Goal: Task Accomplishment & Management: Complete application form

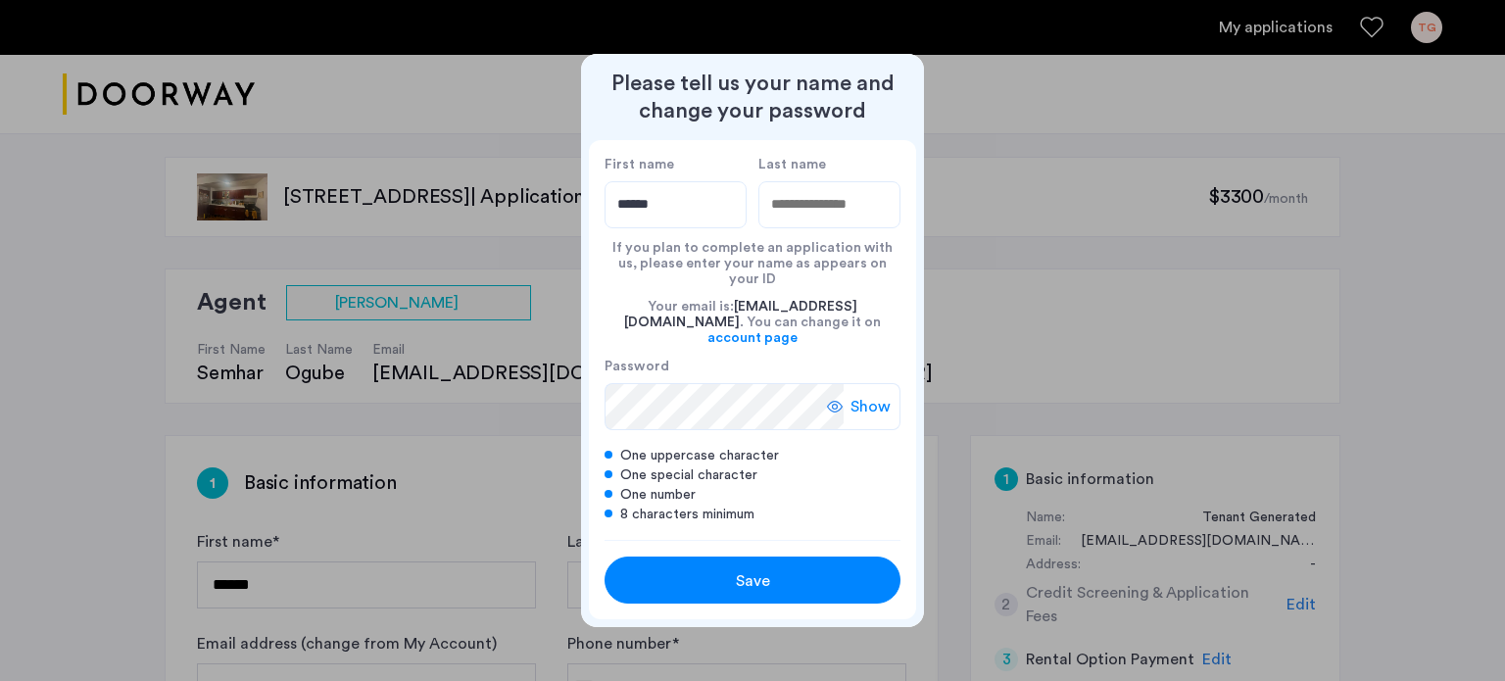
type input "******"
click at [792, 218] on input "Last name" at bounding box center [829, 204] width 142 height 47
type input "********"
click at [860, 399] on span "Show" at bounding box center [870, 407] width 40 height 24
click at [756, 569] on span "Save" at bounding box center [753, 581] width 34 height 24
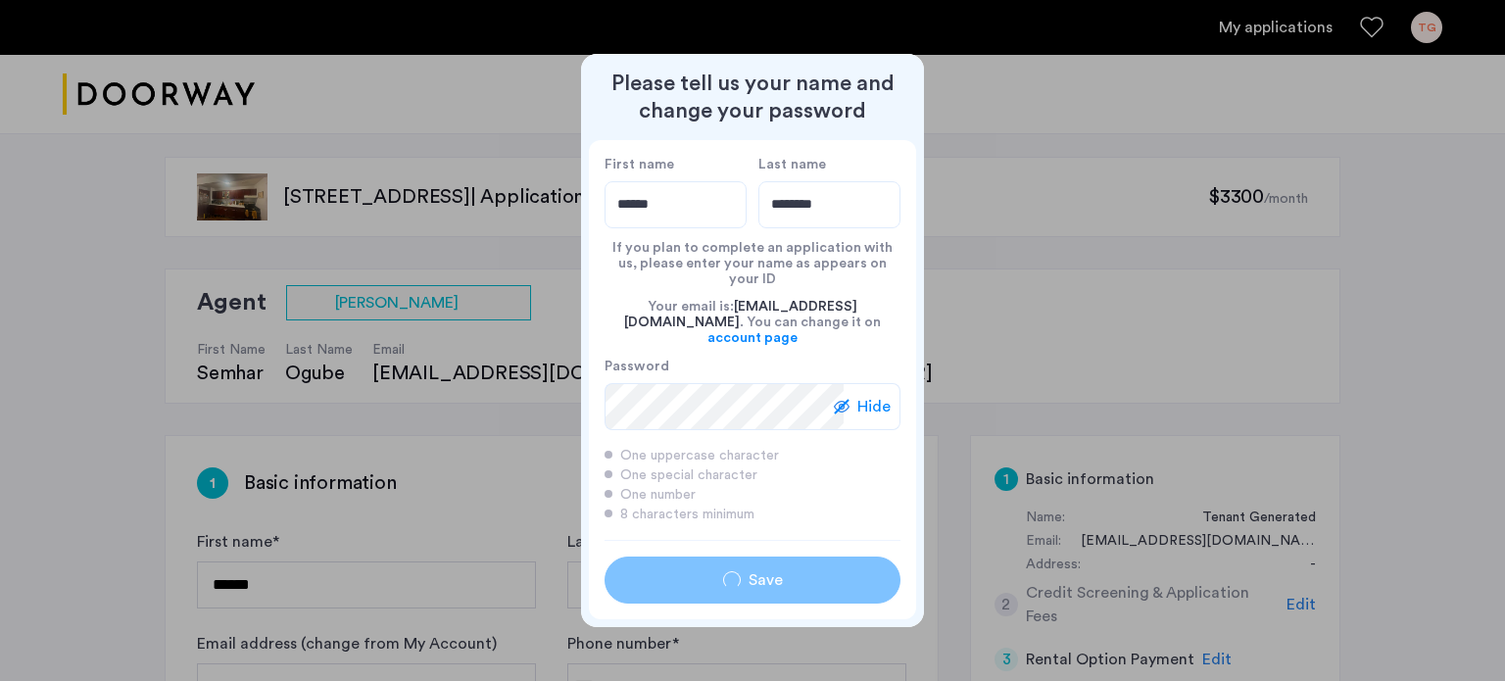
type input "******"
type input "********"
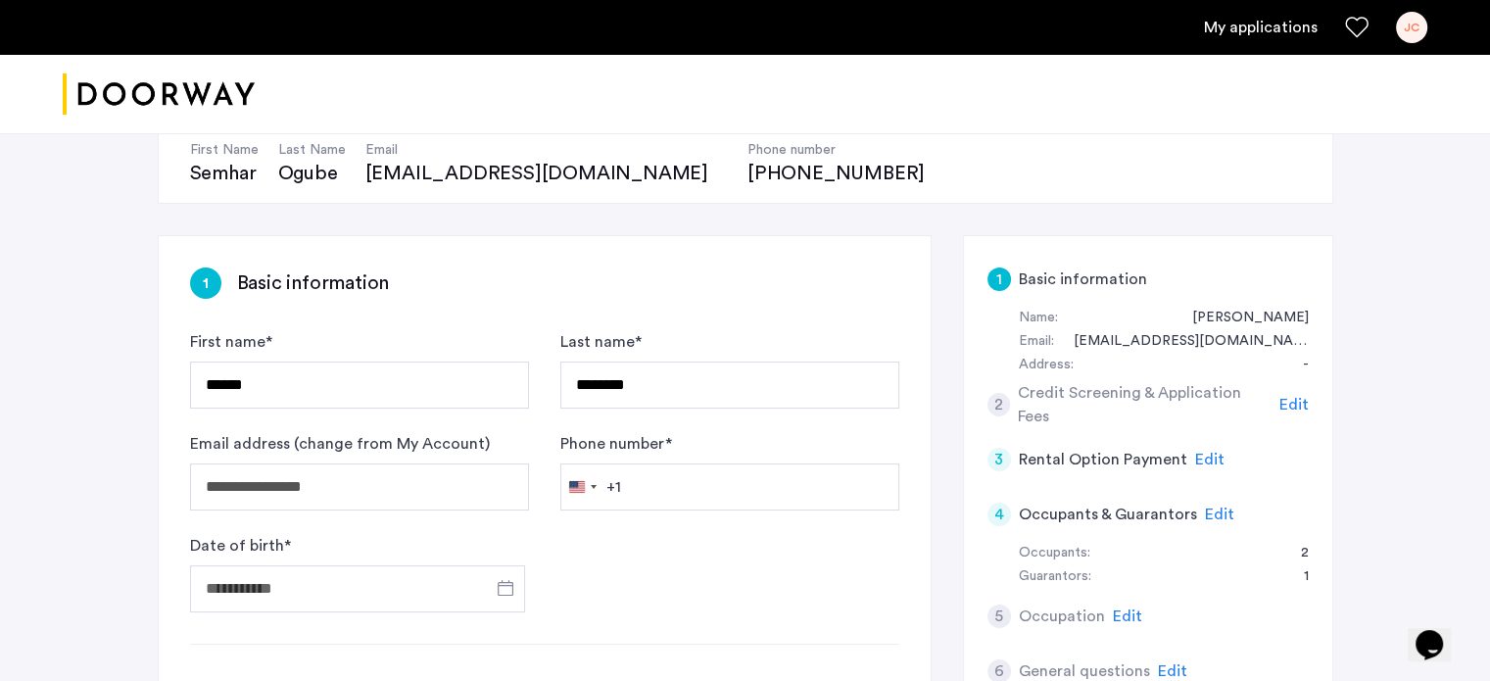
scroll to position [202, 0]
click at [774, 481] on input "Phone number *" at bounding box center [729, 484] width 339 height 47
type input "**********"
click at [510, 577] on span "Open calendar" at bounding box center [505, 585] width 47 height 47
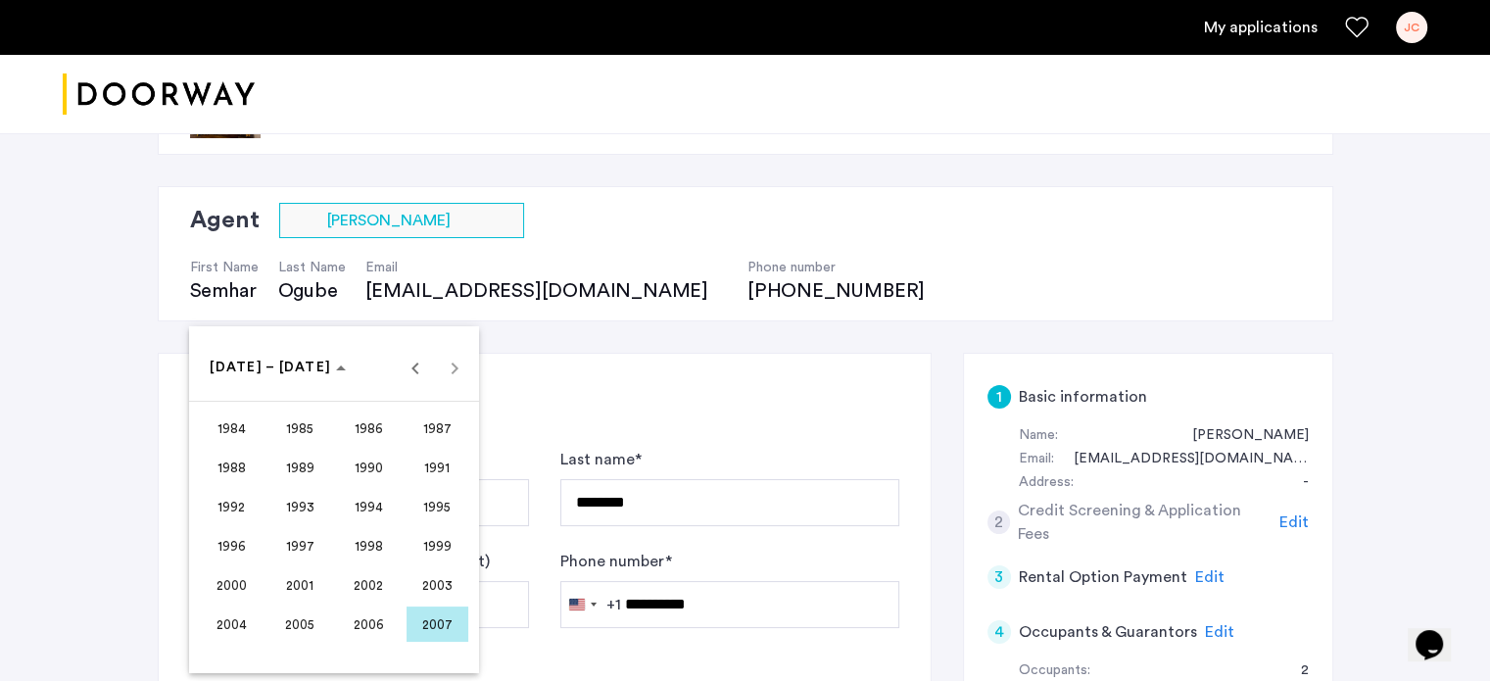
scroll to position [84, 0]
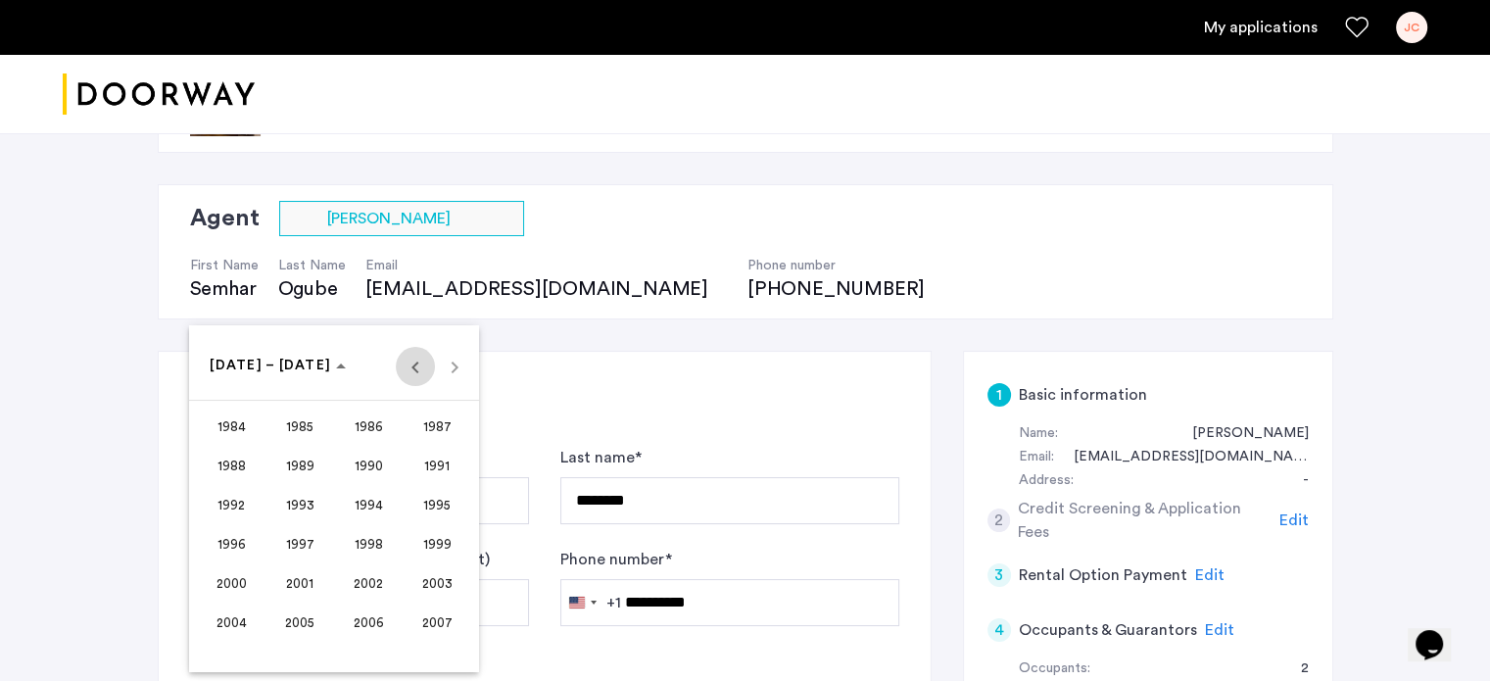
click at [407, 364] on span "Previous 24 years" at bounding box center [415, 366] width 39 height 39
click at [315, 461] on span "1965" at bounding box center [300, 466] width 62 height 35
click at [367, 532] on span "NOV" at bounding box center [369, 544] width 62 height 35
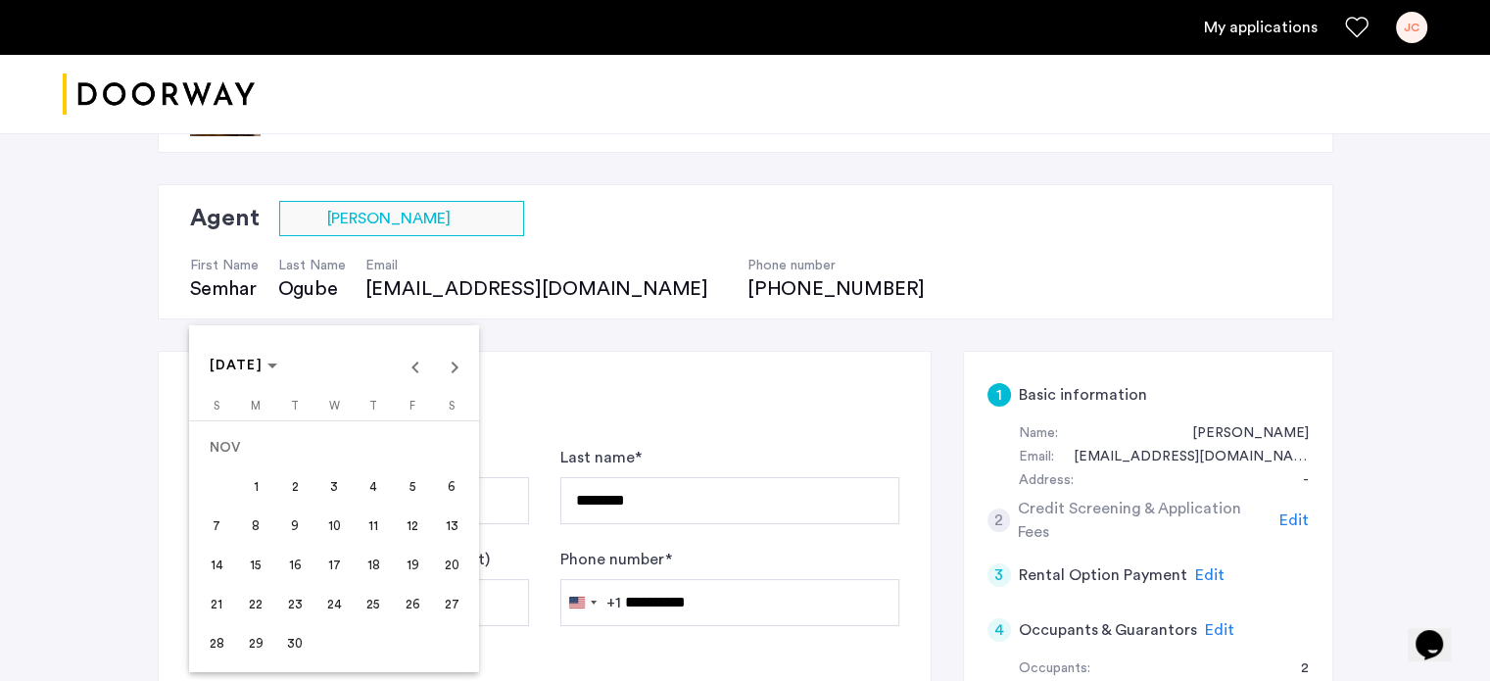
click at [338, 559] on span "17" at bounding box center [333, 565] width 35 height 35
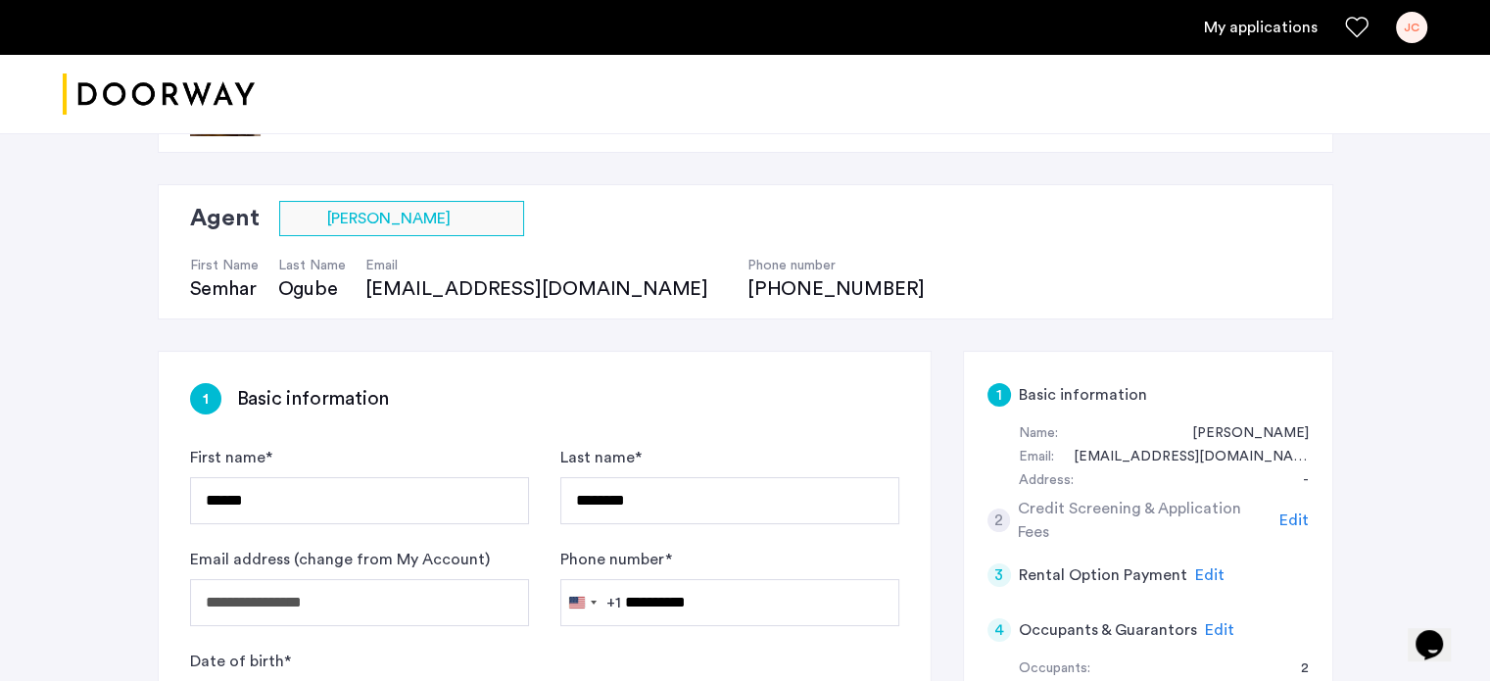
type input "**********"
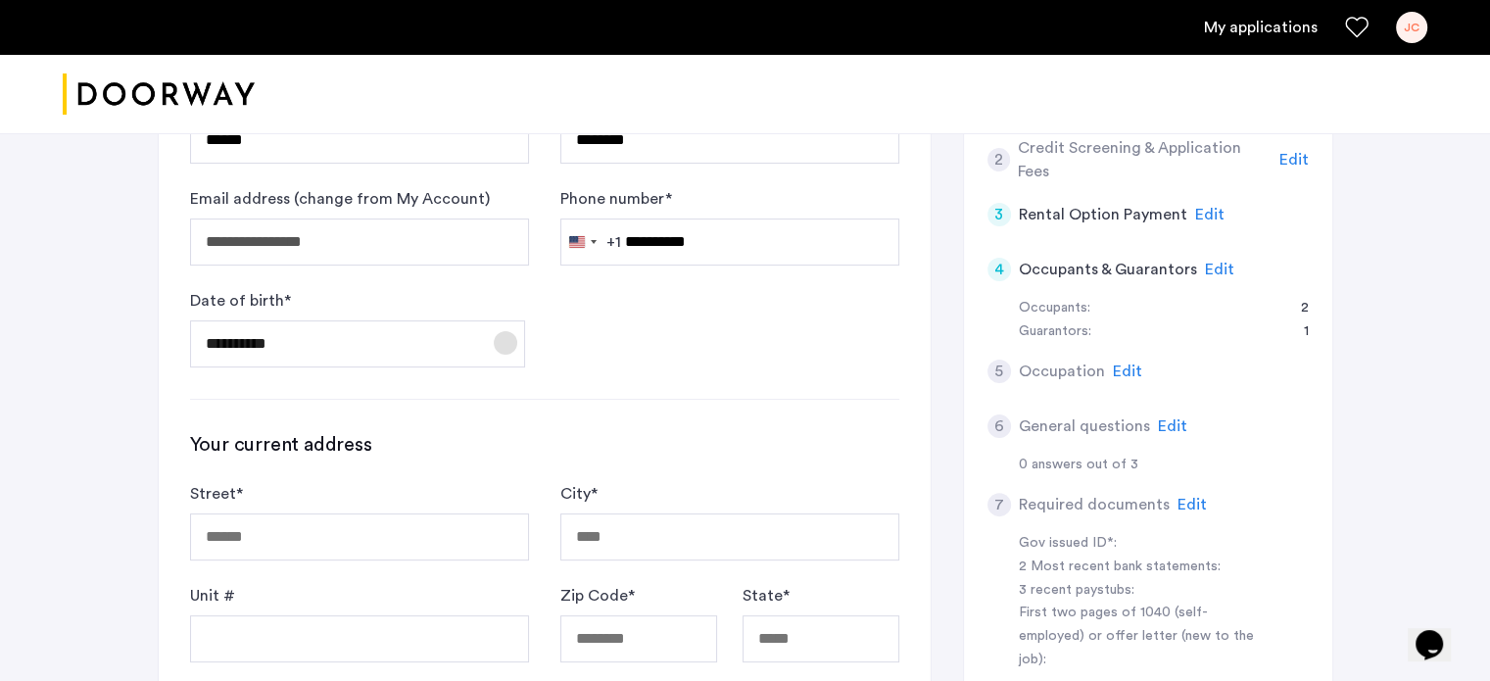
scroll to position [564, 0]
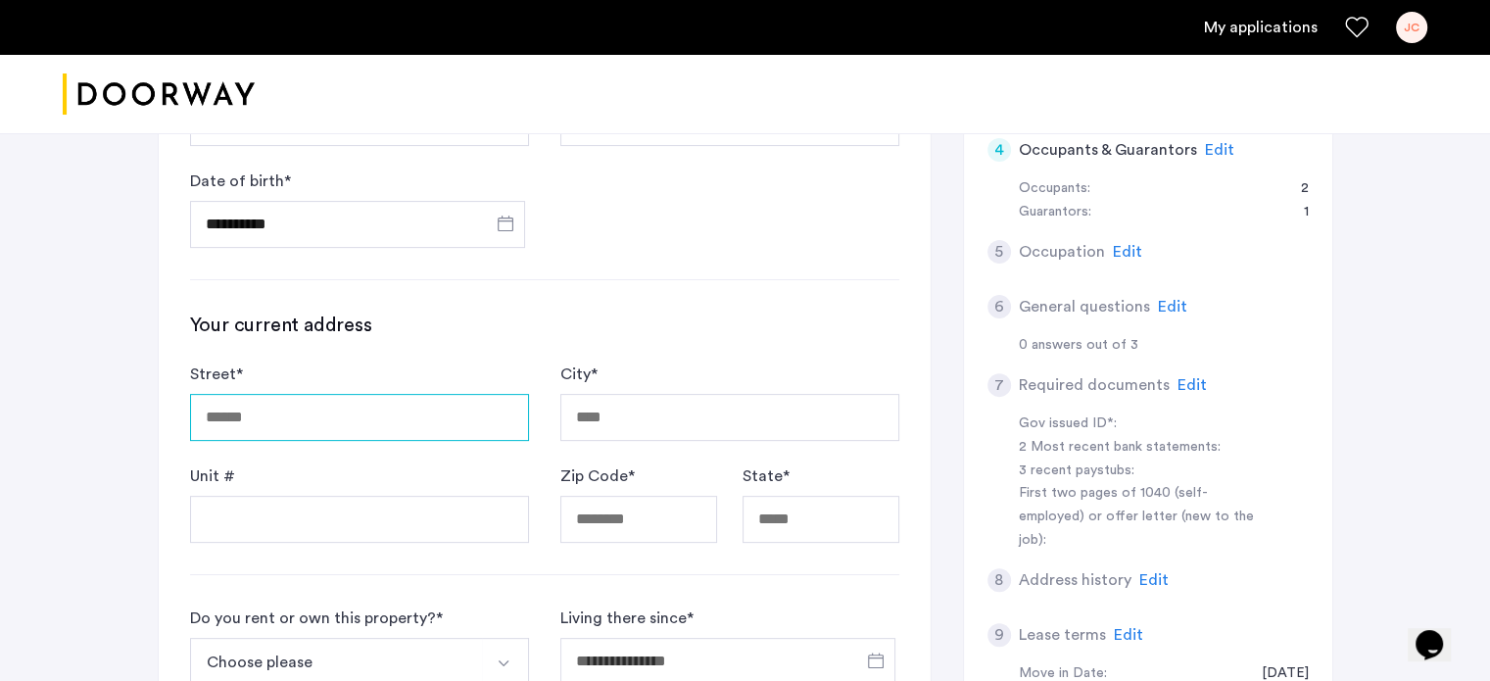
click at [489, 409] on input "Street *" at bounding box center [359, 417] width 339 height 47
type input "**********"
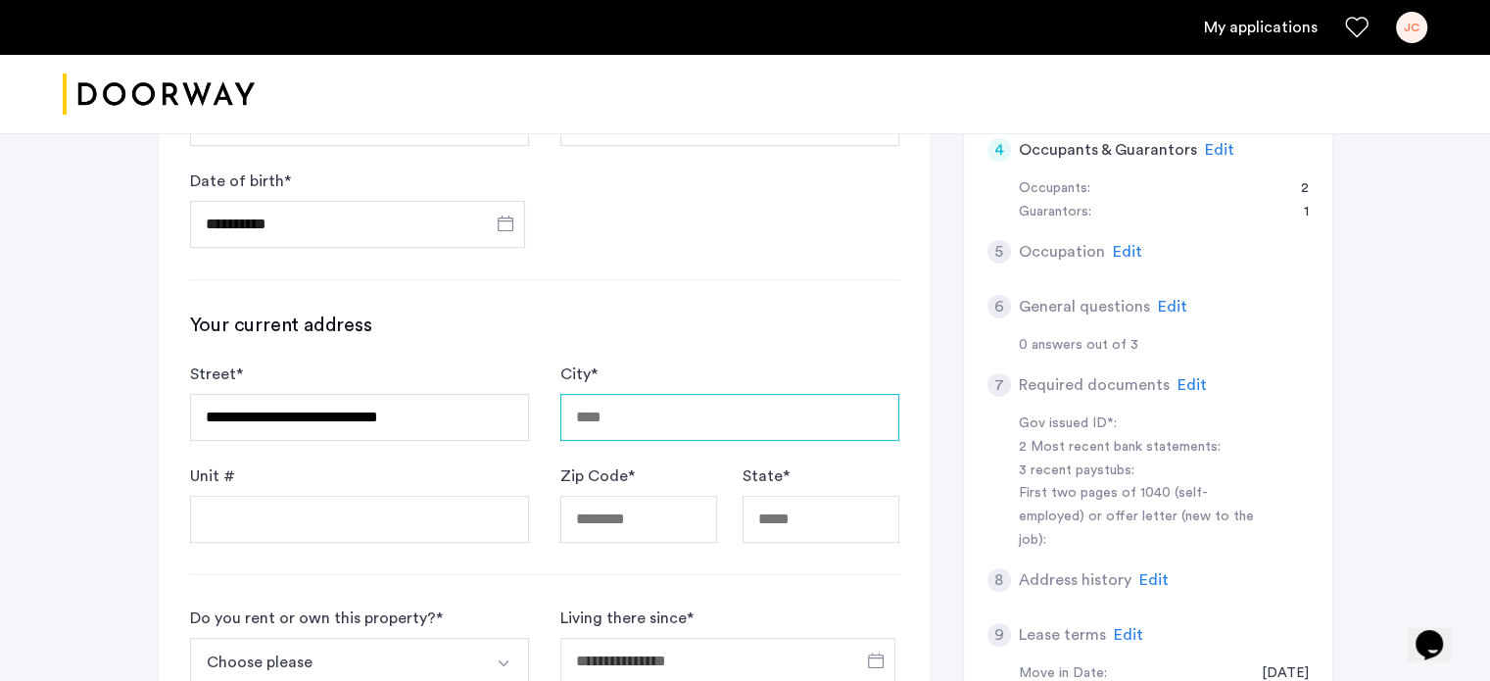
type input "**********"
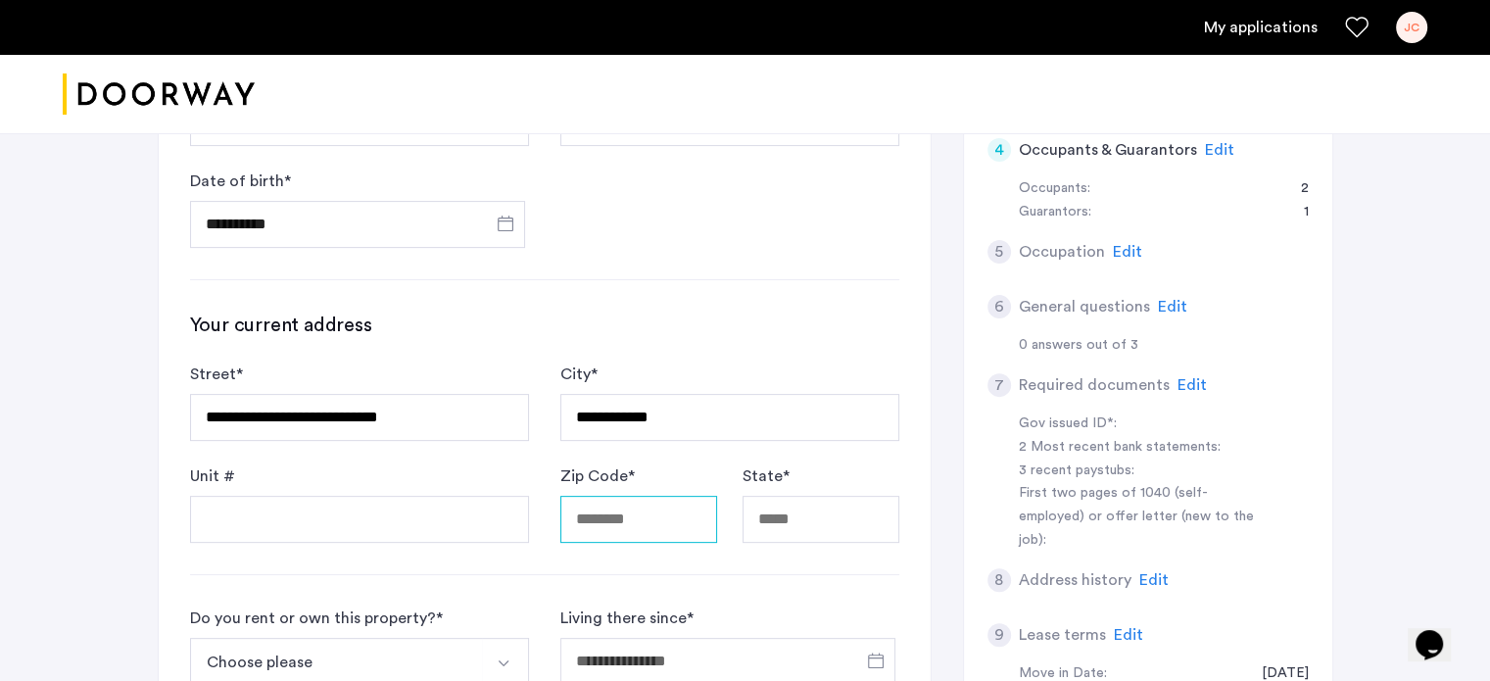
type input "*****"
type input "**"
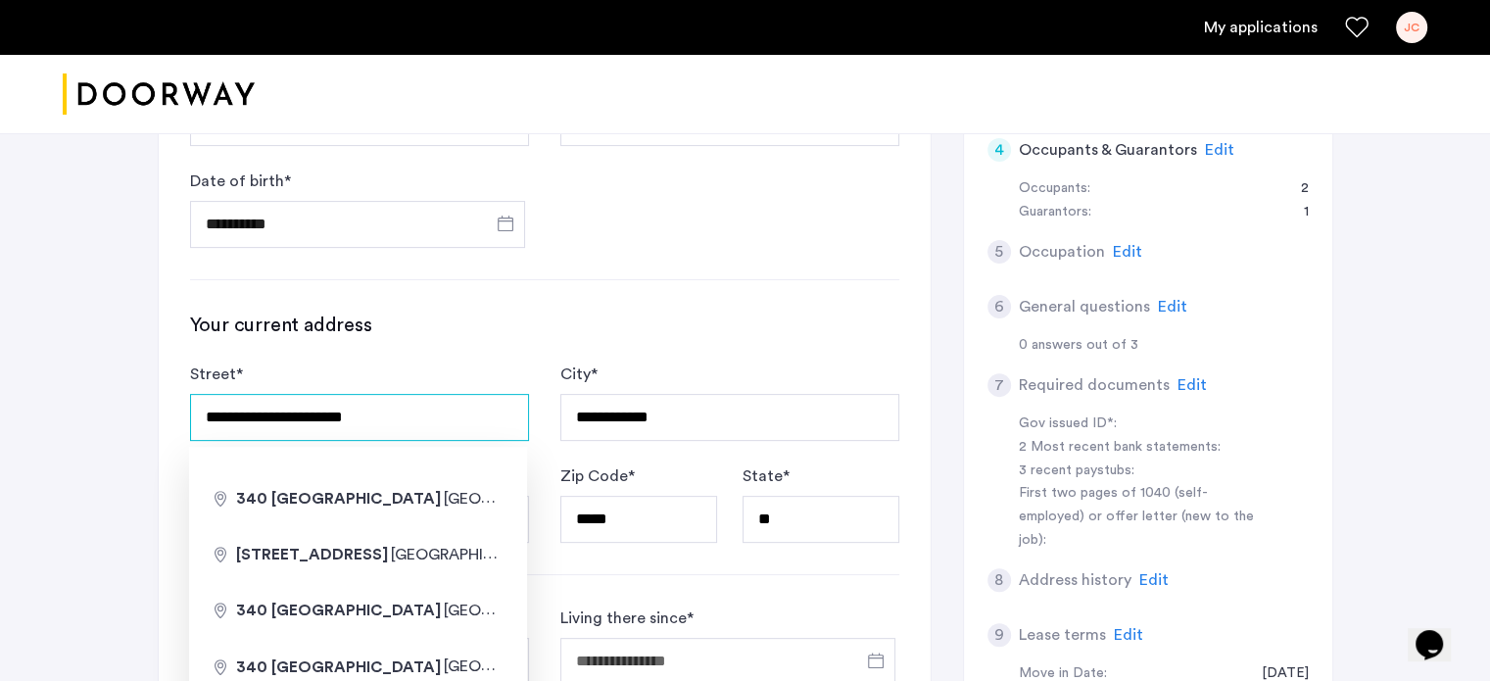
type input "**********"
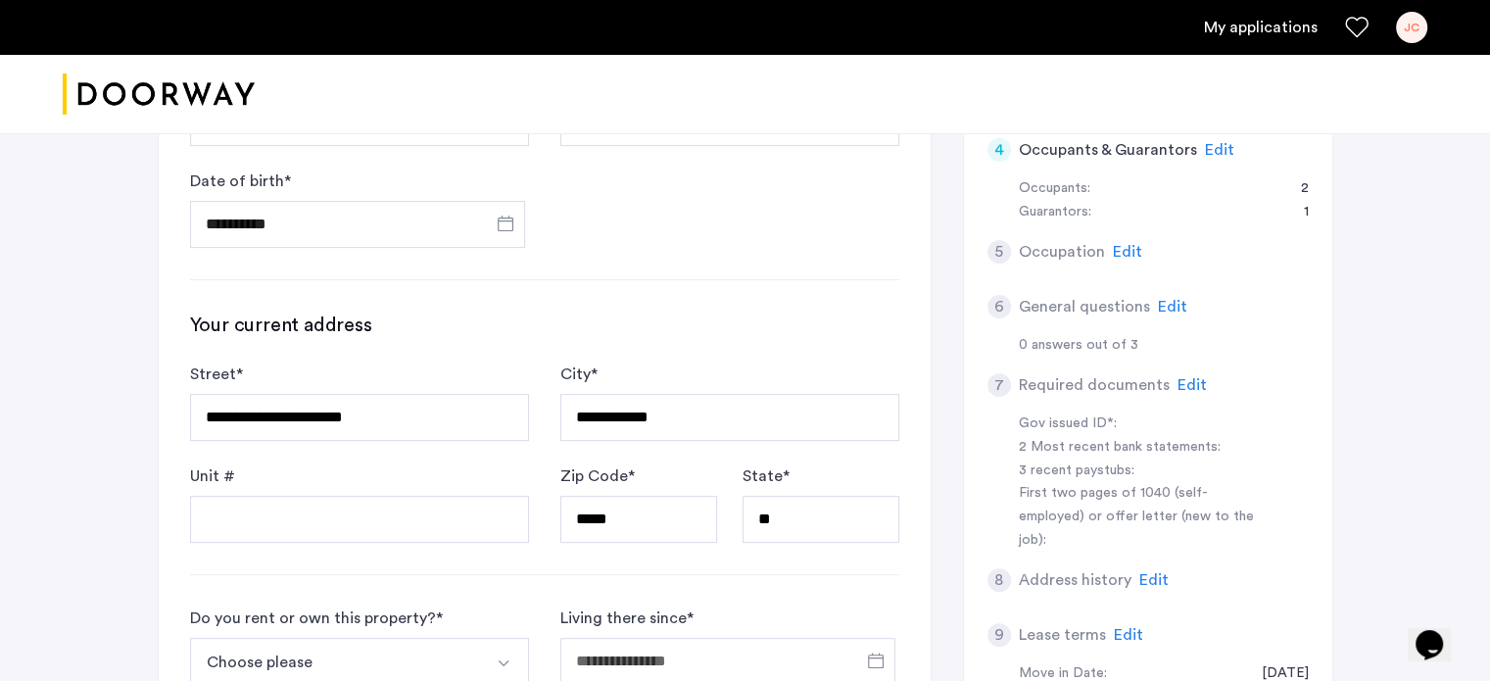
click at [35, 522] on div "**********" at bounding box center [745, 365] width 1490 height 1609
click at [283, 518] on input "Unit #" at bounding box center [359, 519] width 339 height 47
type input "*"
click at [106, 528] on div "**********" at bounding box center [745, 365] width 1490 height 1609
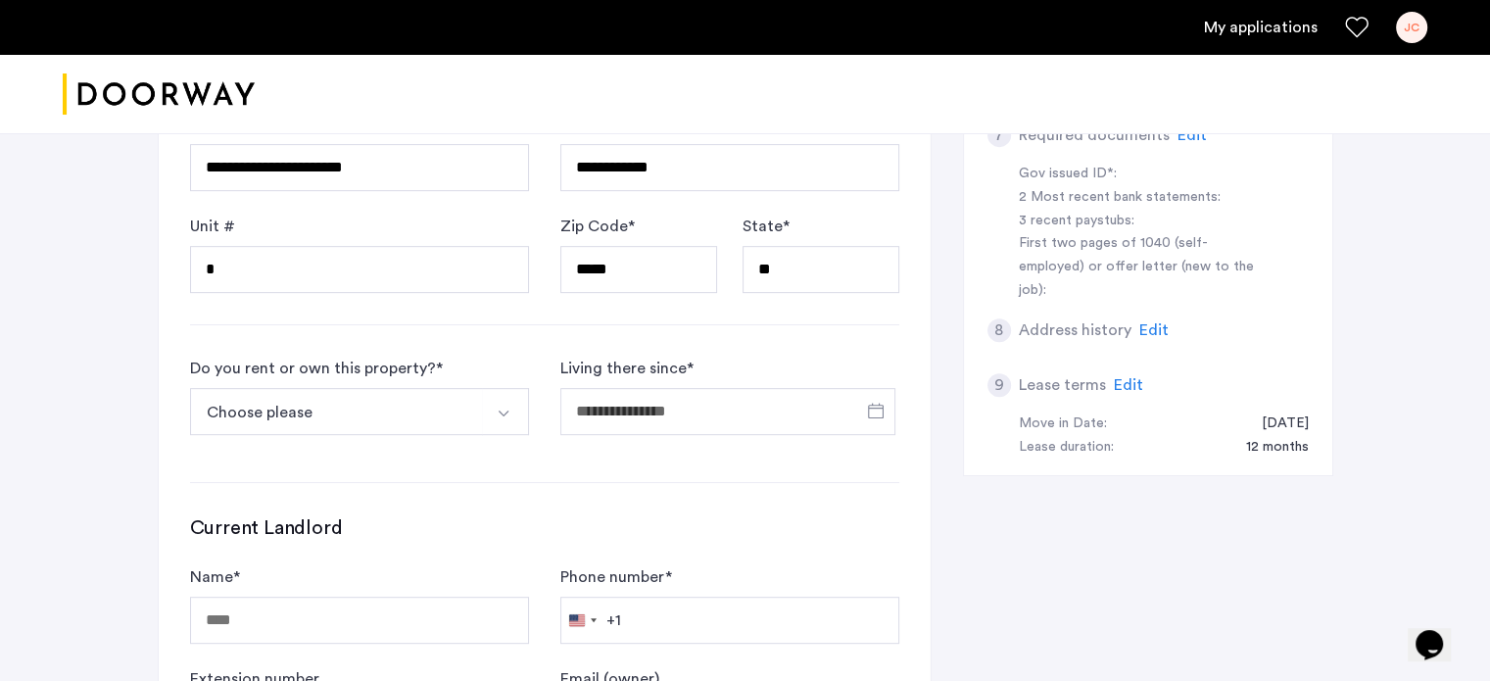
scroll to position [815, 0]
click at [506, 411] on img "Select option" at bounding box center [504, 413] width 16 height 16
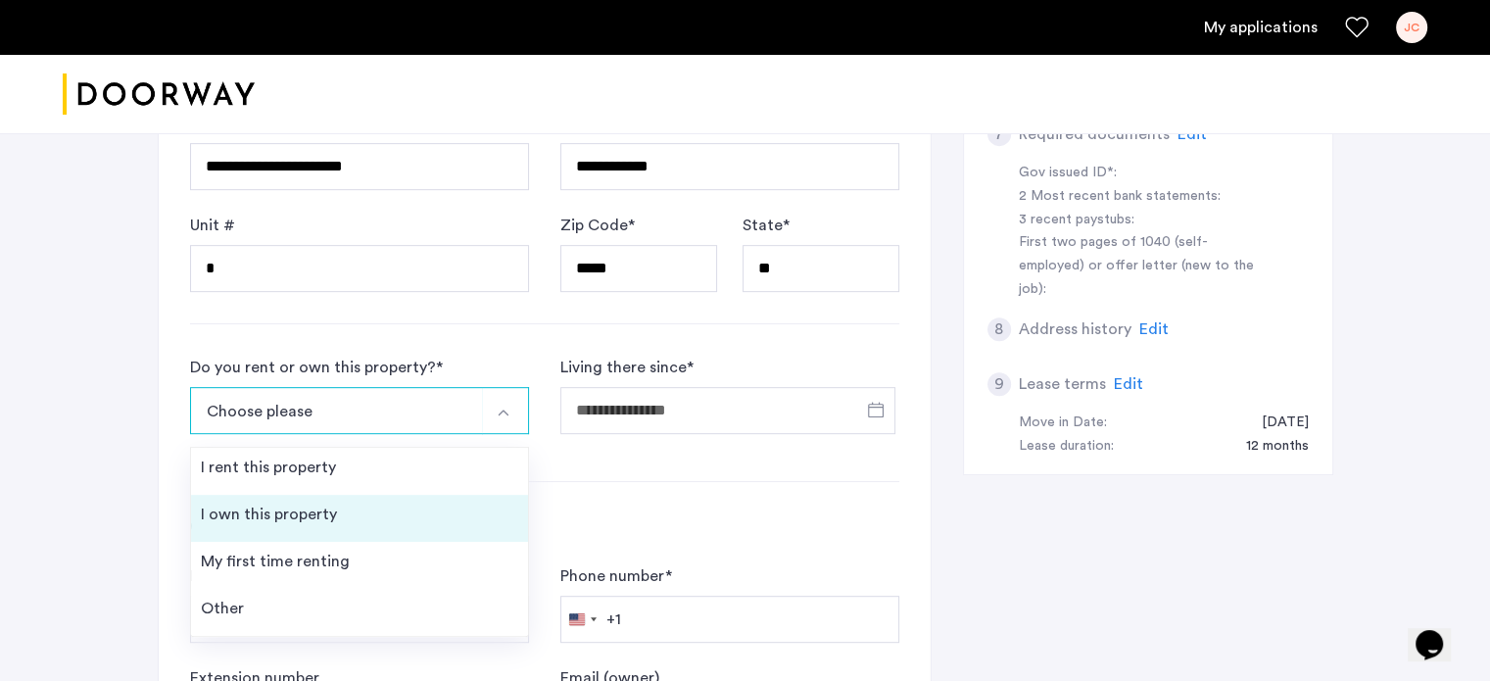
click at [466, 515] on li "I own this property" at bounding box center [359, 518] width 337 height 47
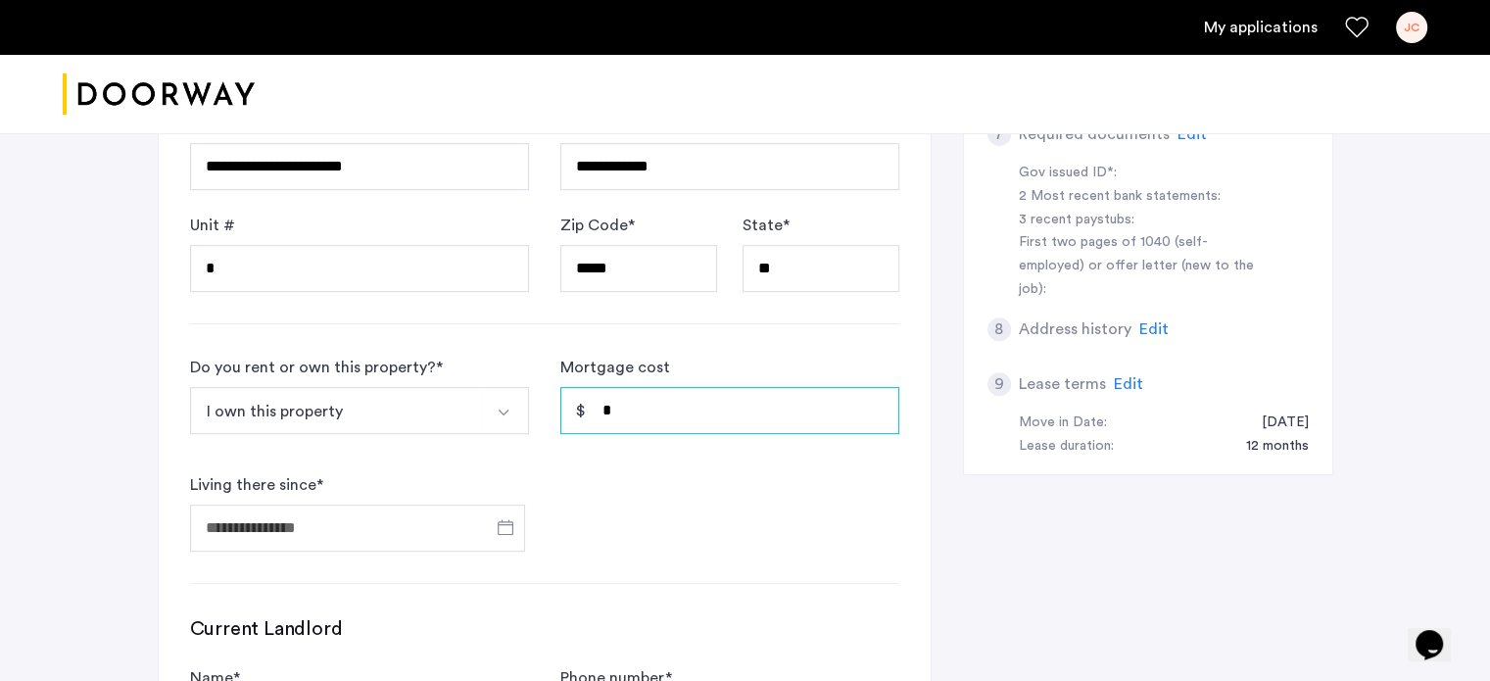
click at [670, 409] on input "*" at bounding box center [729, 410] width 339 height 47
type input "********"
click at [494, 531] on span "Open calendar" at bounding box center [505, 527] width 47 height 47
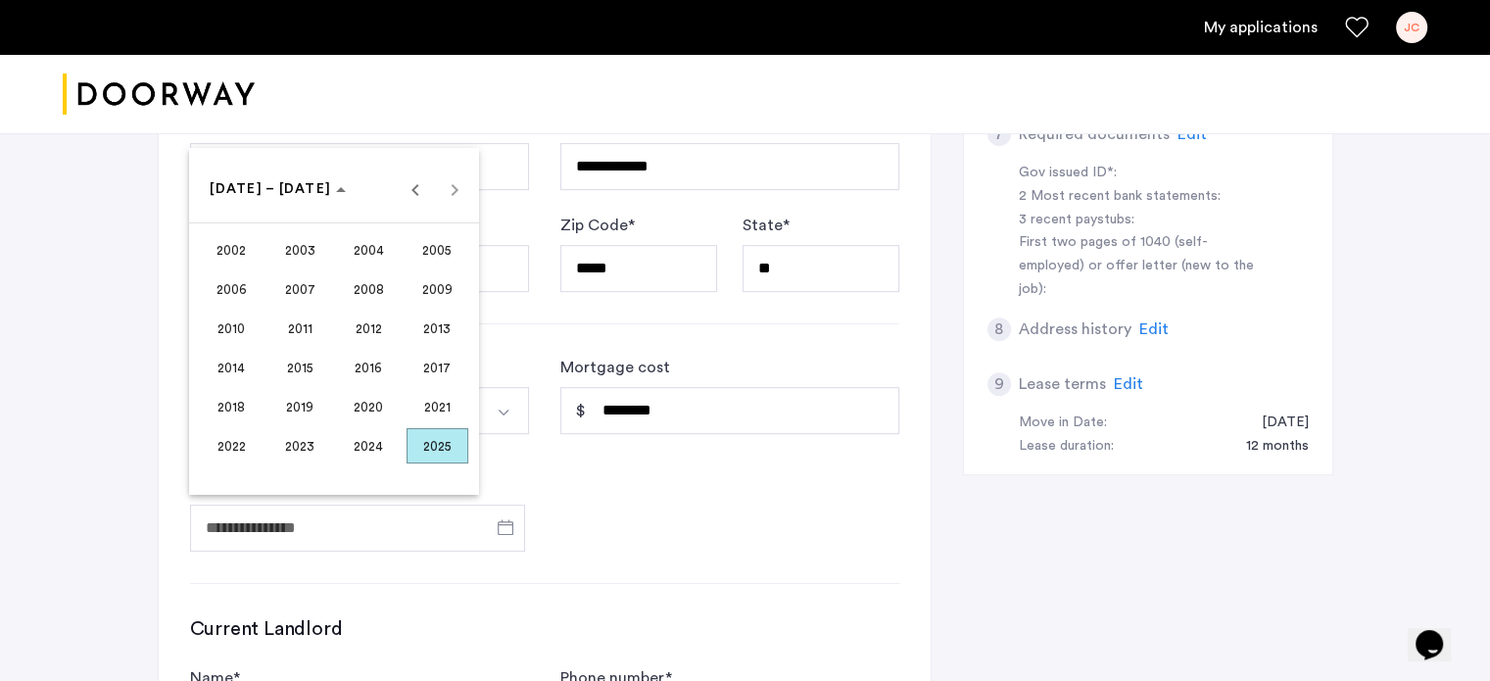
click at [549, 490] on div at bounding box center [745, 340] width 1490 height 681
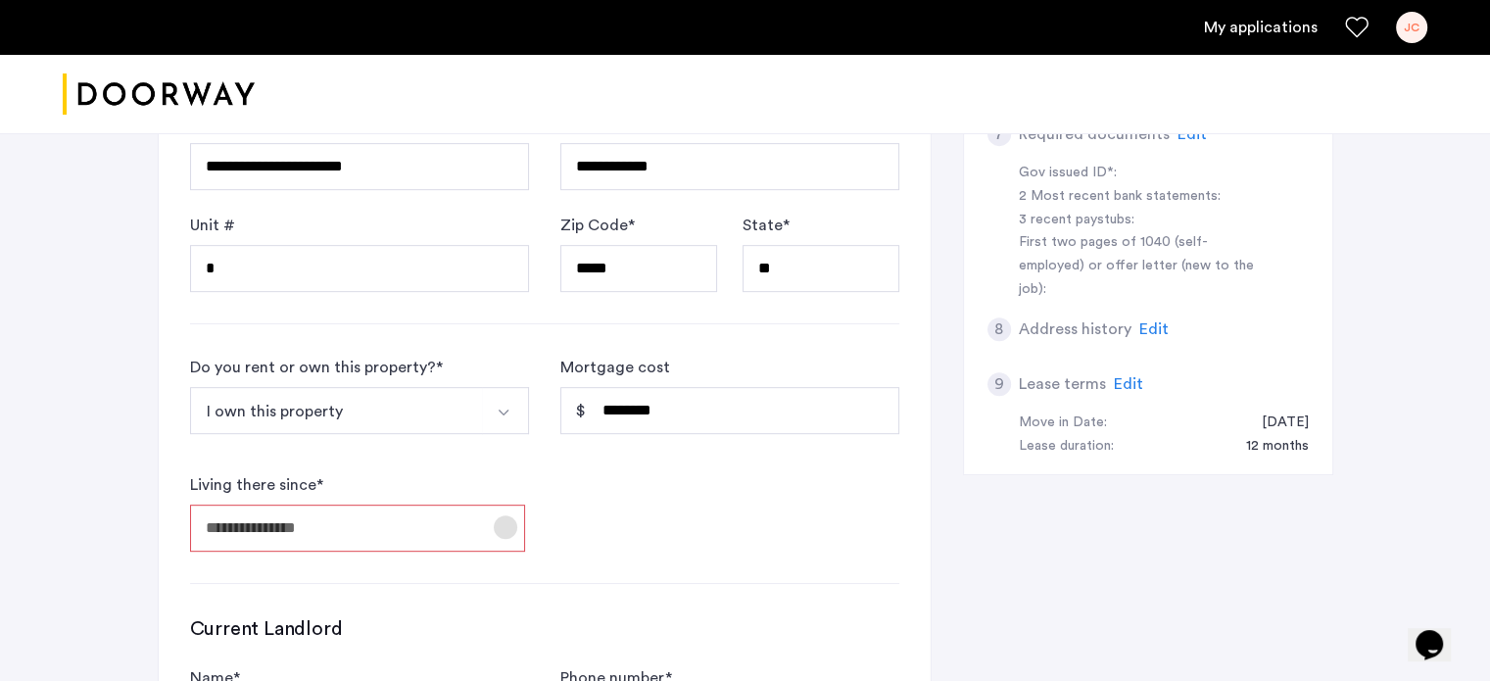
click at [500, 526] on span "Open calendar" at bounding box center [505, 527] width 47 height 47
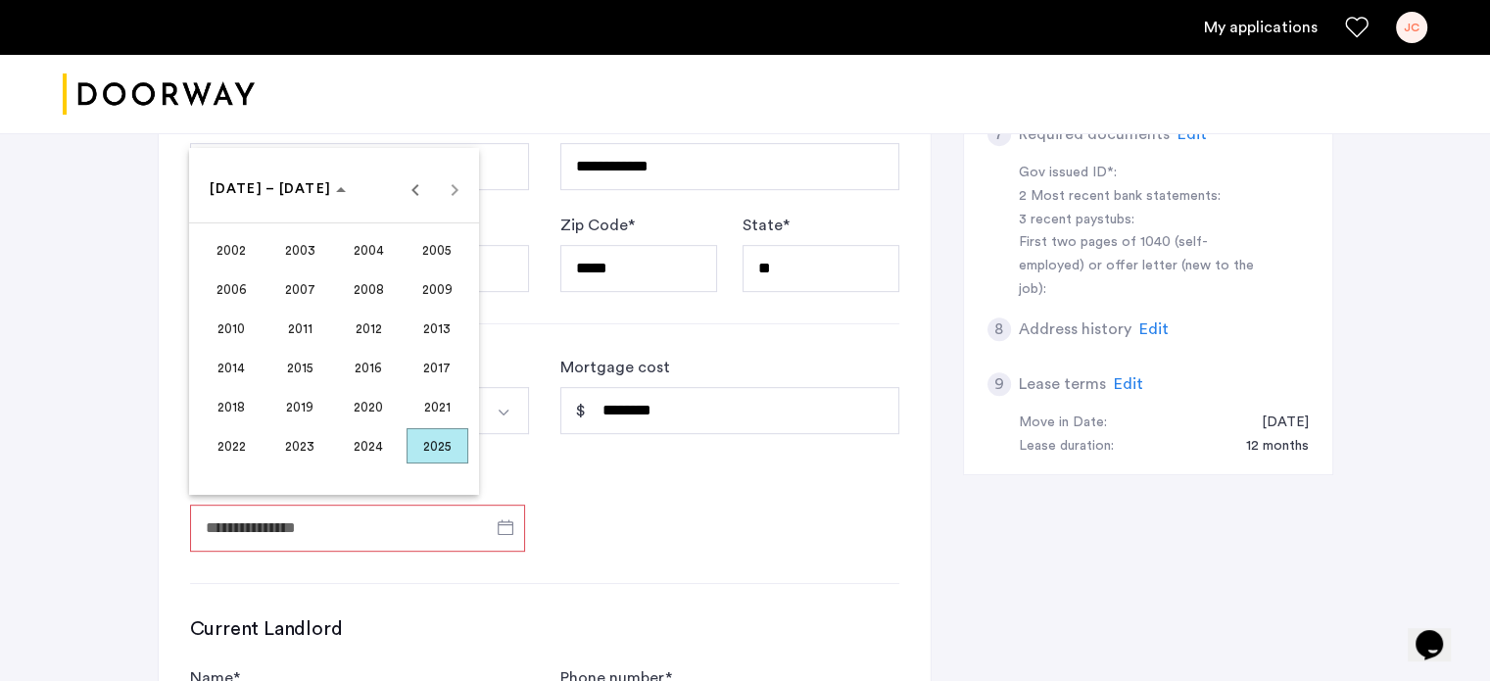
click at [451, 446] on span "2025" at bounding box center [438, 445] width 62 height 35
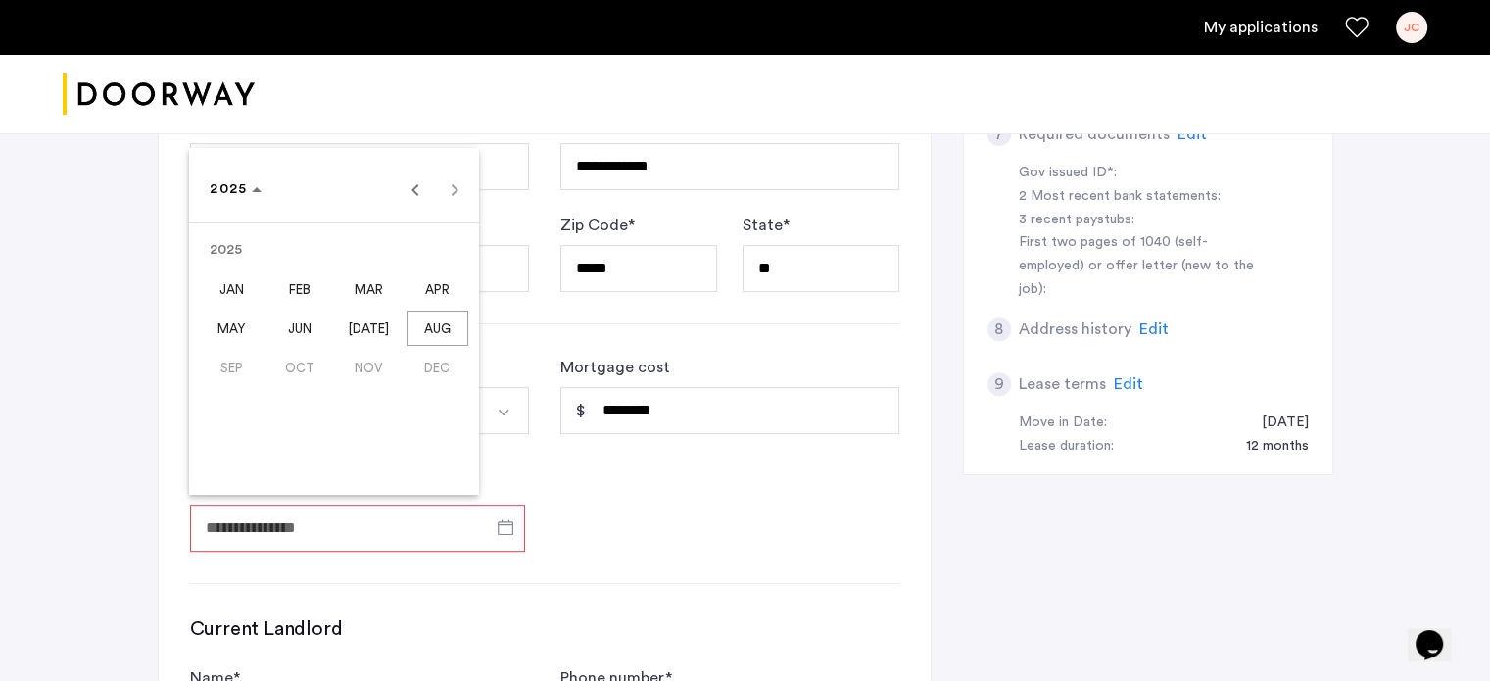
click at [364, 286] on span "MAR" at bounding box center [369, 288] width 62 height 35
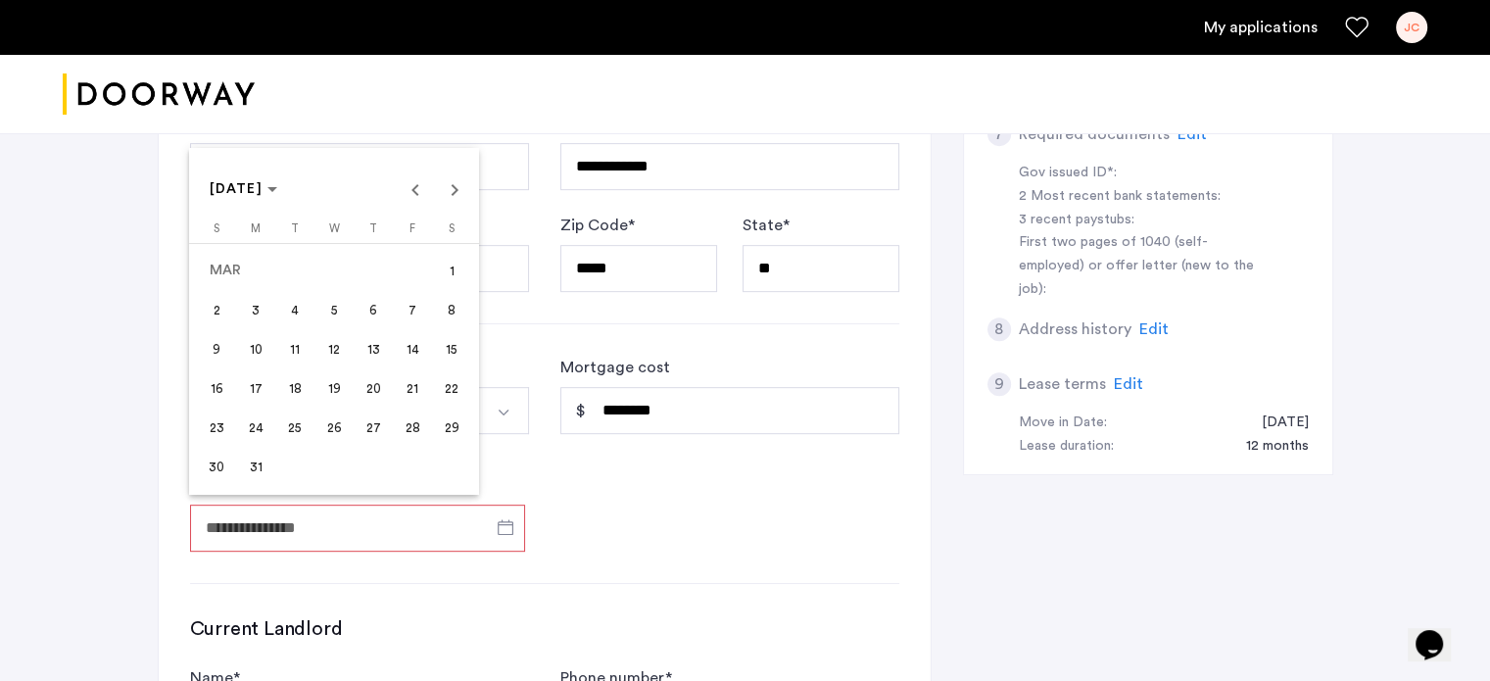
click at [440, 277] on span "1" at bounding box center [451, 270] width 35 height 35
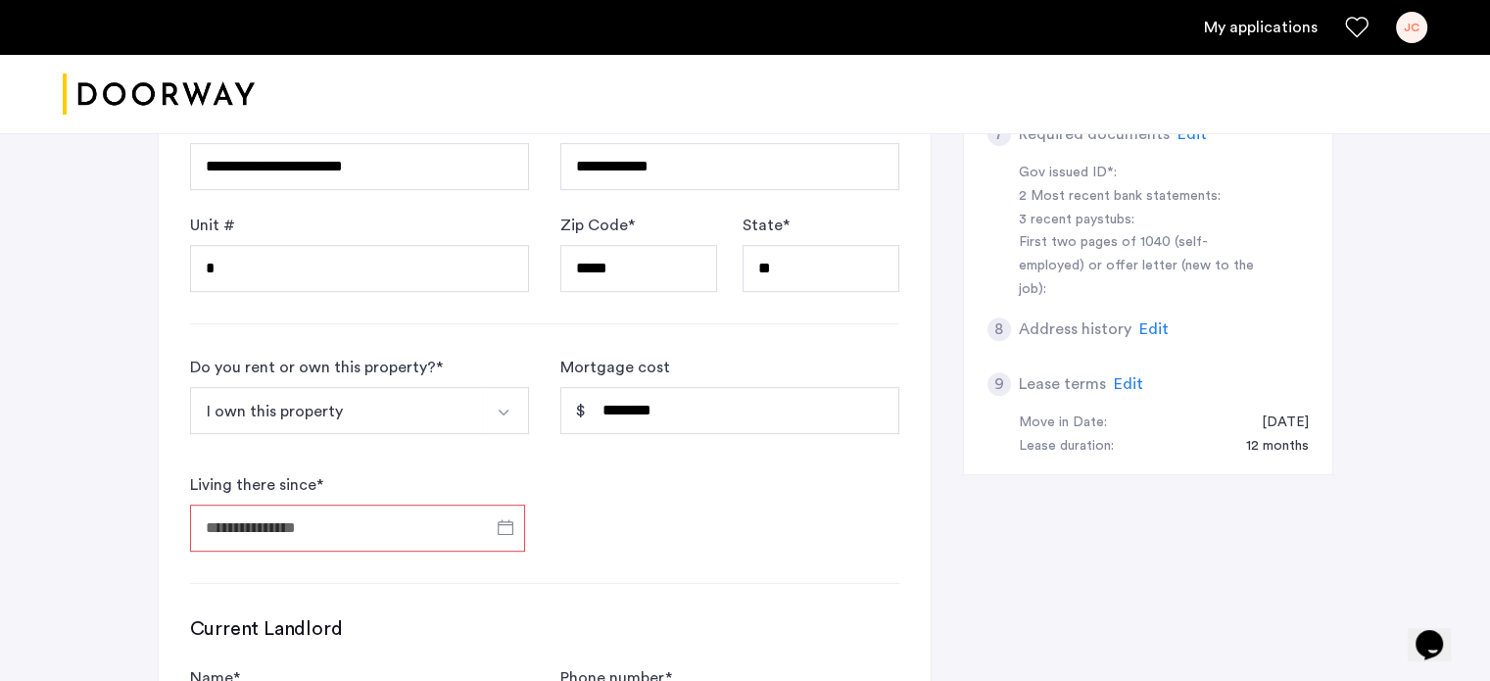
type input "**********"
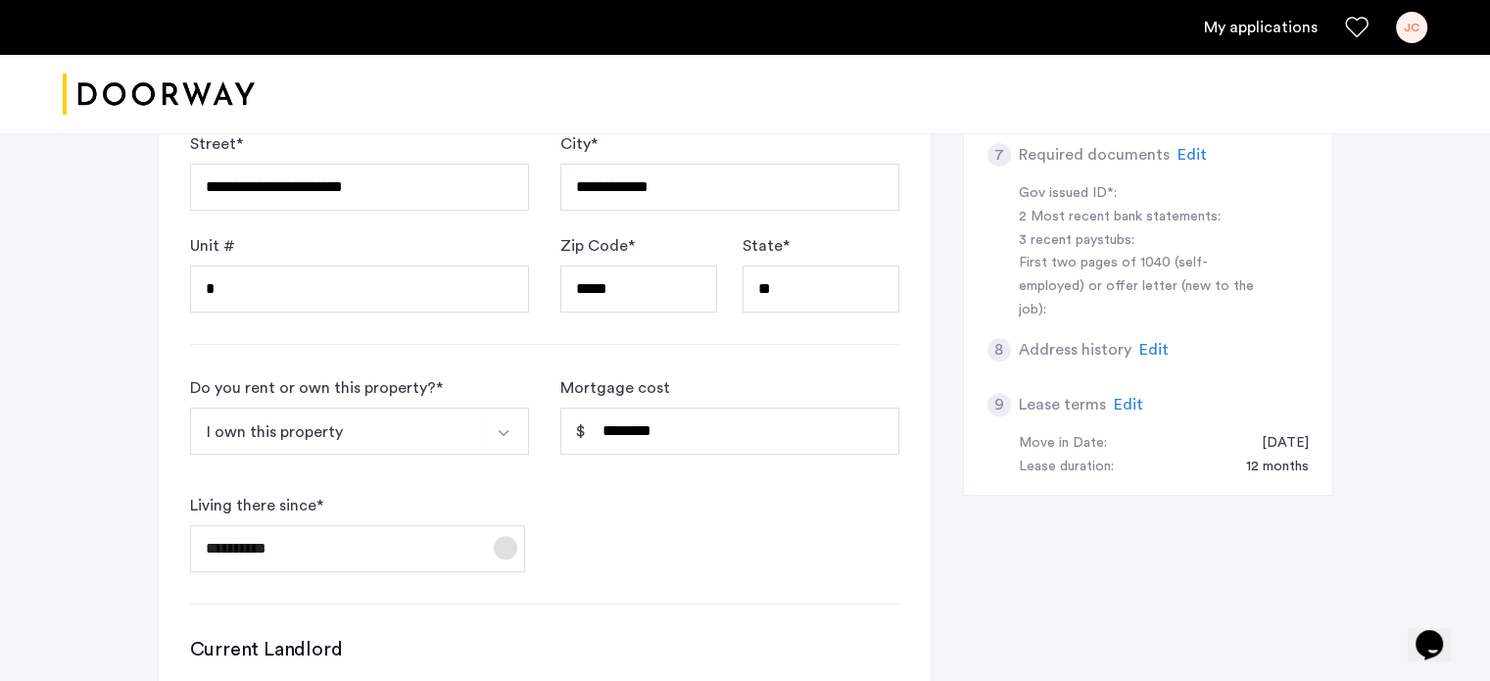
scroll to position [788, 0]
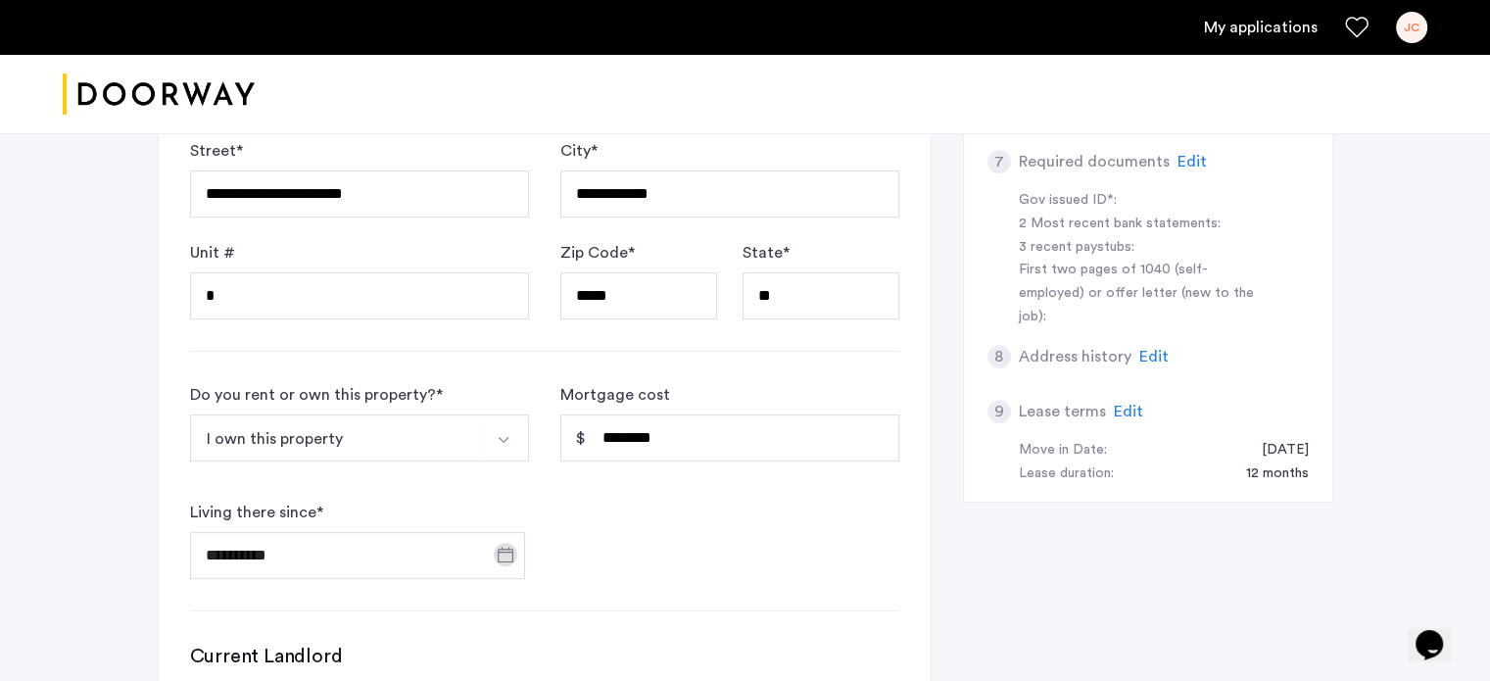
click at [665, 563] on form "**********" at bounding box center [544, 481] width 709 height 196
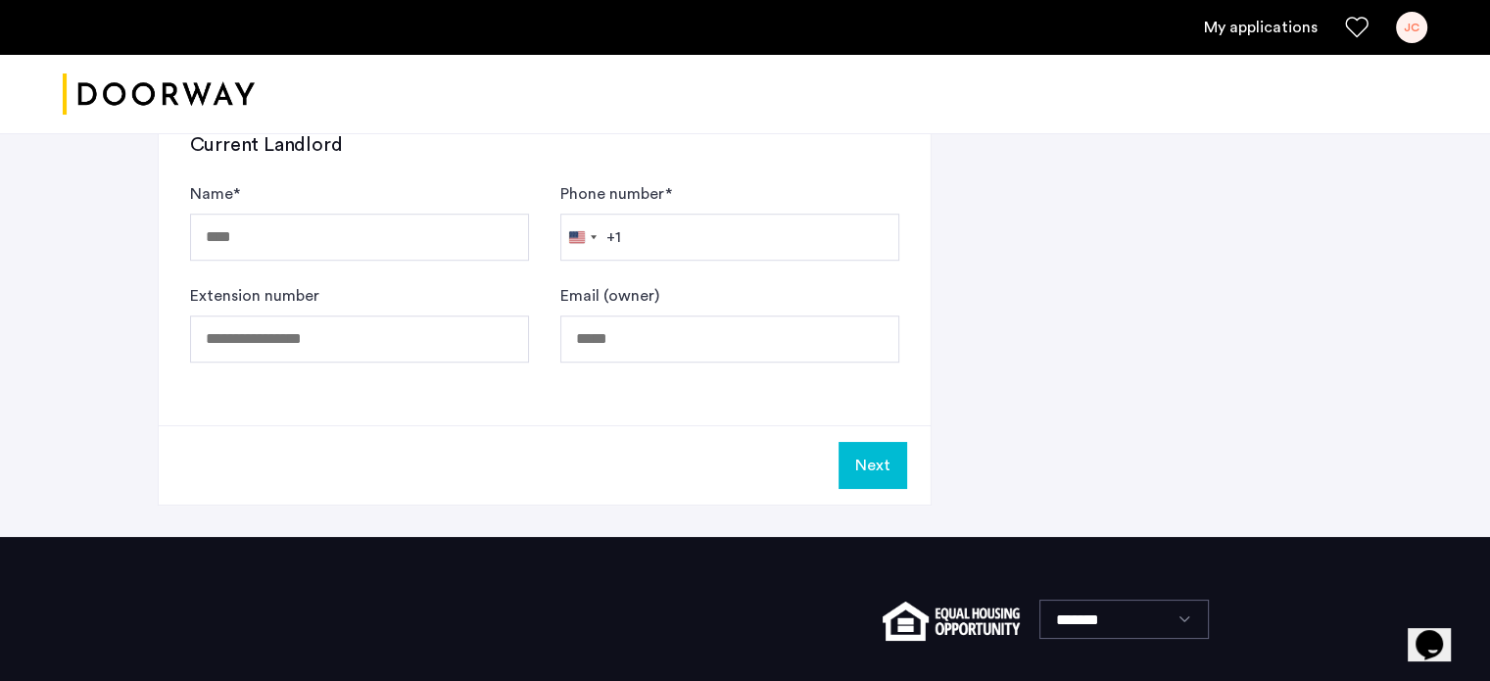
scroll to position [1300, 0]
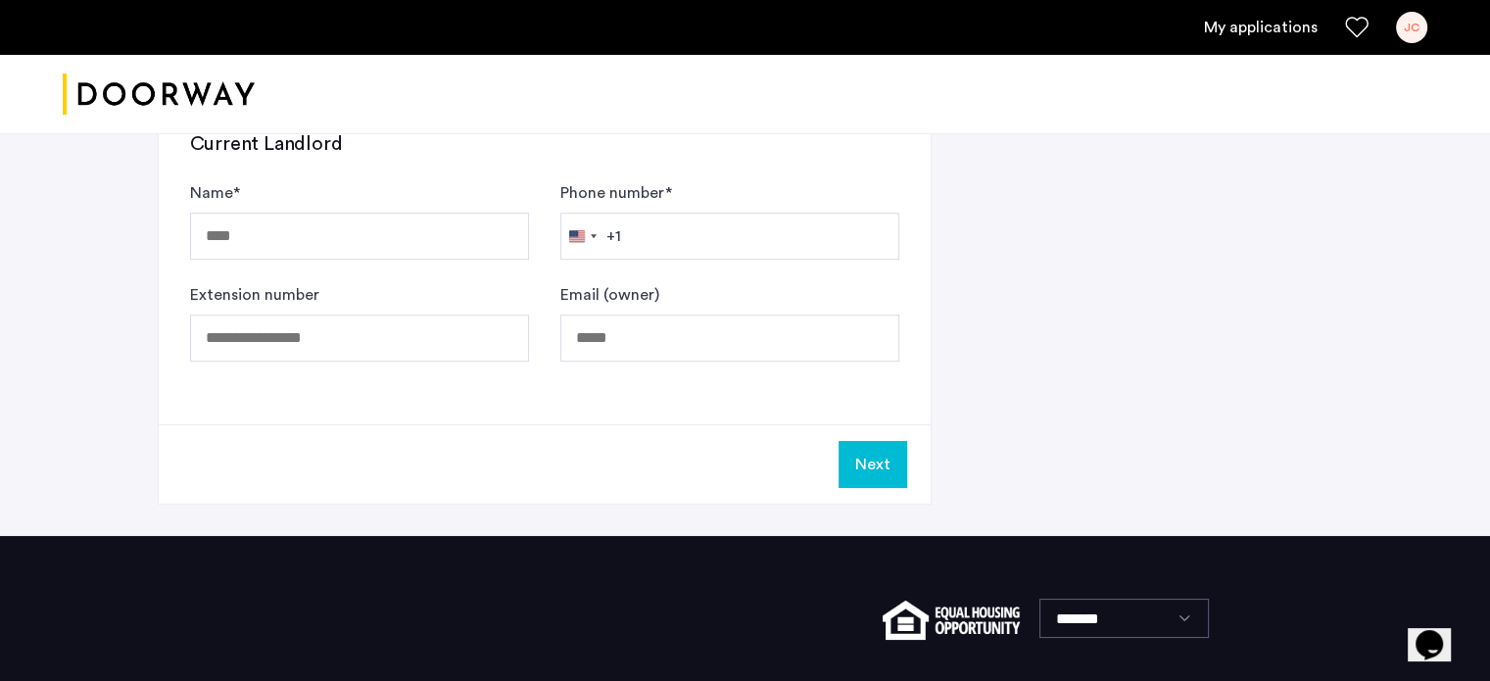
click at [853, 456] on button "Next" at bounding box center [873, 464] width 69 height 47
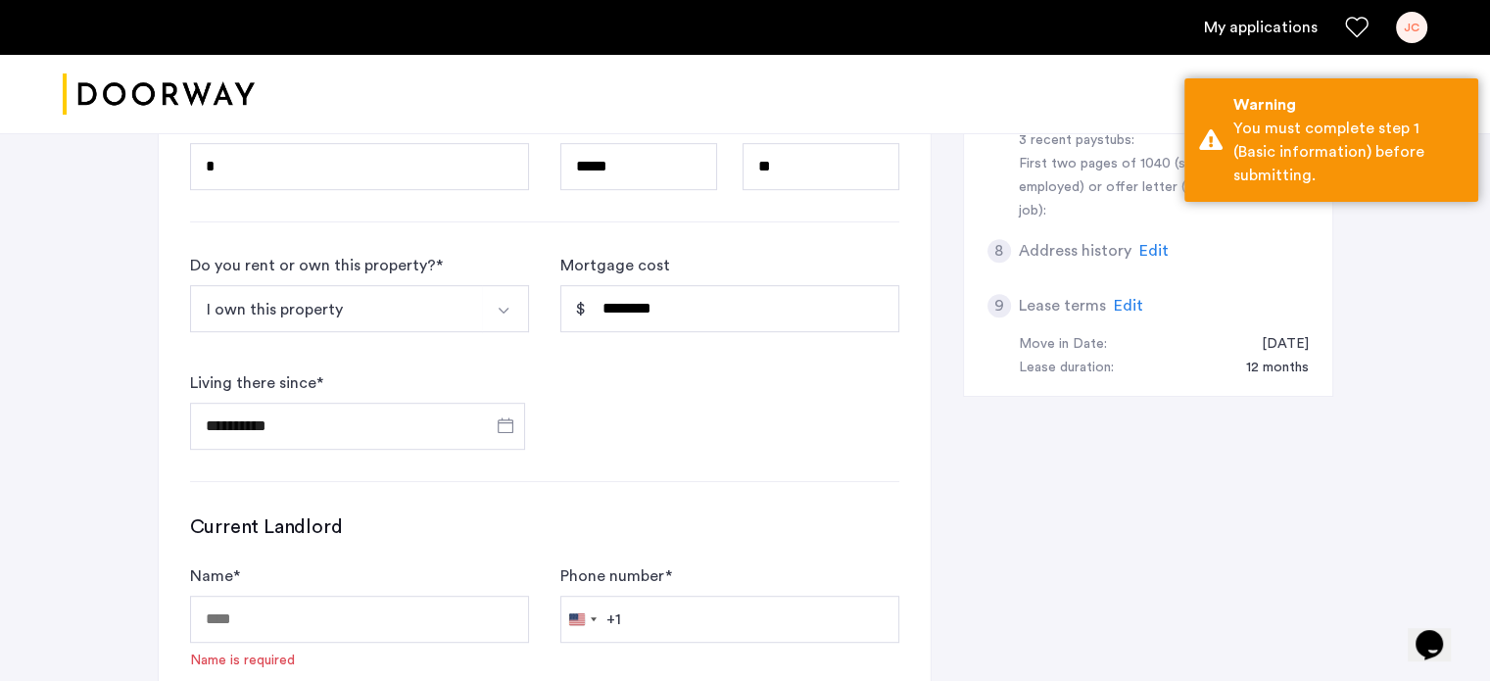
scroll to position [846, 0]
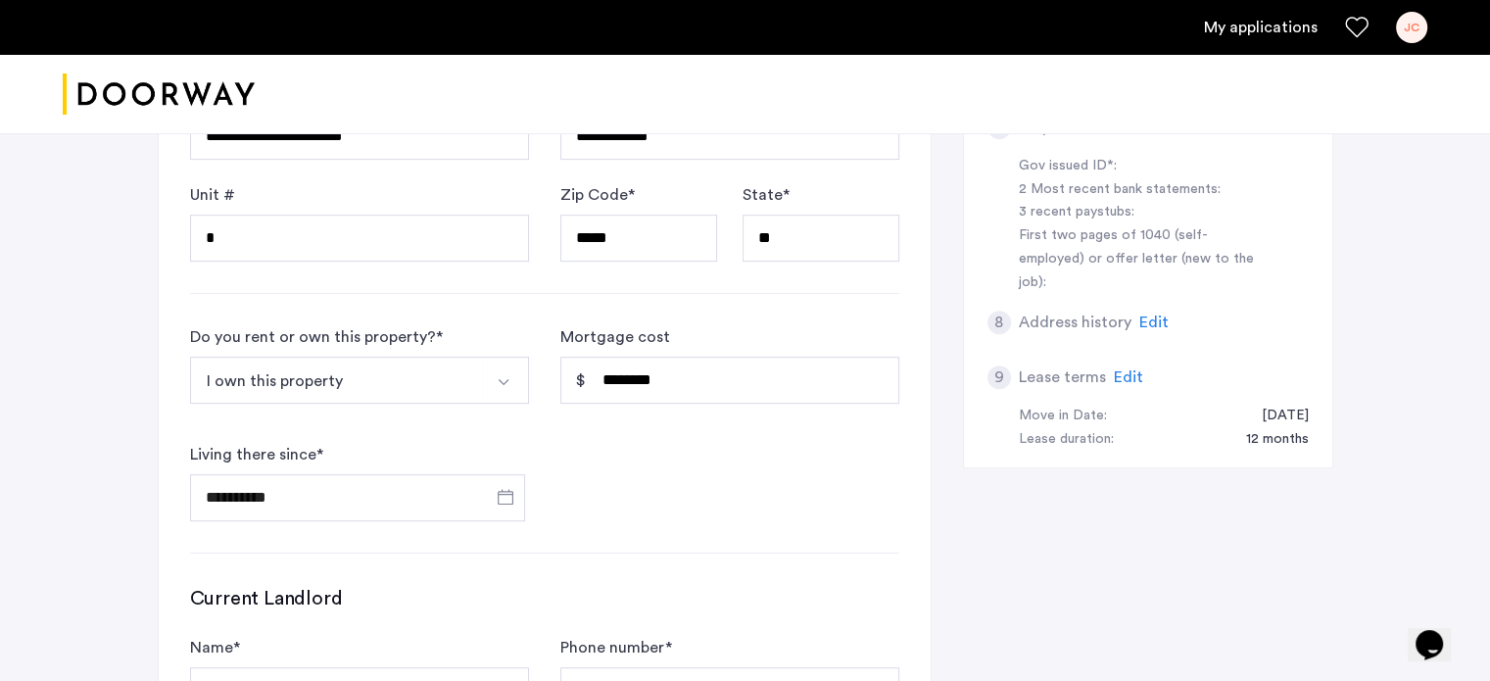
click at [496, 382] on img "Select option" at bounding box center [504, 382] width 16 height 16
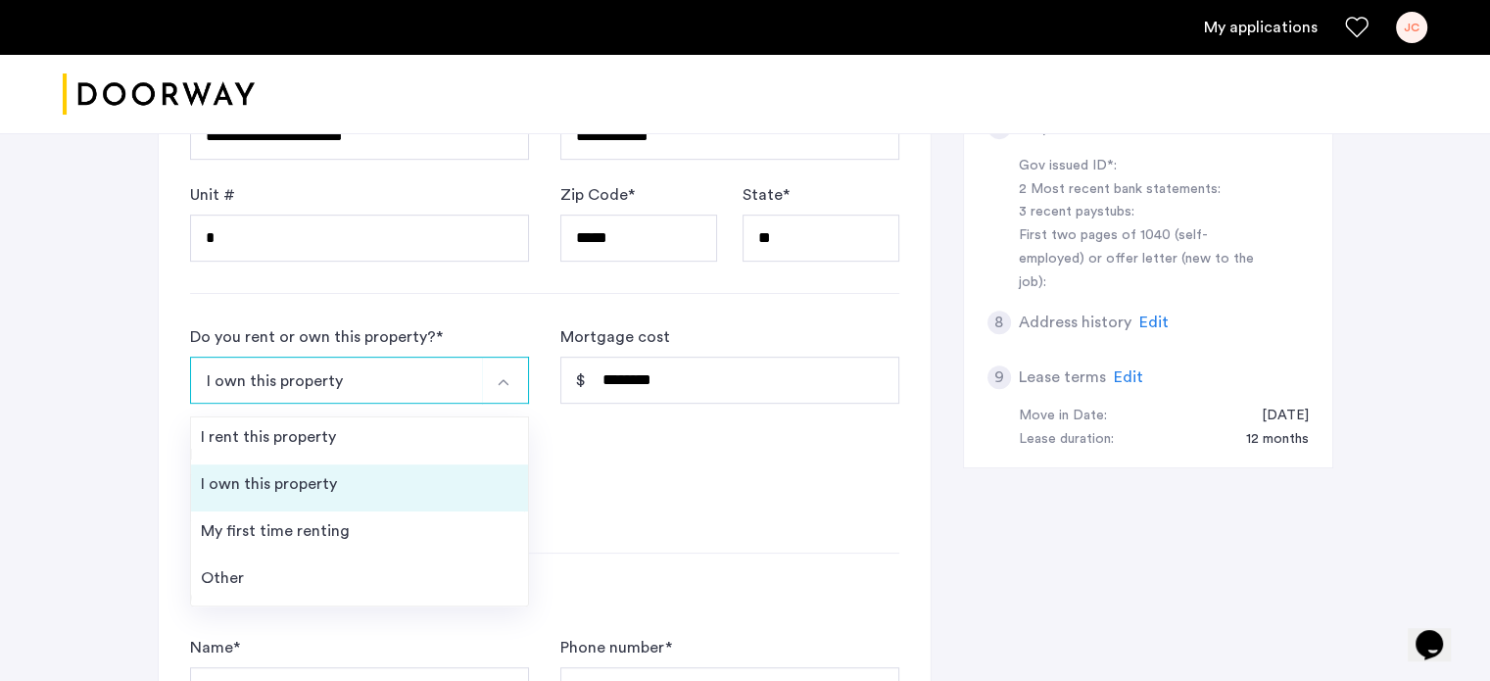
click at [461, 467] on li "I own this property" at bounding box center [359, 487] width 337 height 47
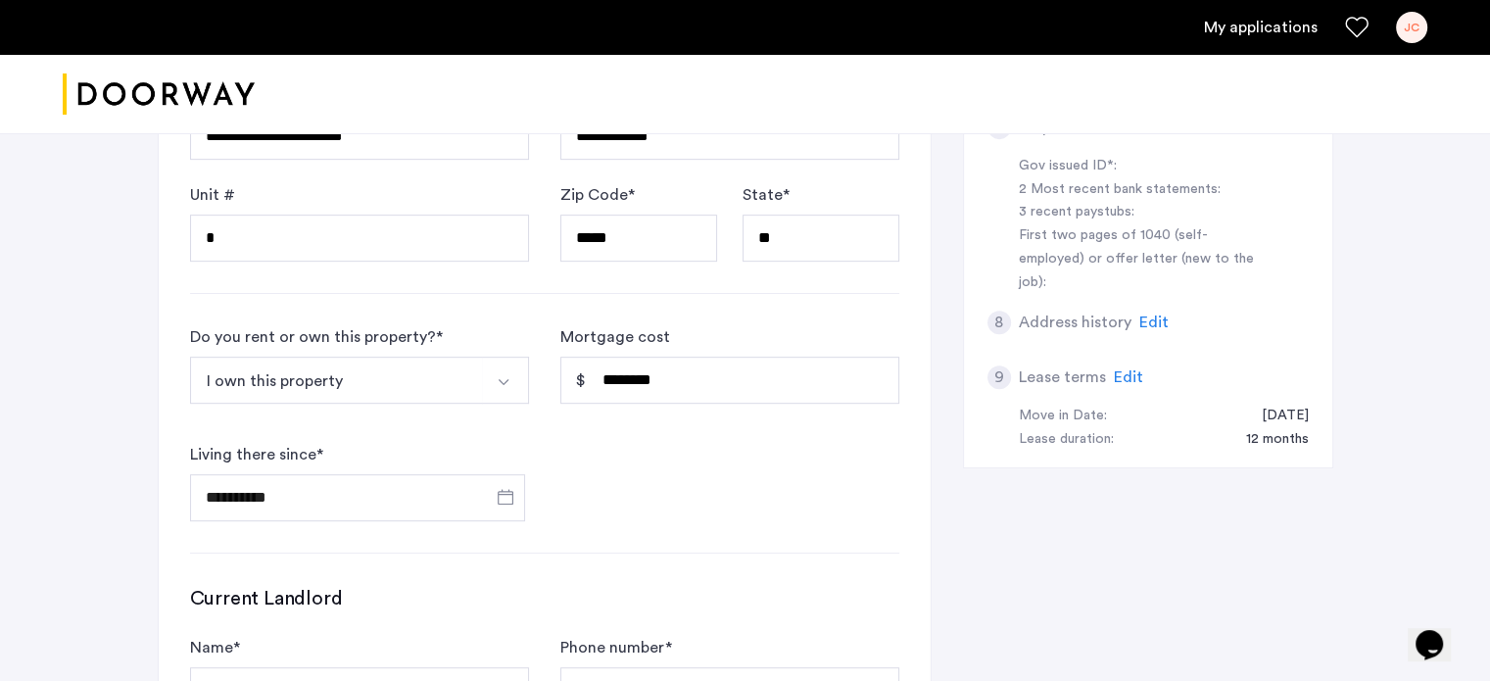
click at [639, 447] on form "**********" at bounding box center [544, 423] width 709 height 196
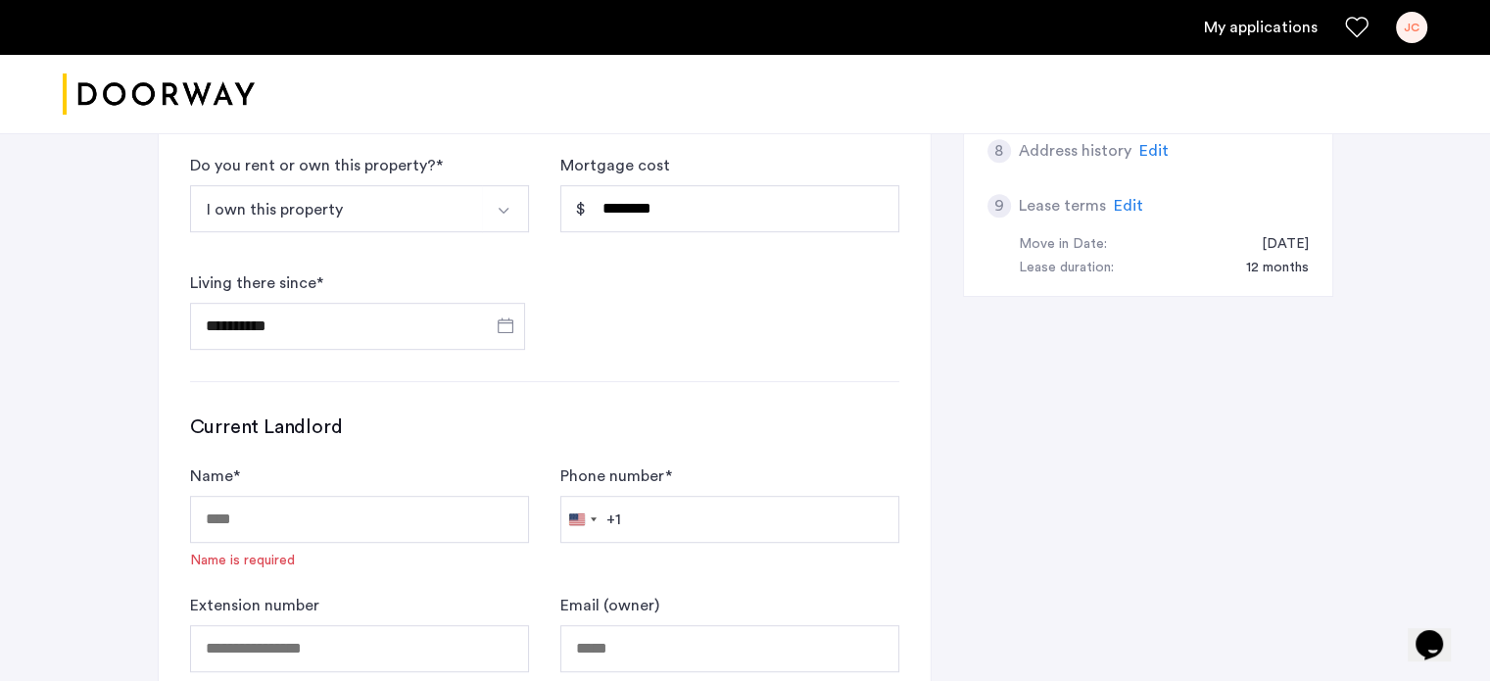
scroll to position [1022, 0]
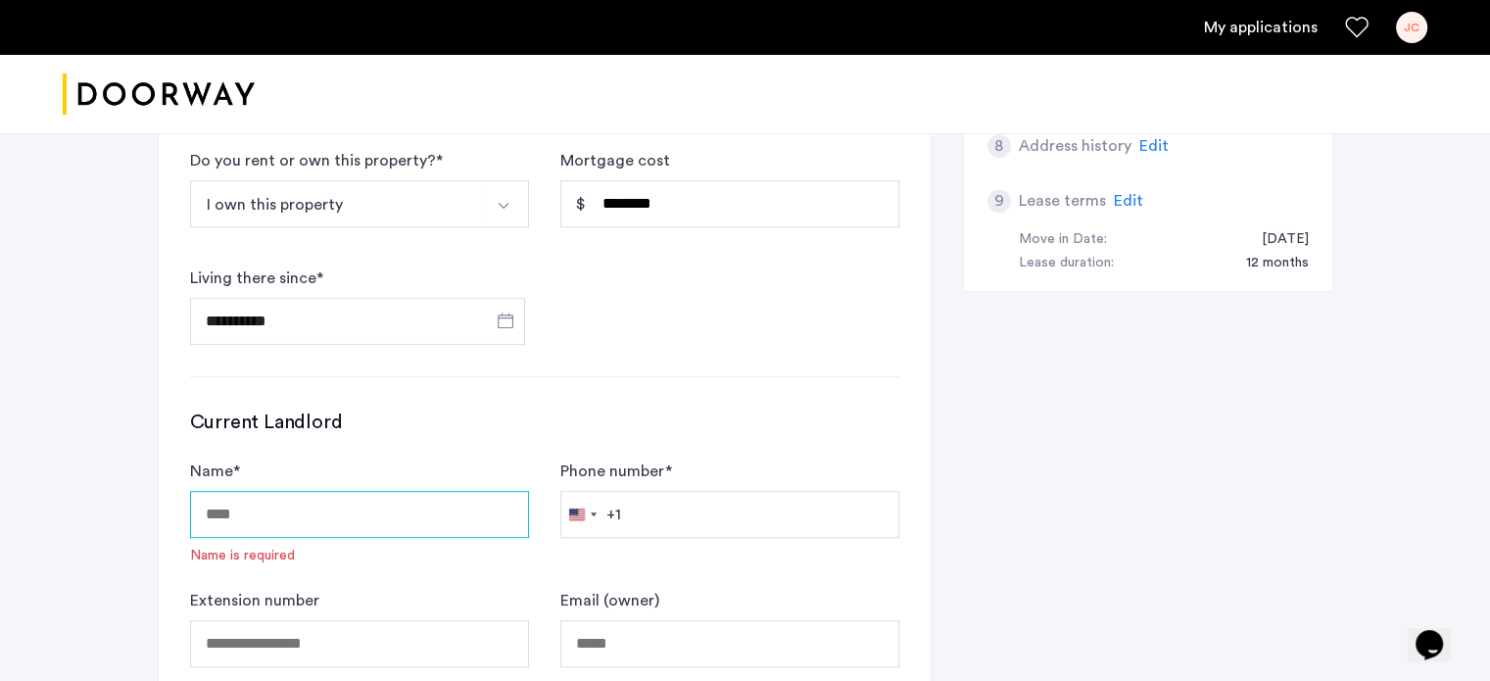
click at [474, 503] on input "Name *" at bounding box center [359, 514] width 339 height 47
type input "**********"
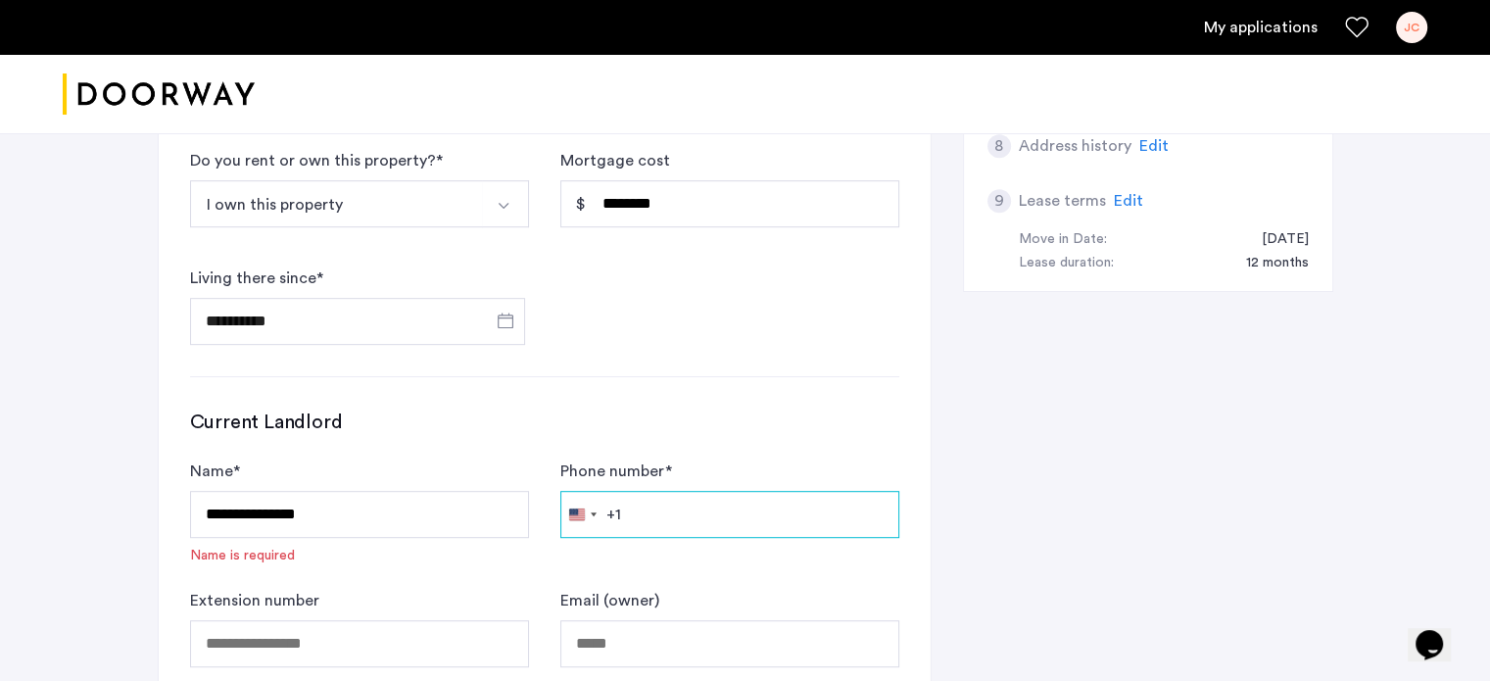
type input "**********"
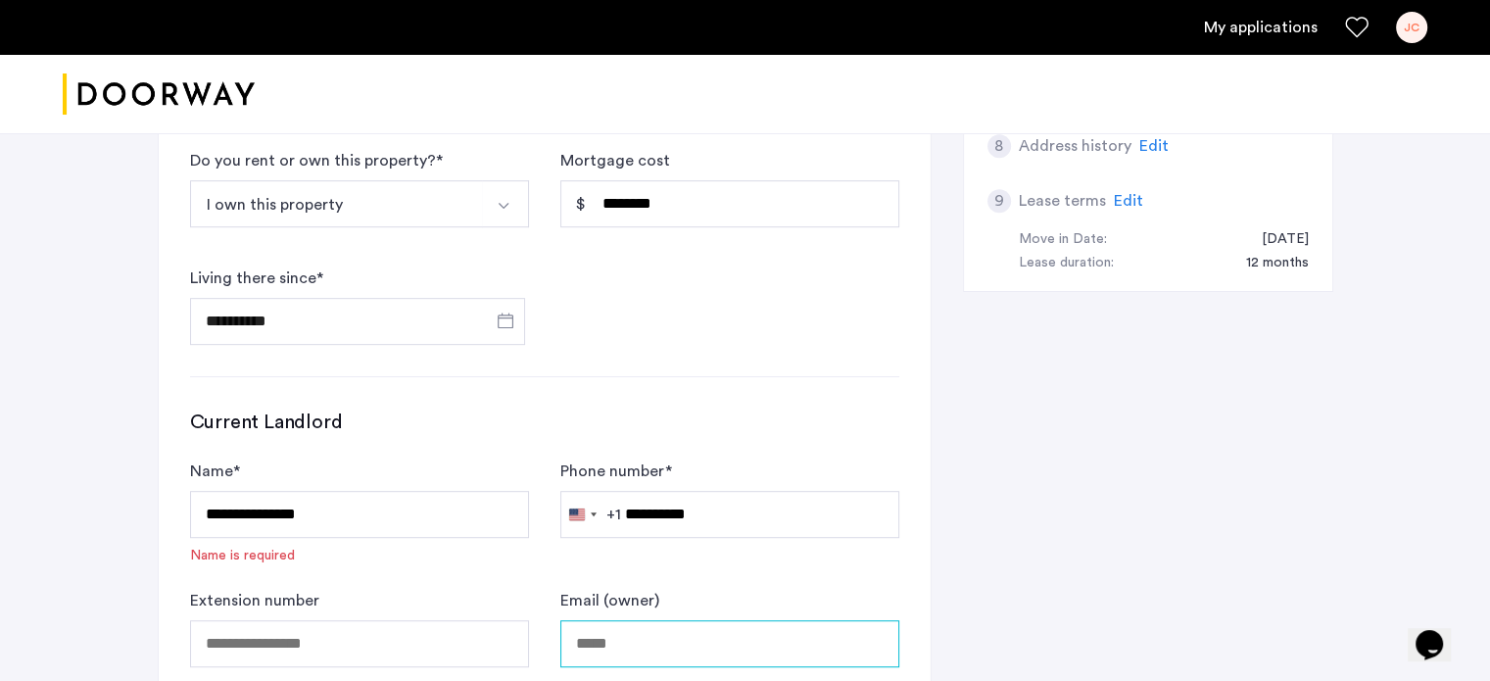
type input "**********"
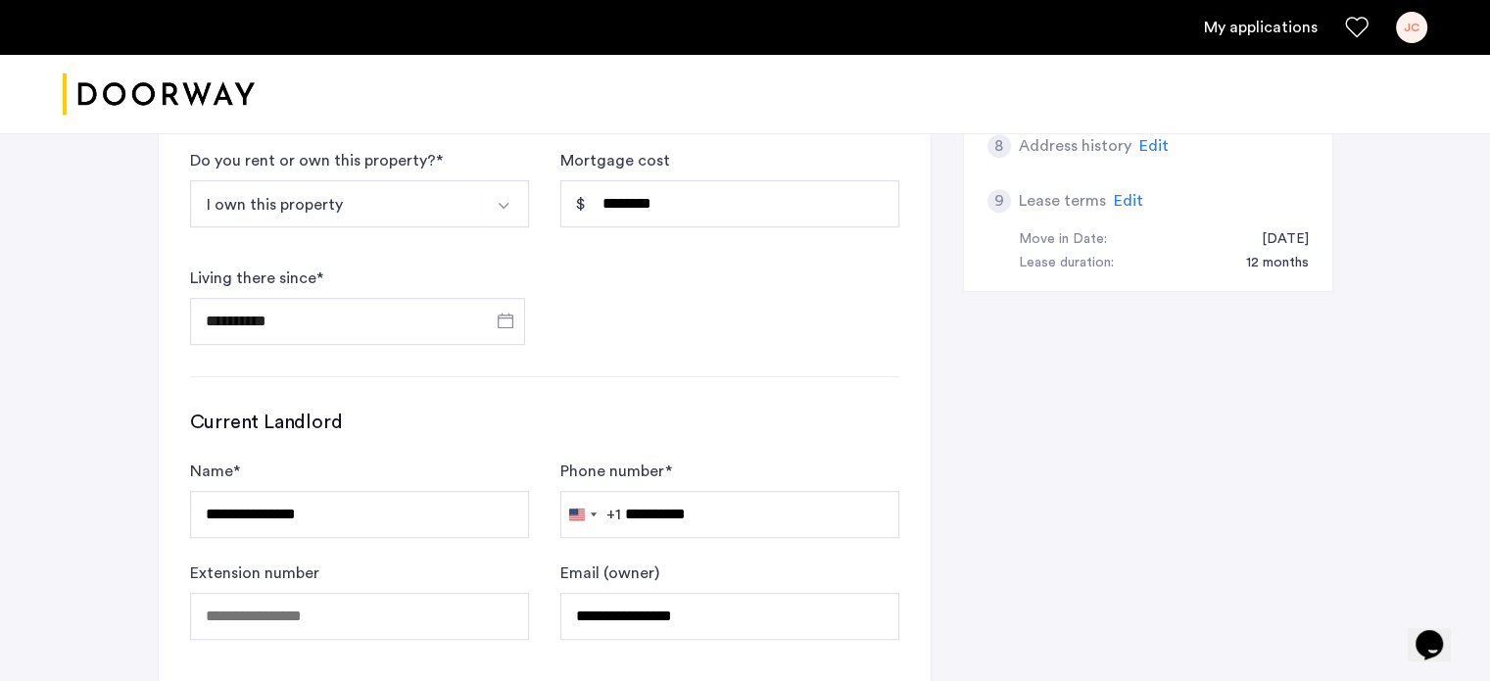
click at [668, 299] on form "**********" at bounding box center [544, 247] width 709 height 196
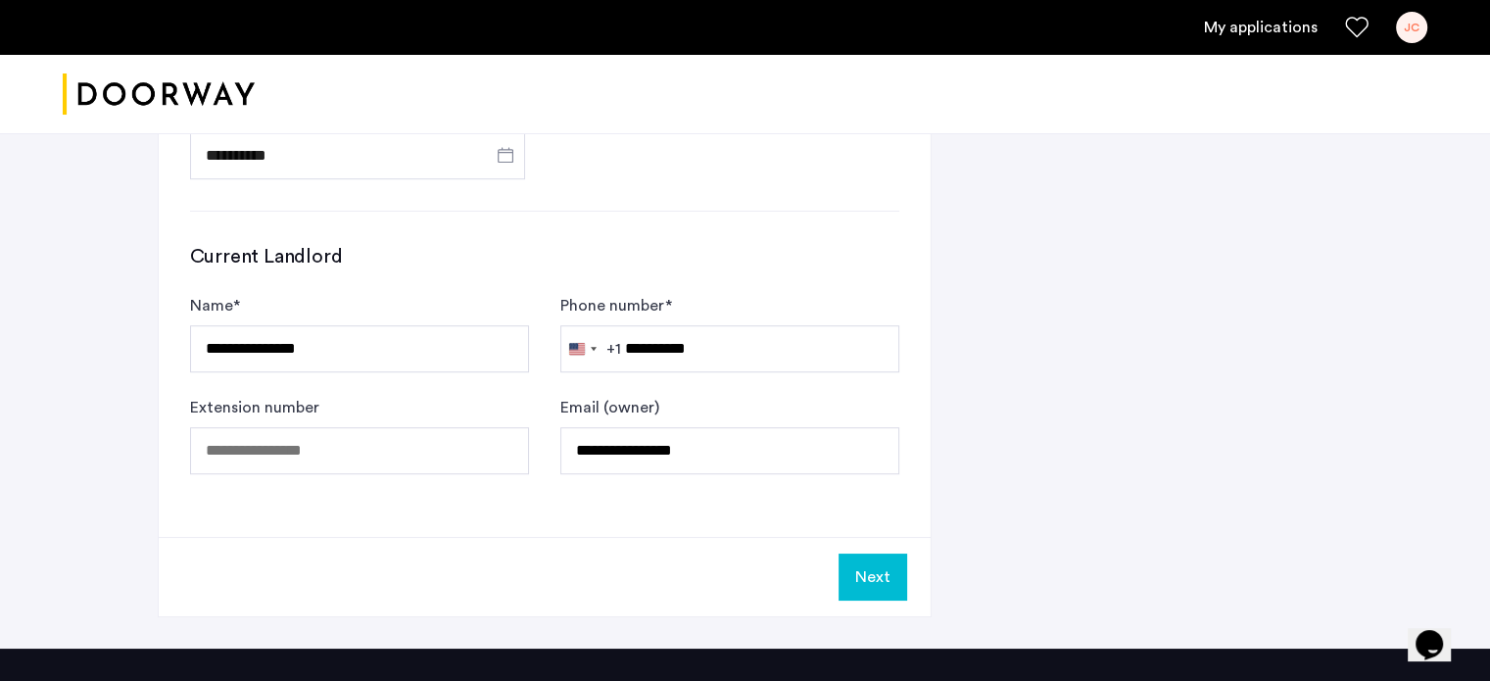
scroll to position [1202, 0]
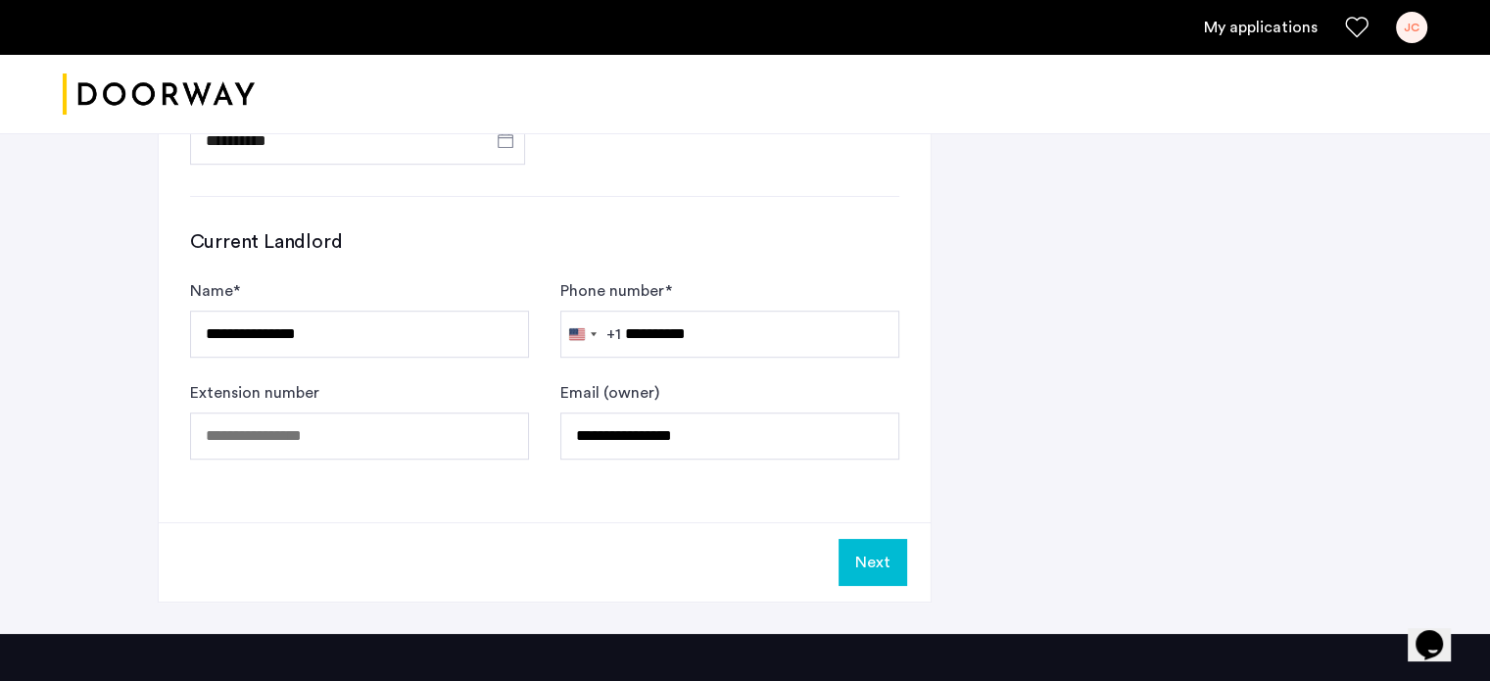
click at [874, 565] on button "Next" at bounding box center [873, 562] width 69 height 47
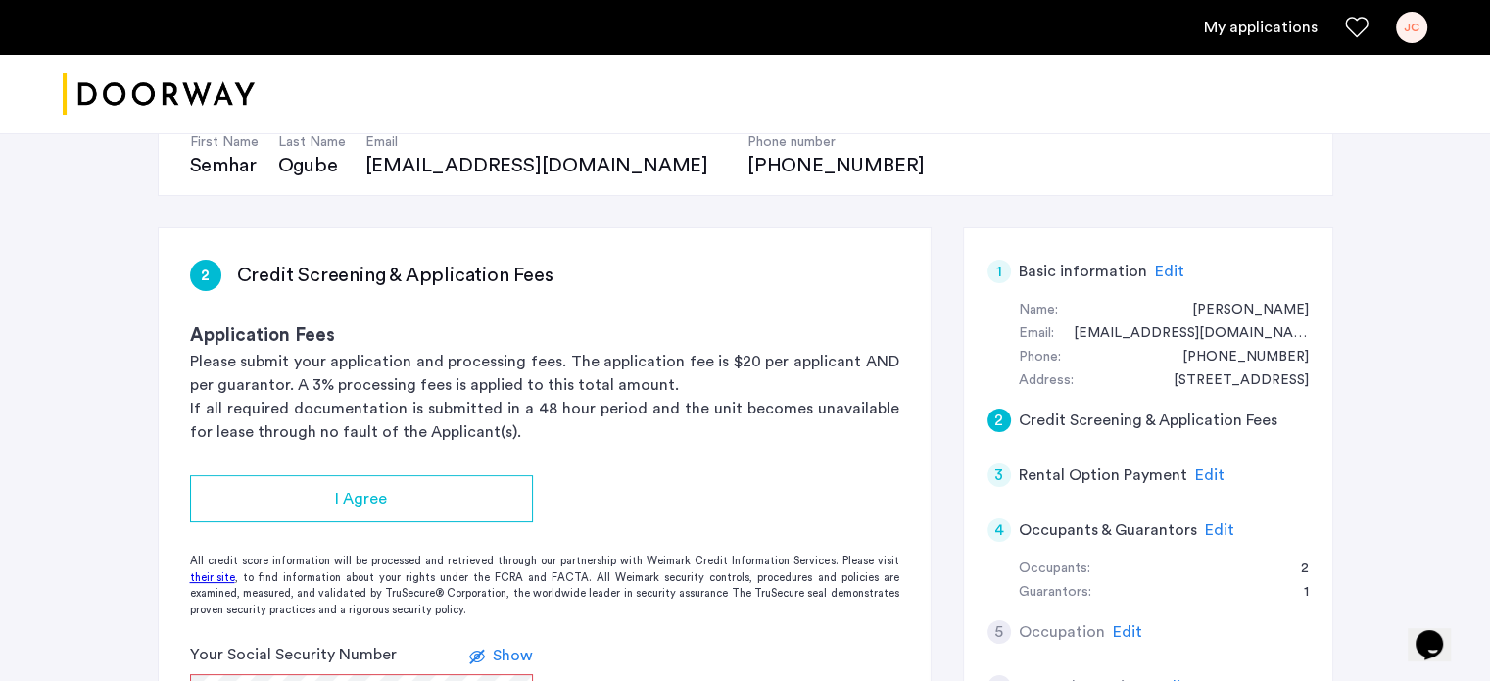
scroll to position [212, 0]
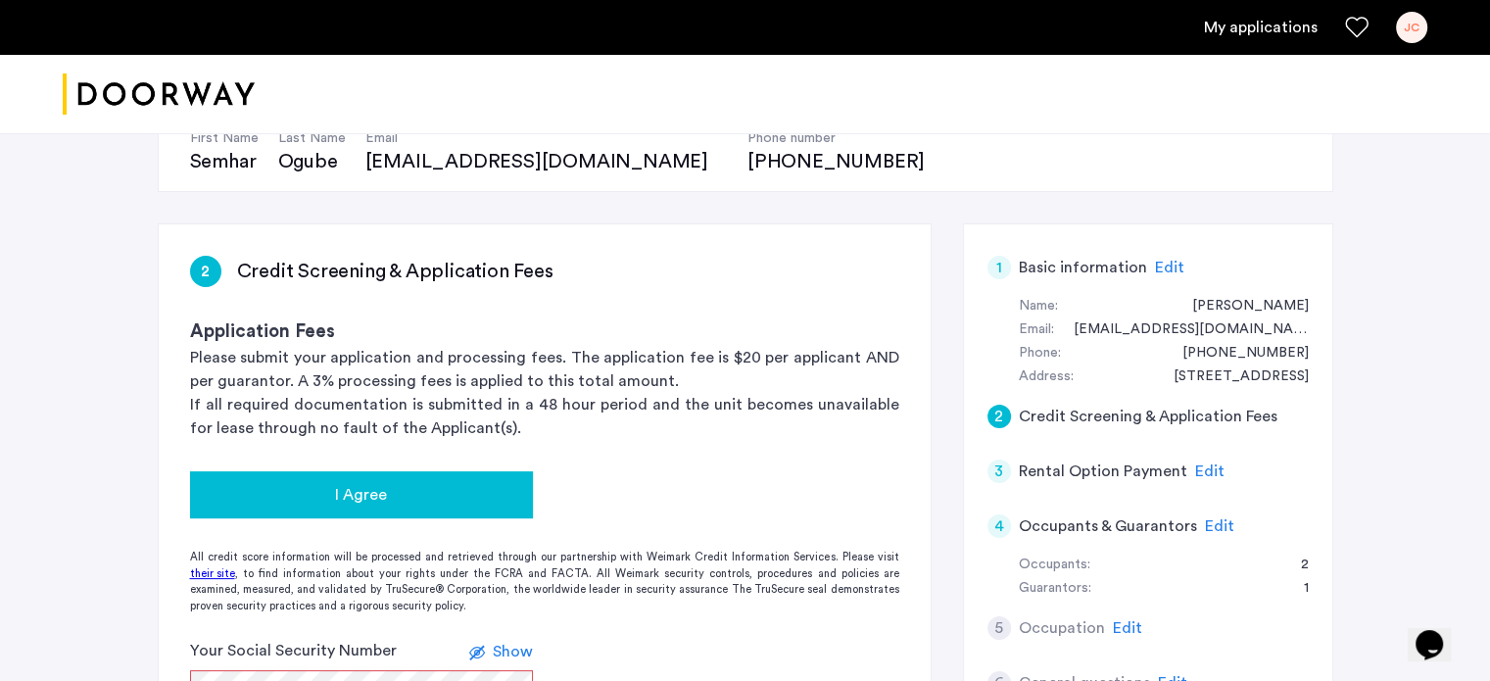
click at [488, 474] on button "I Agree" at bounding box center [361, 494] width 343 height 47
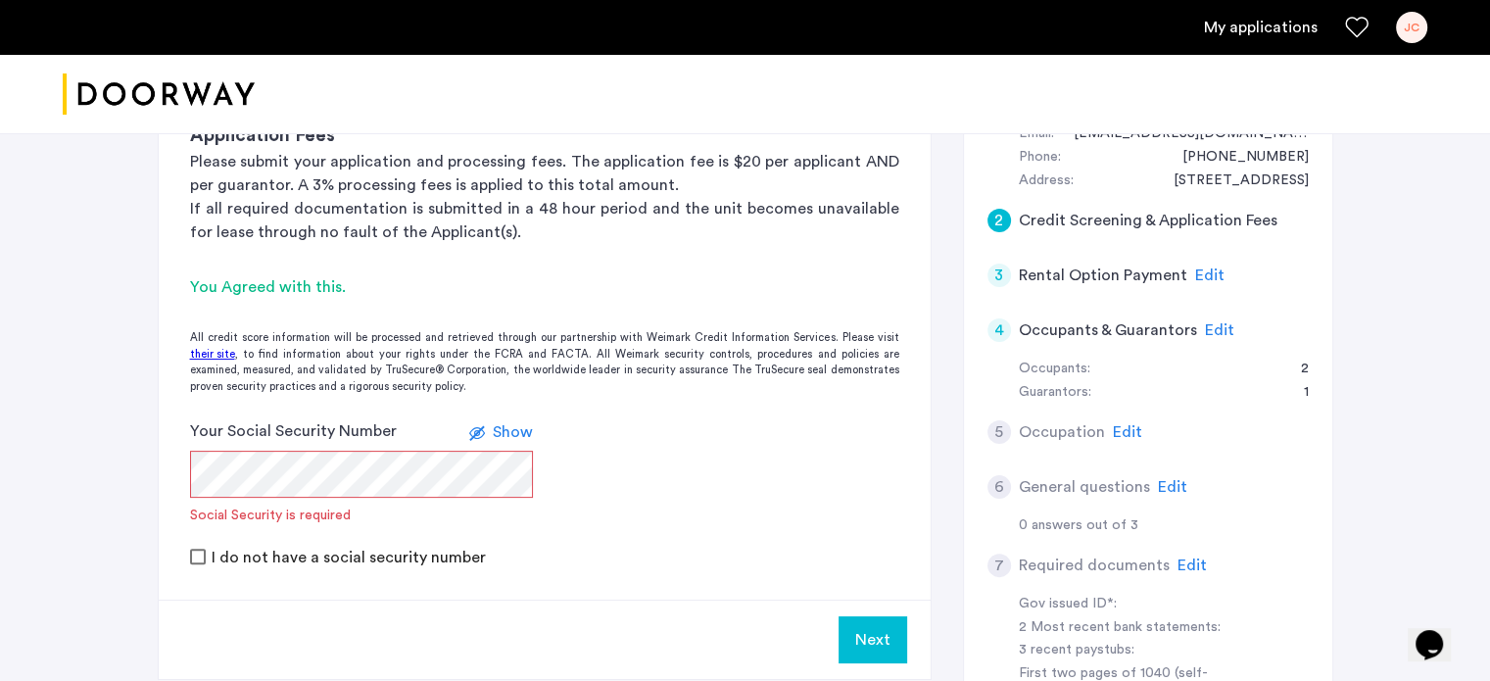
scroll to position [412, 0]
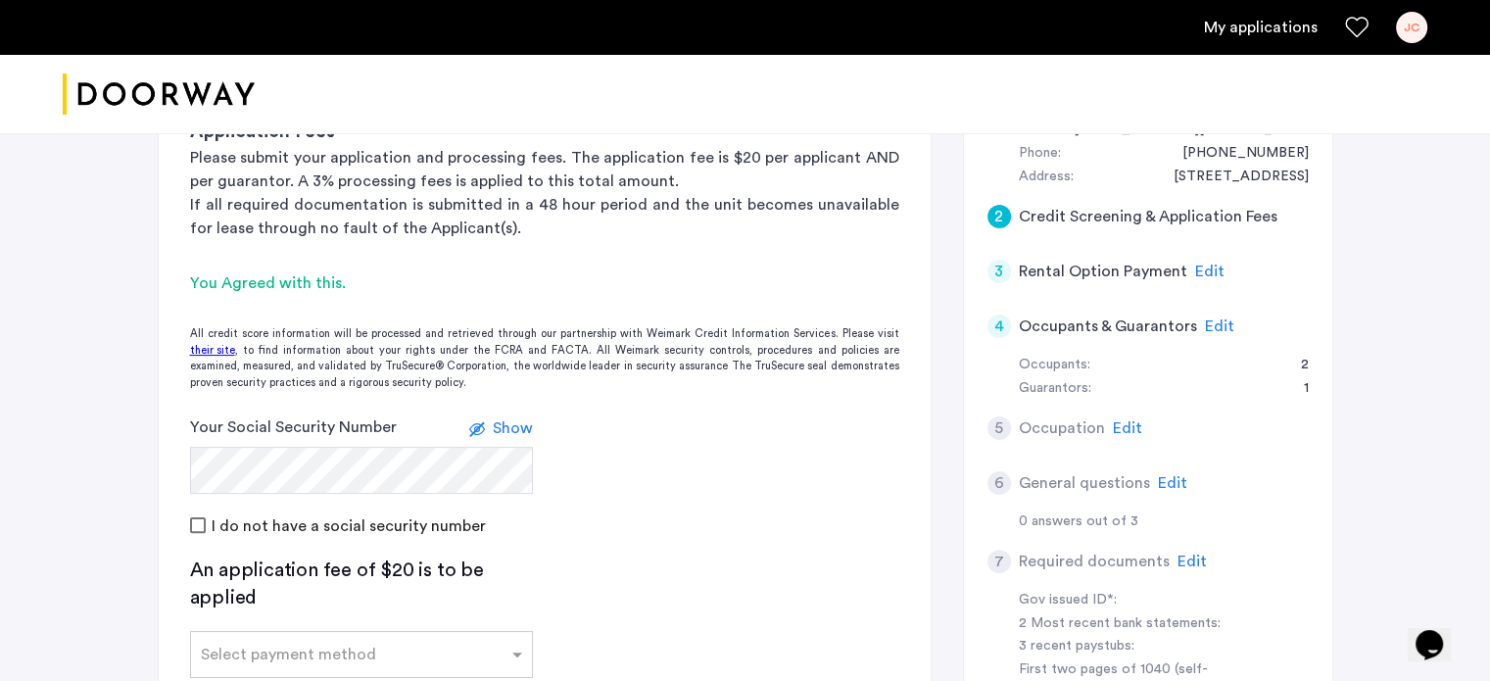
click at [623, 551] on app-credit-screening "2 Credit Screening & Application Fees Application Fees Please submit your appli…" at bounding box center [545, 445] width 772 height 843
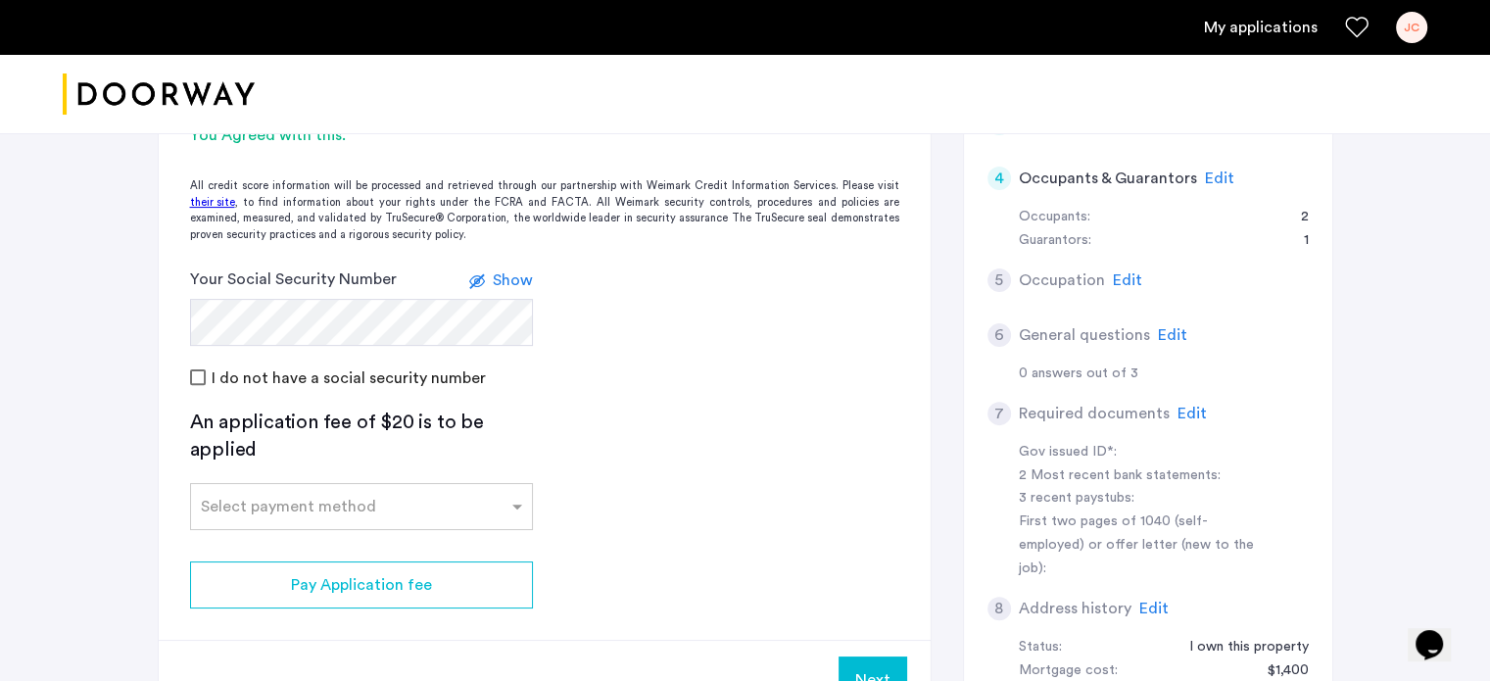
scroll to position [590, 0]
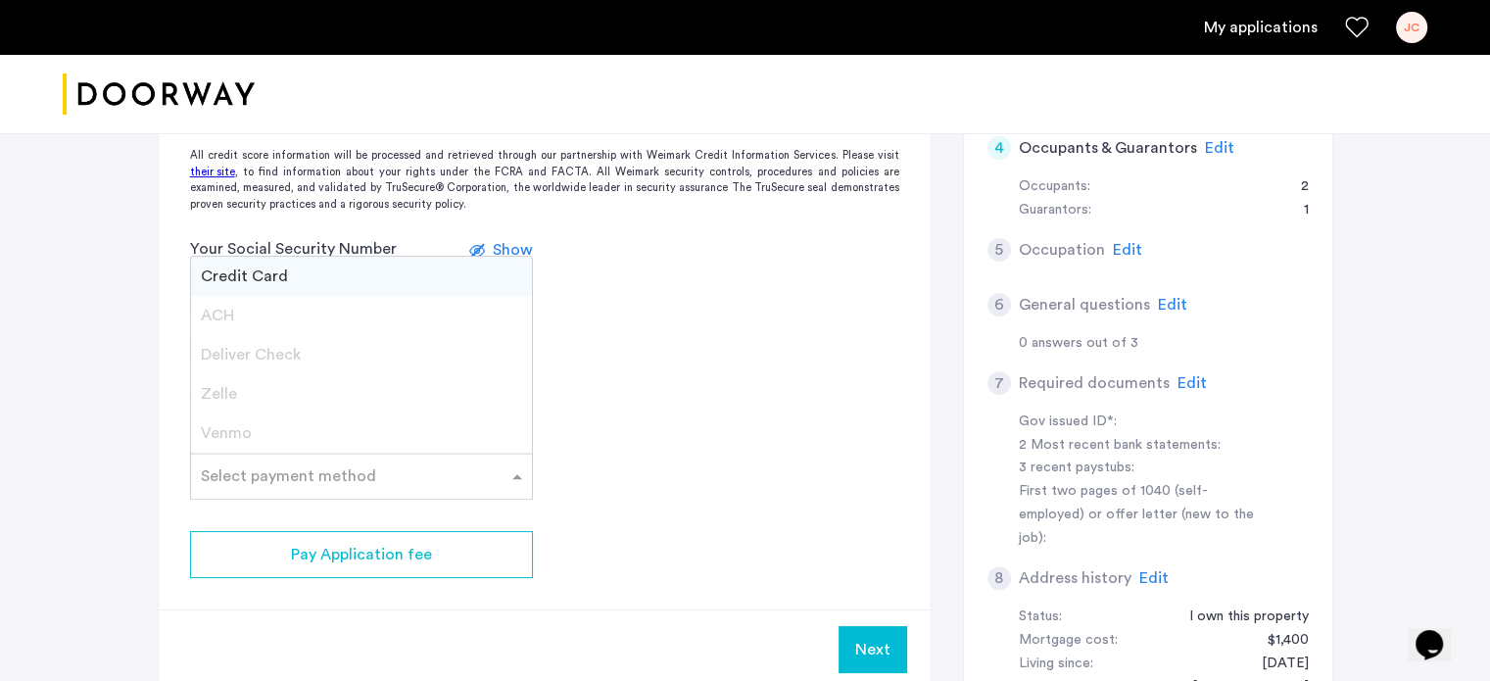
click at [519, 475] on span at bounding box center [520, 476] width 24 height 24
click at [459, 281] on div "Credit Card" at bounding box center [361, 276] width 341 height 39
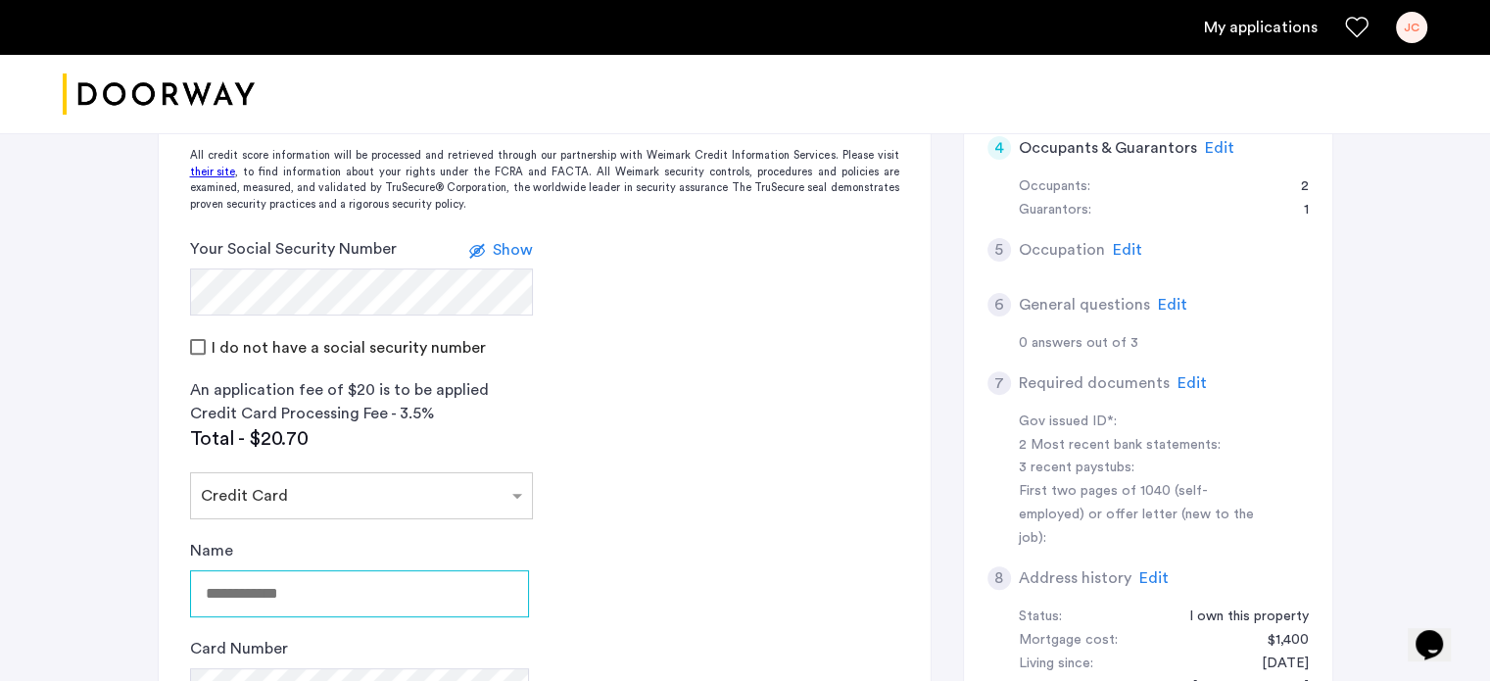
click at [371, 585] on input "Name" at bounding box center [359, 593] width 339 height 47
type input "**********"
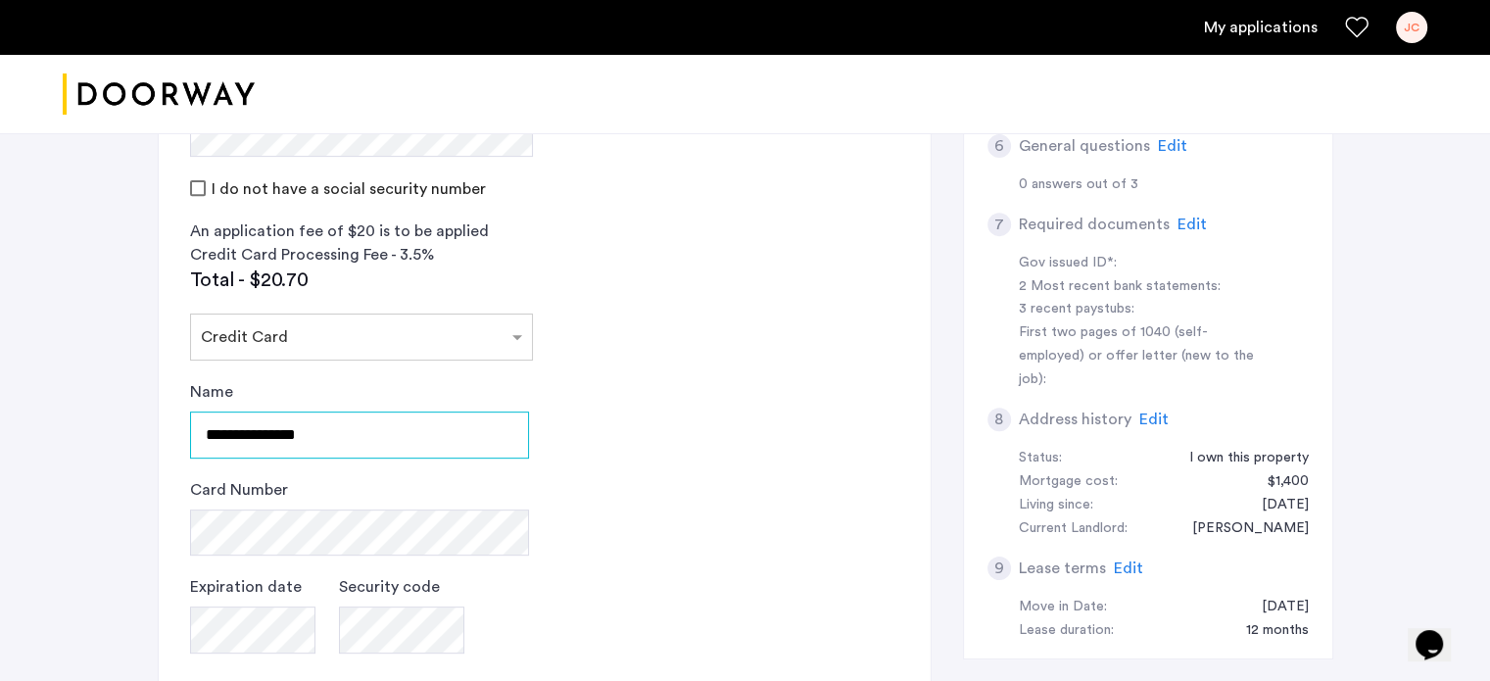
scroll to position [755, 0]
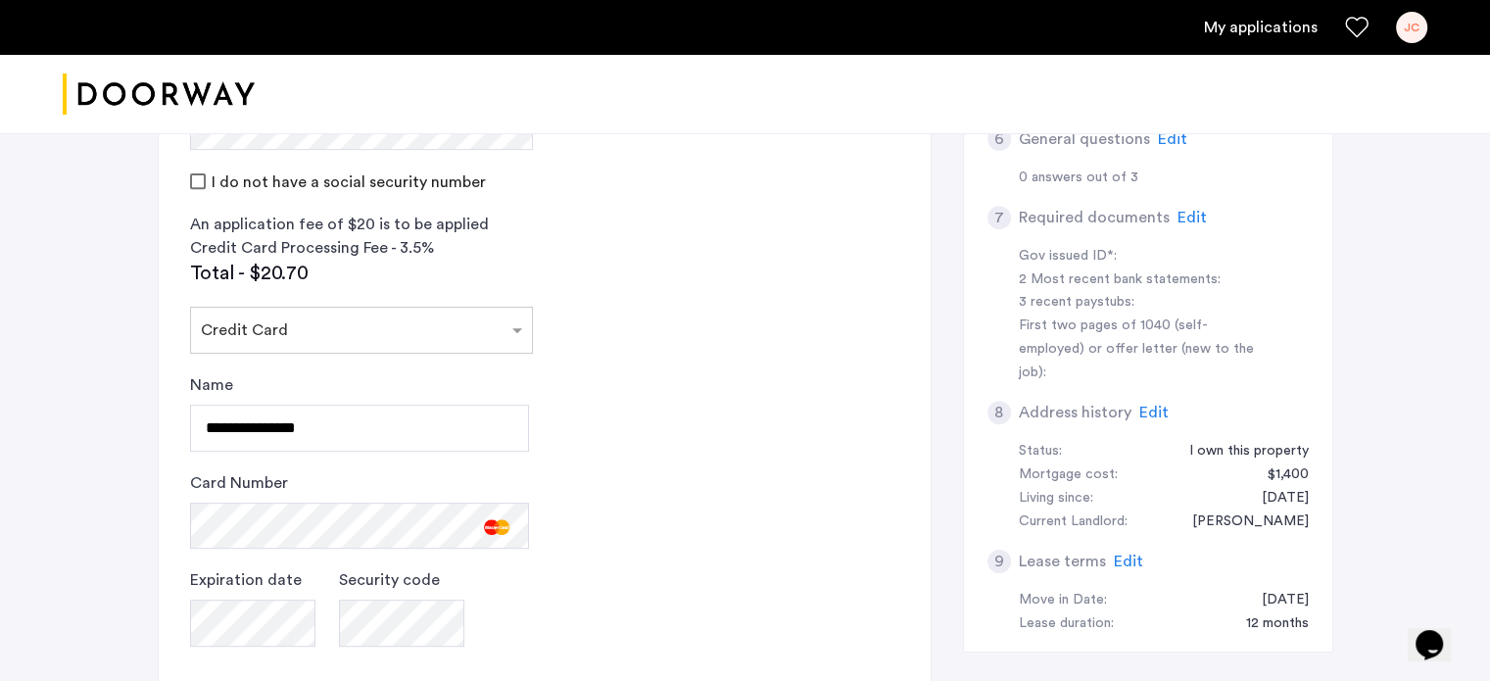
click at [590, 606] on app-credit-screening "2 Credit Screening & Application Fees Application Fees Please submit your appli…" at bounding box center [545, 278] width 772 height 1194
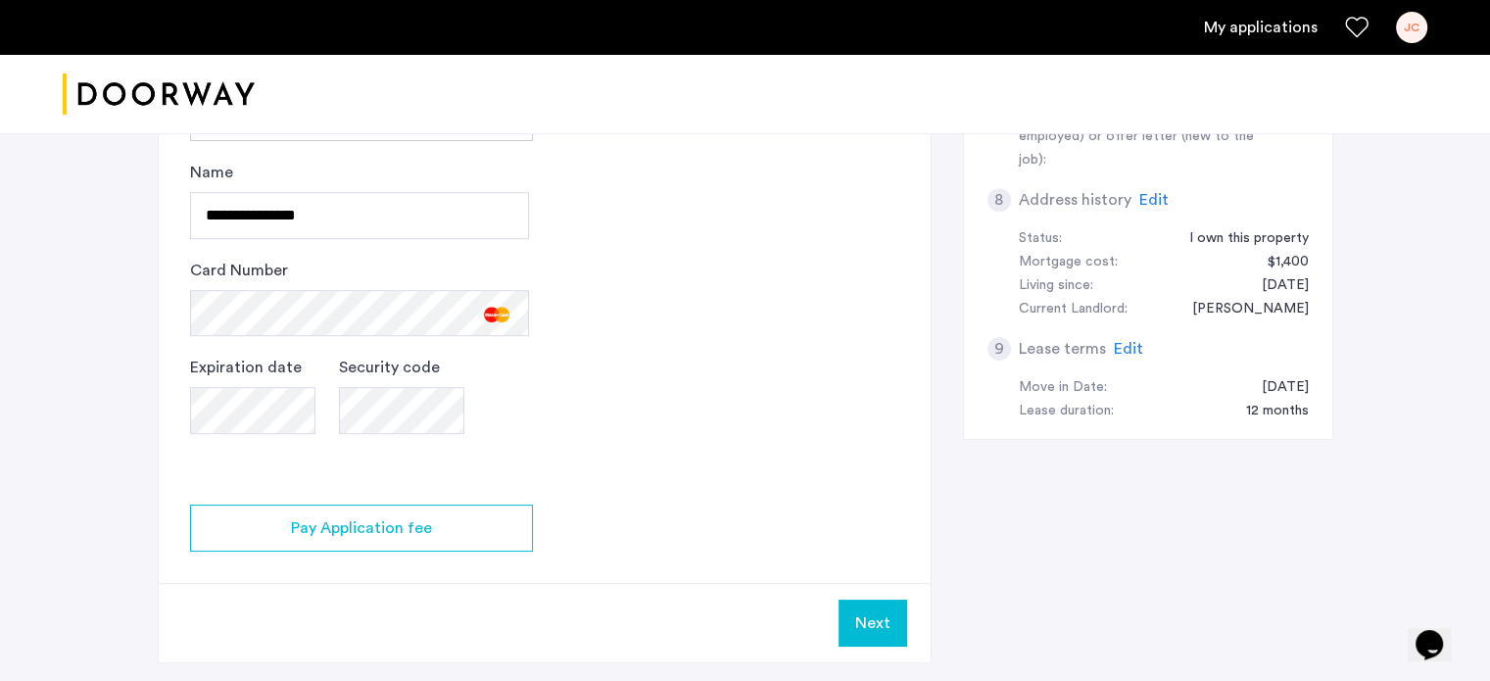
scroll to position [972, 0]
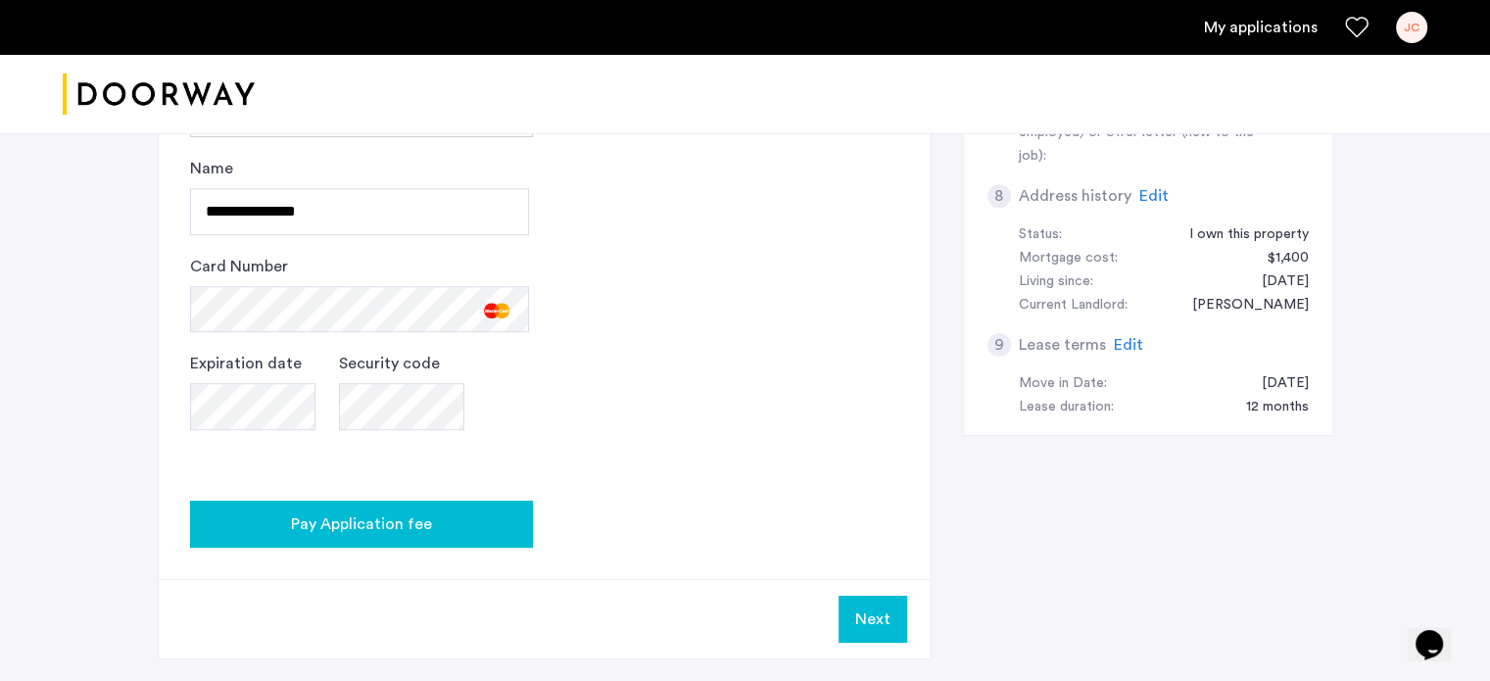
click at [490, 535] on button "Pay Application fee" at bounding box center [361, 524] width 343 height 47
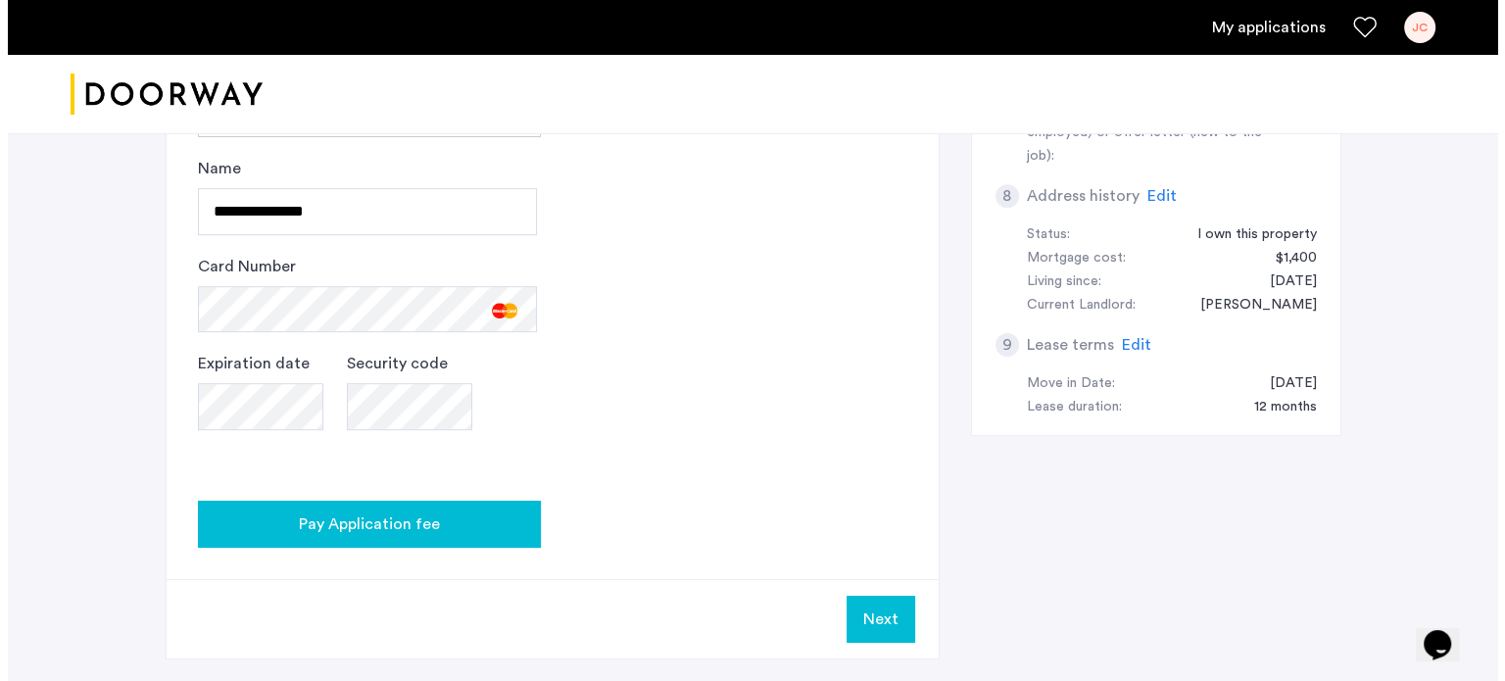
scroll to position [0, 0]
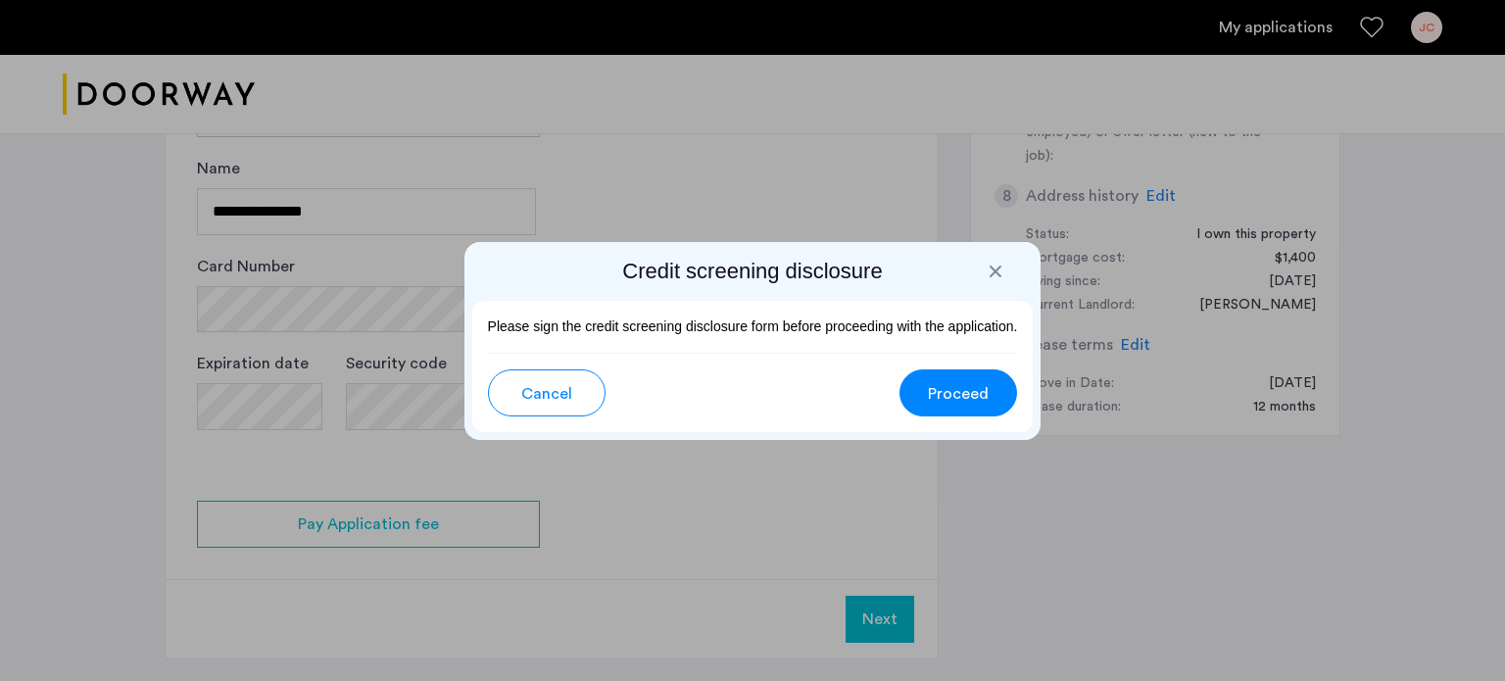
click at [949, 388] on span "Proceed" at bounding box center [958, 394] width 61 height 24
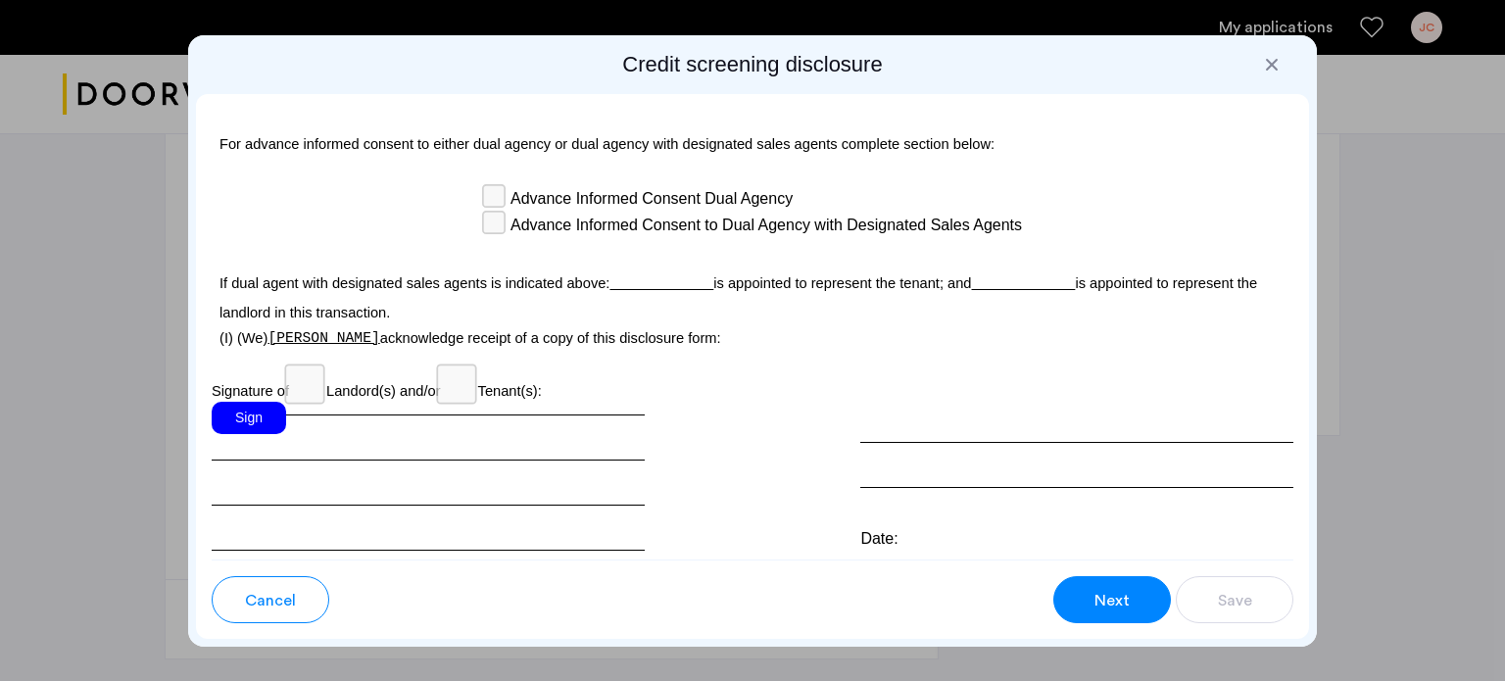
scroll to position [5710, 0]
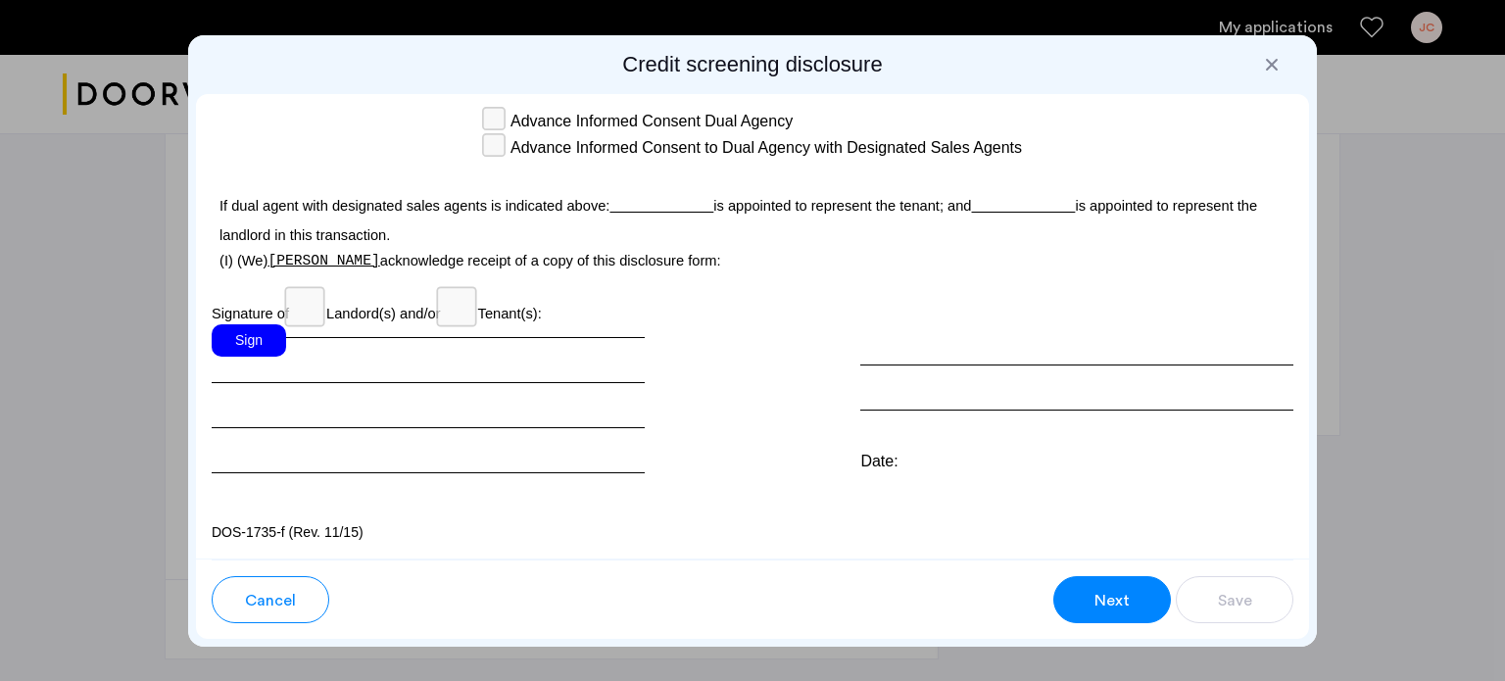
click at [263, 332] on div "Sign" at bounding box center [249, 340] width 74 height 32
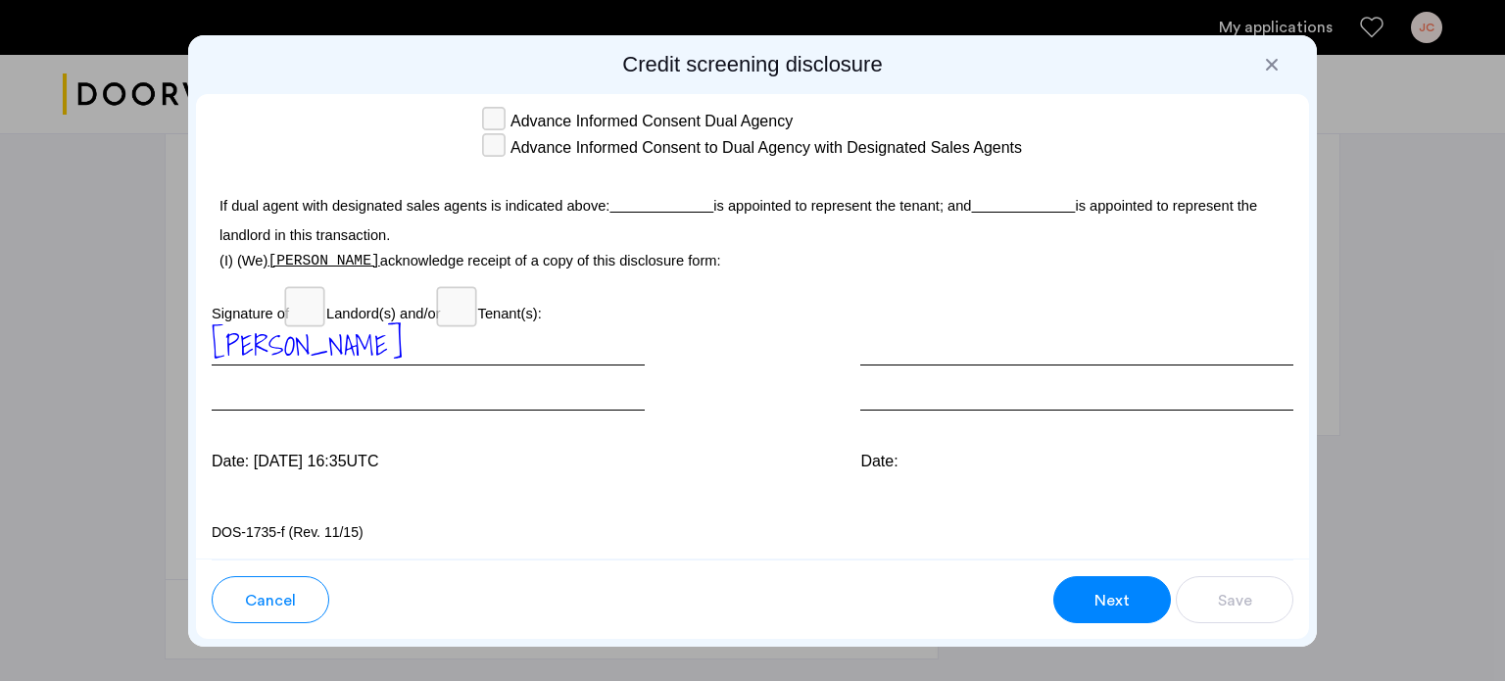
click at [1094, 592] on span "Next" at bounding box center [1111, 601] width 35 height 24
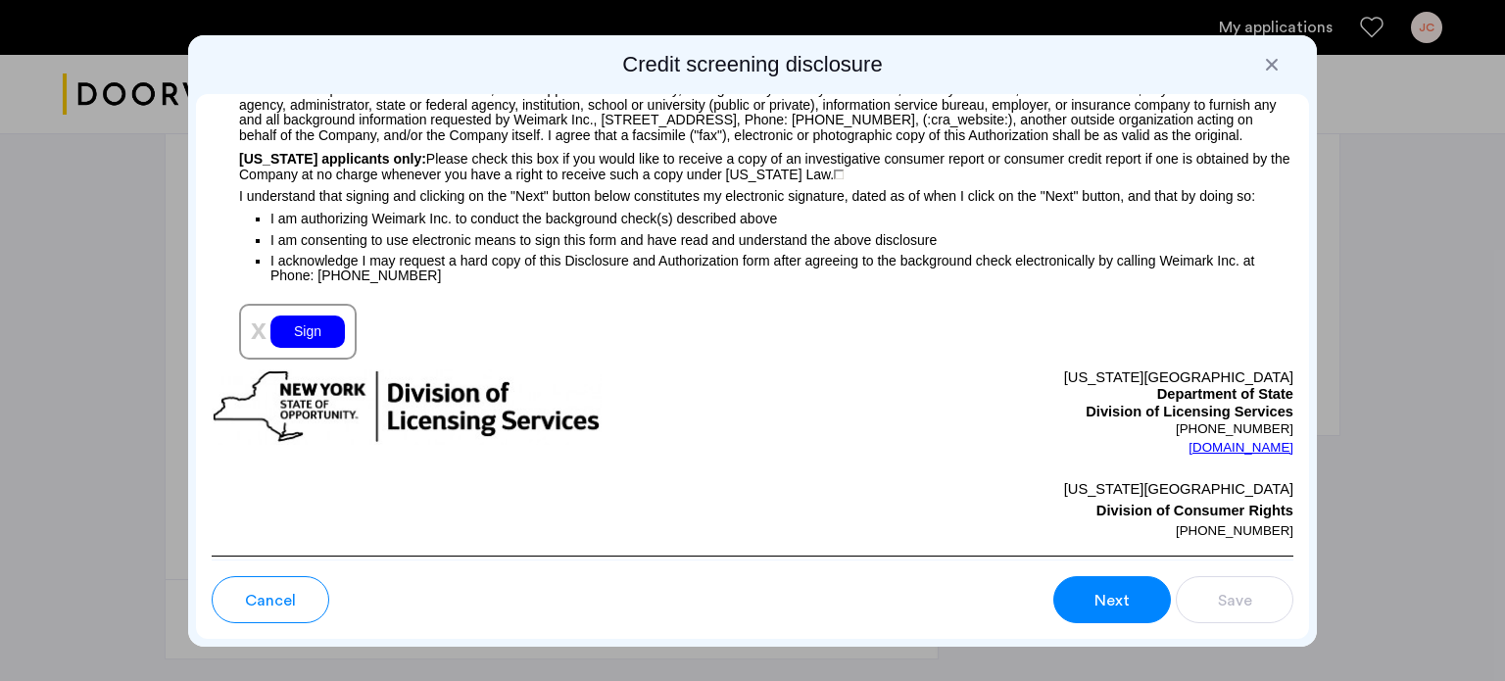
scroll to position [2116, 0]
click at [294, 348] on div "Sign" at bounding box center [307, 331] width 74 height 32
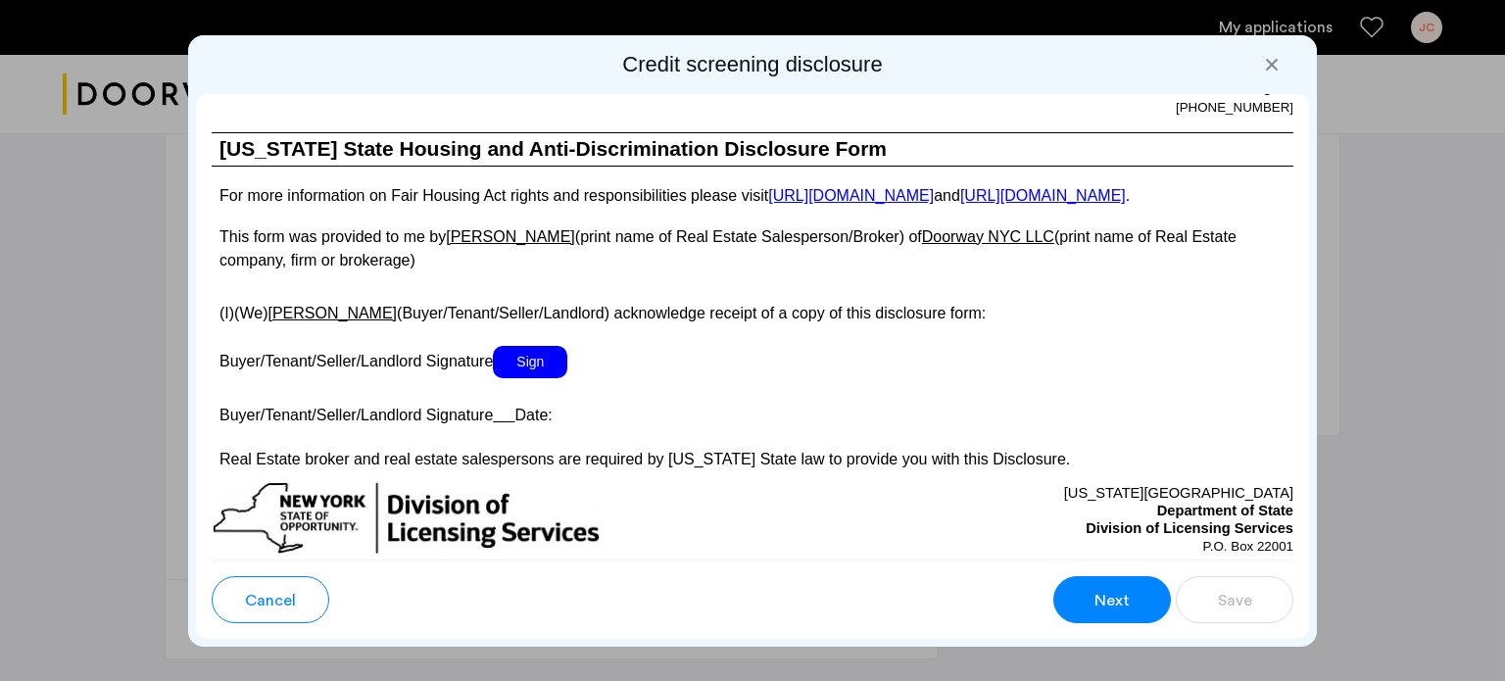
scroll to position [3494, 0]
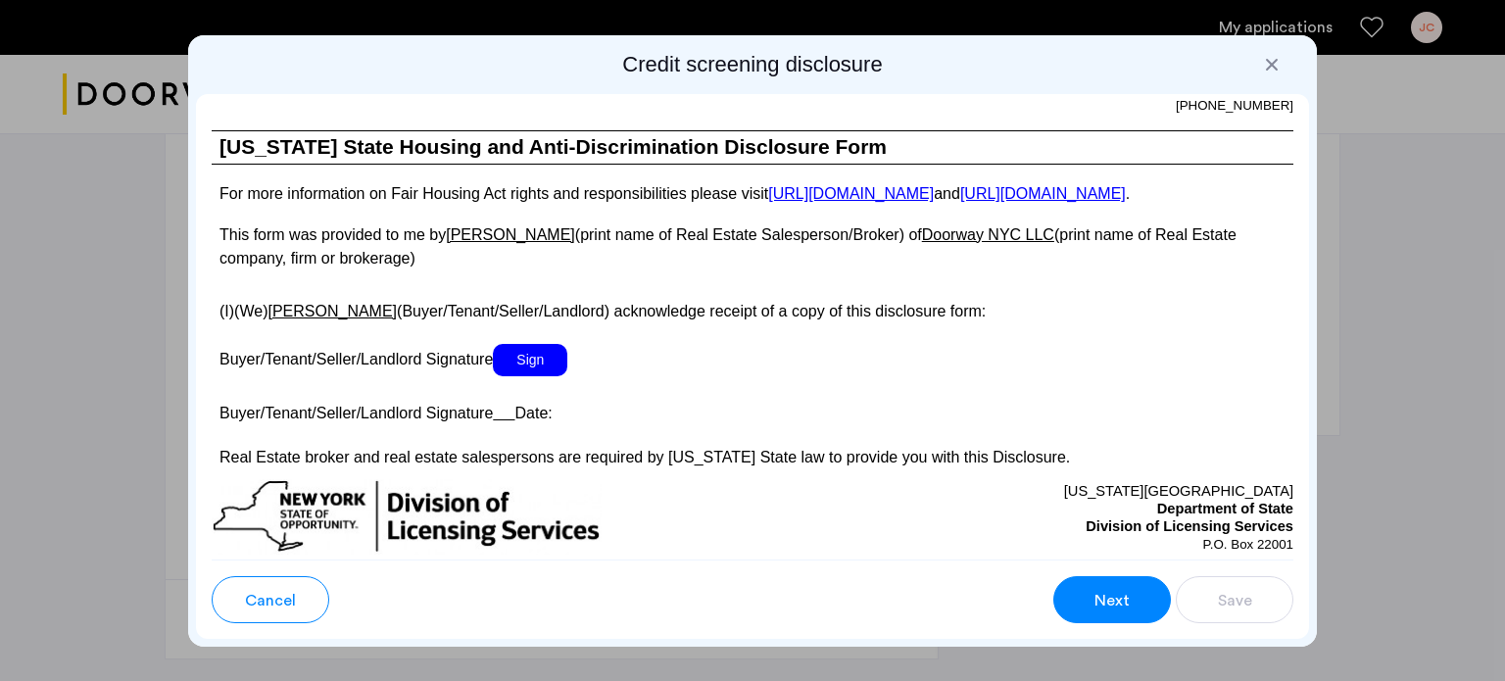
click at [539, 376] on span "Sign" at bounding box center [530, 360] width 74 height 32
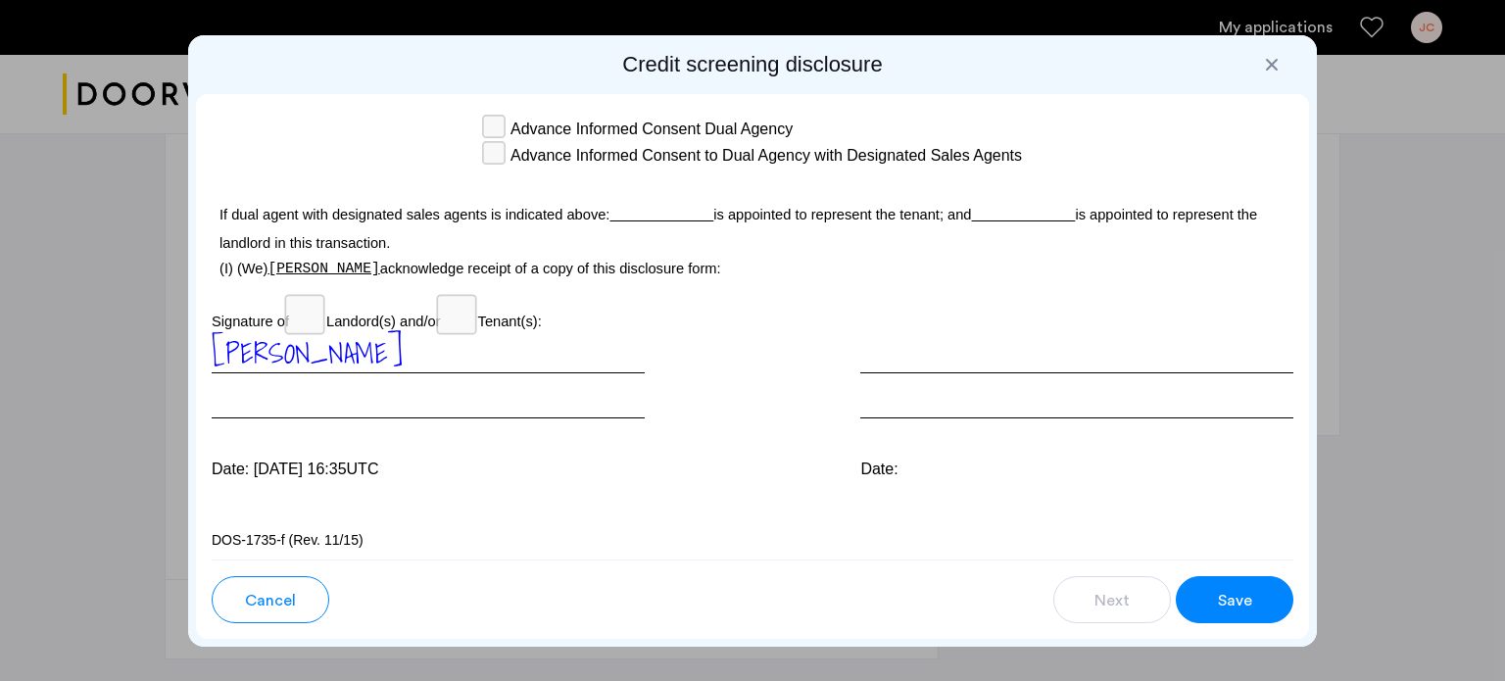
scroll to position [5757, 0]
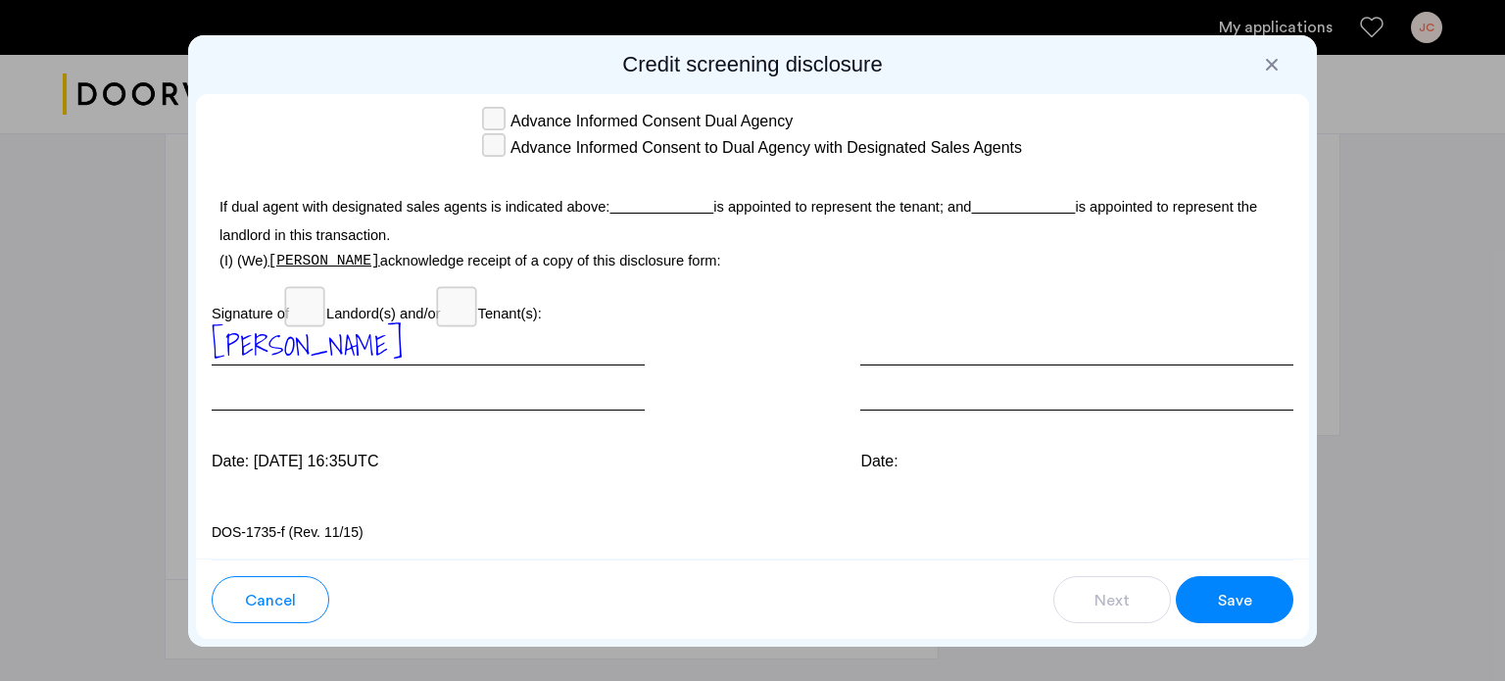
click at [1253, 602] on button "Save" at bounding box center [1235, 599] width 118 height 47
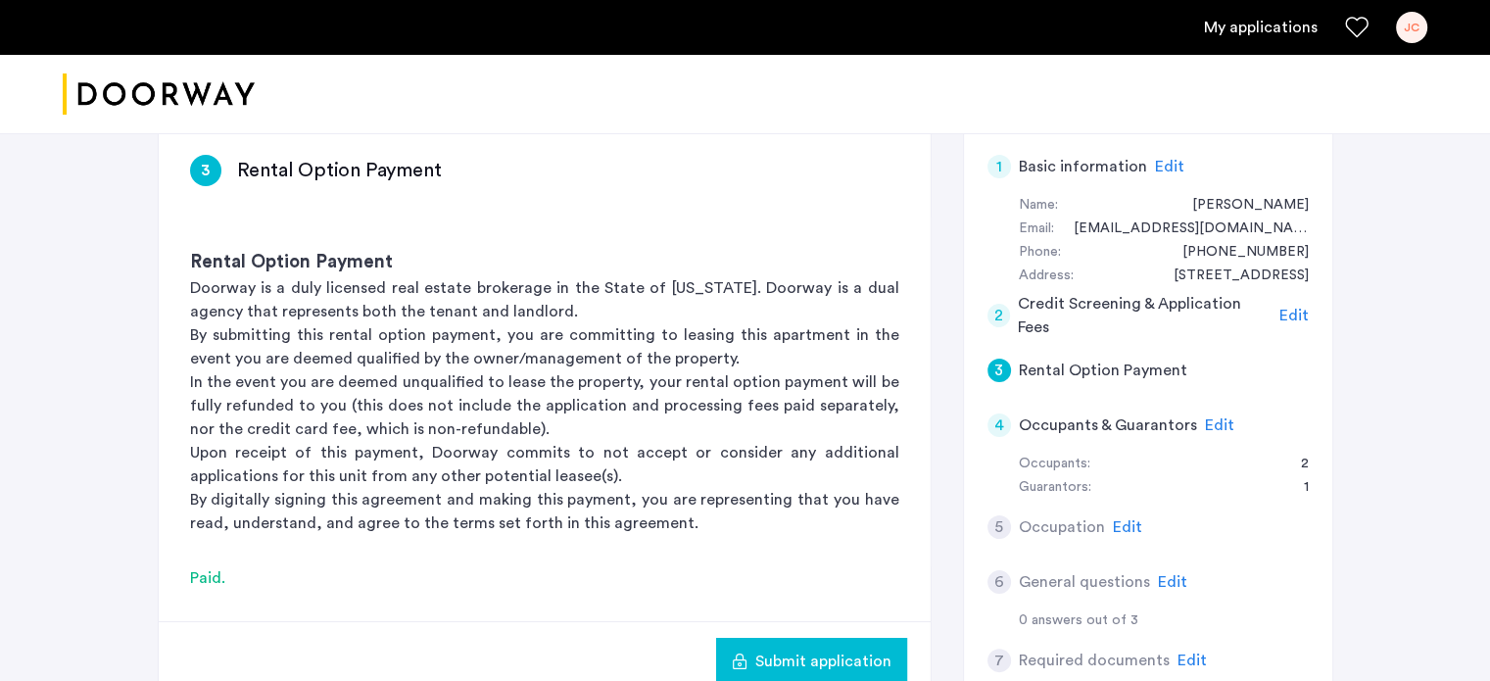
scroll to position [314, 0]
click at [1120, 526] on span "Edit" at bounding box center [1127, 526] width 29 height 16
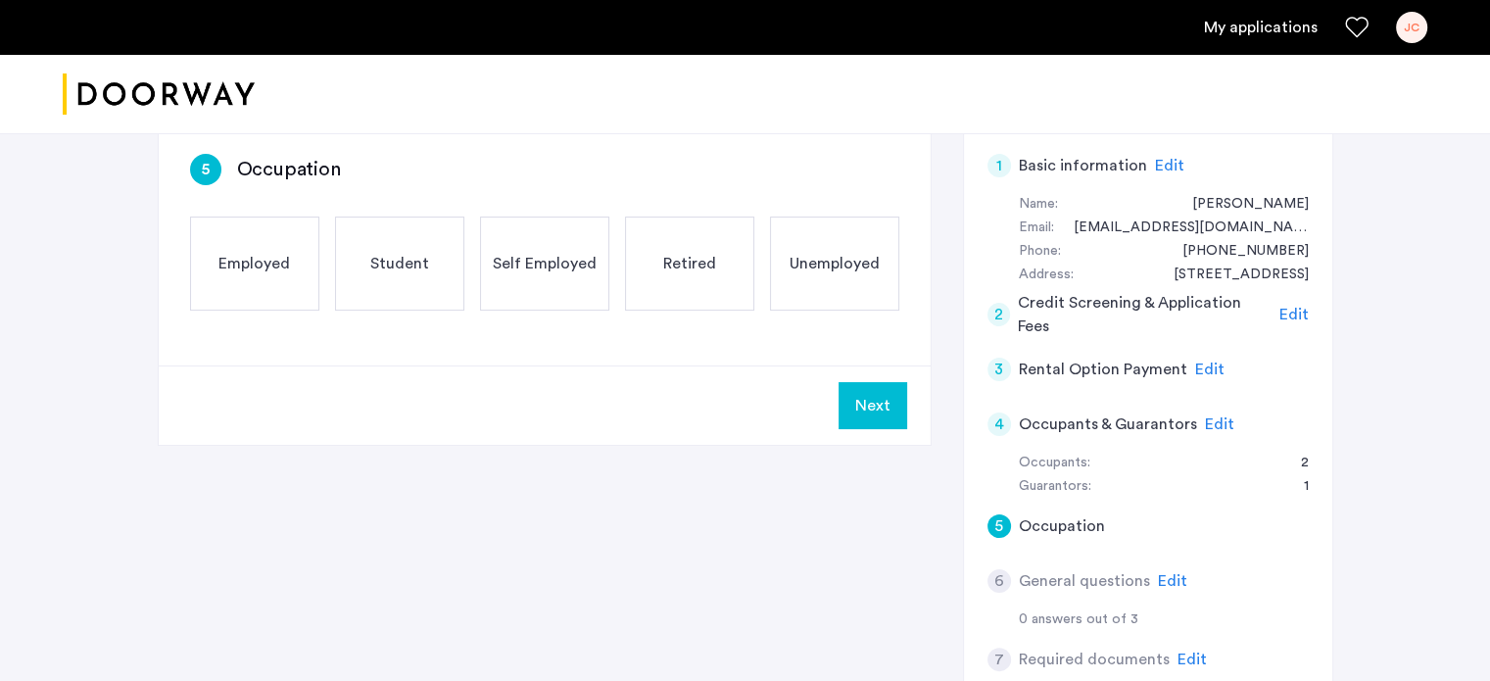
click at [270, 252] on span "Employed" at bounding box center [254, 264] width 72 height 24
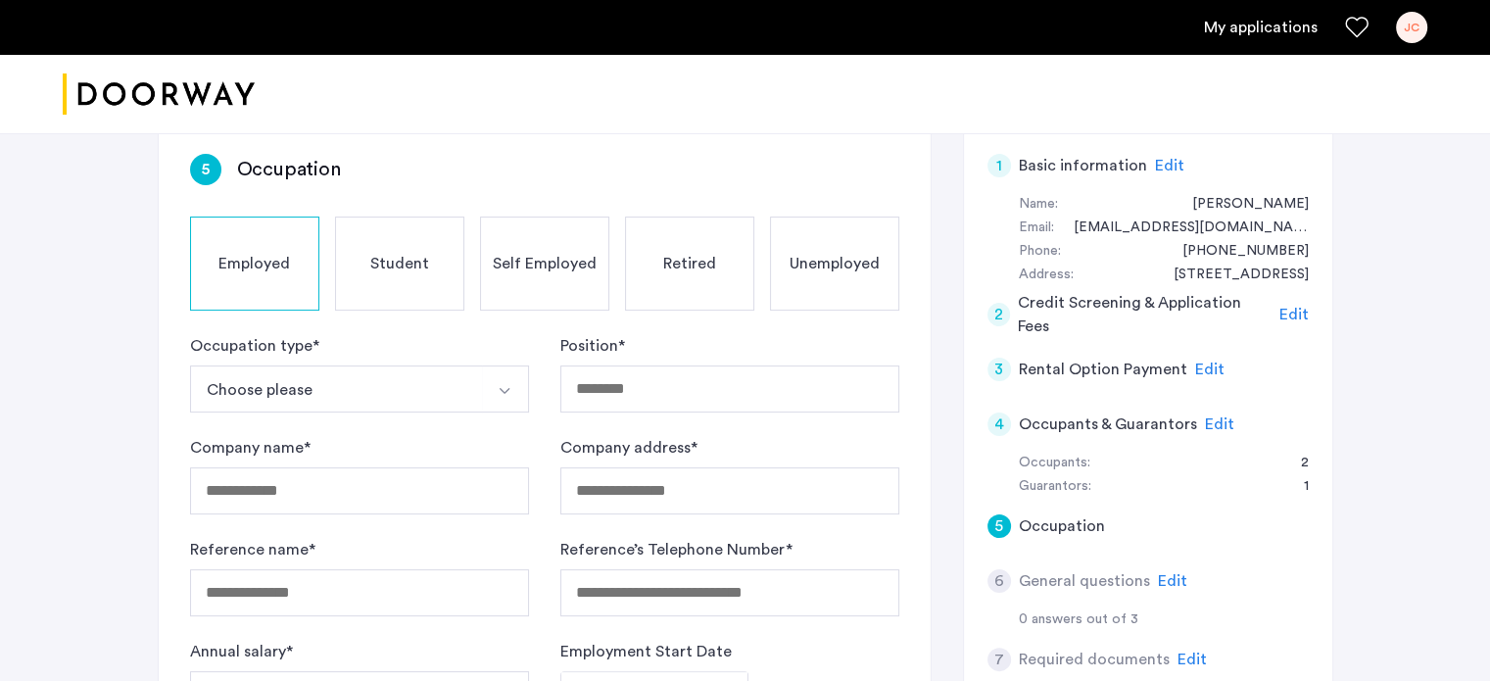
click at [514, 387] on button "Select option" at bounding box center [505, 388] width 47 height 47
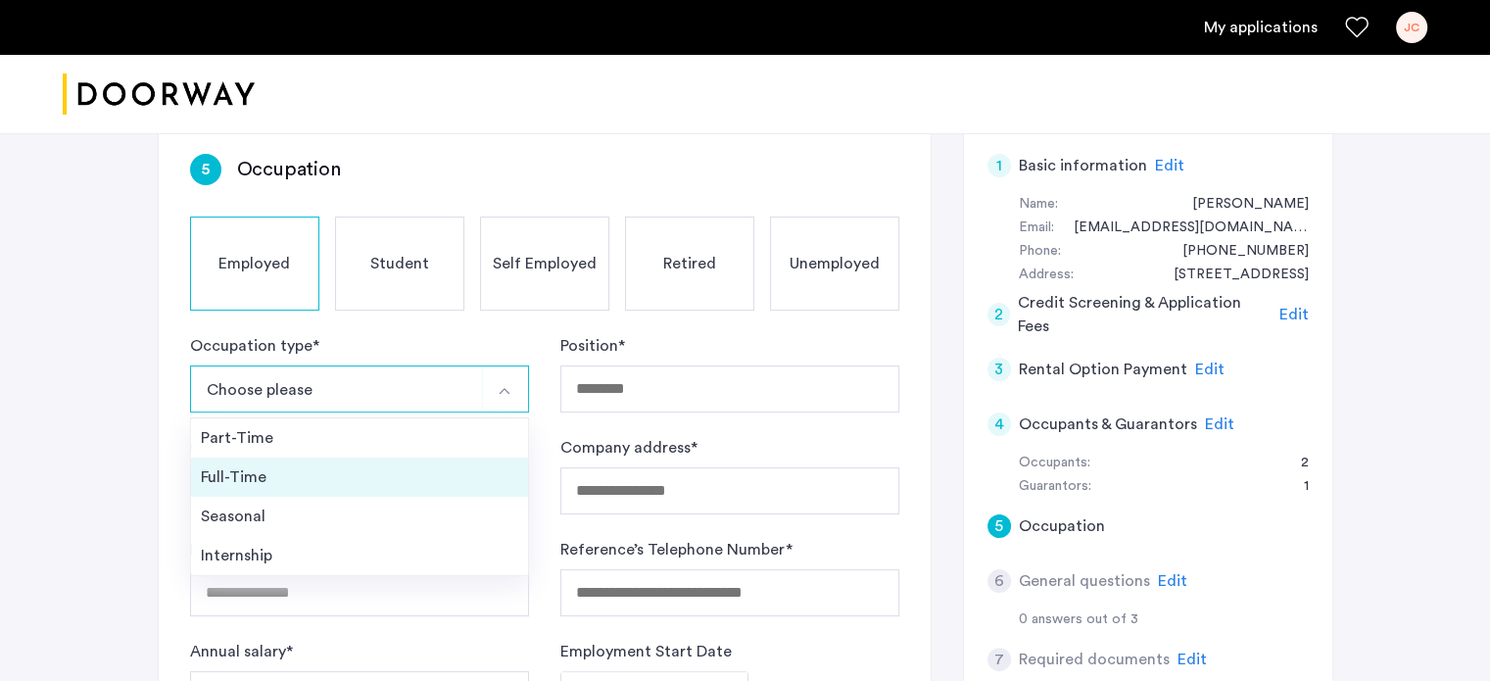
click at [487, 477] on div "Full-Time" at bounding box center [359, 477] width 317 height 24
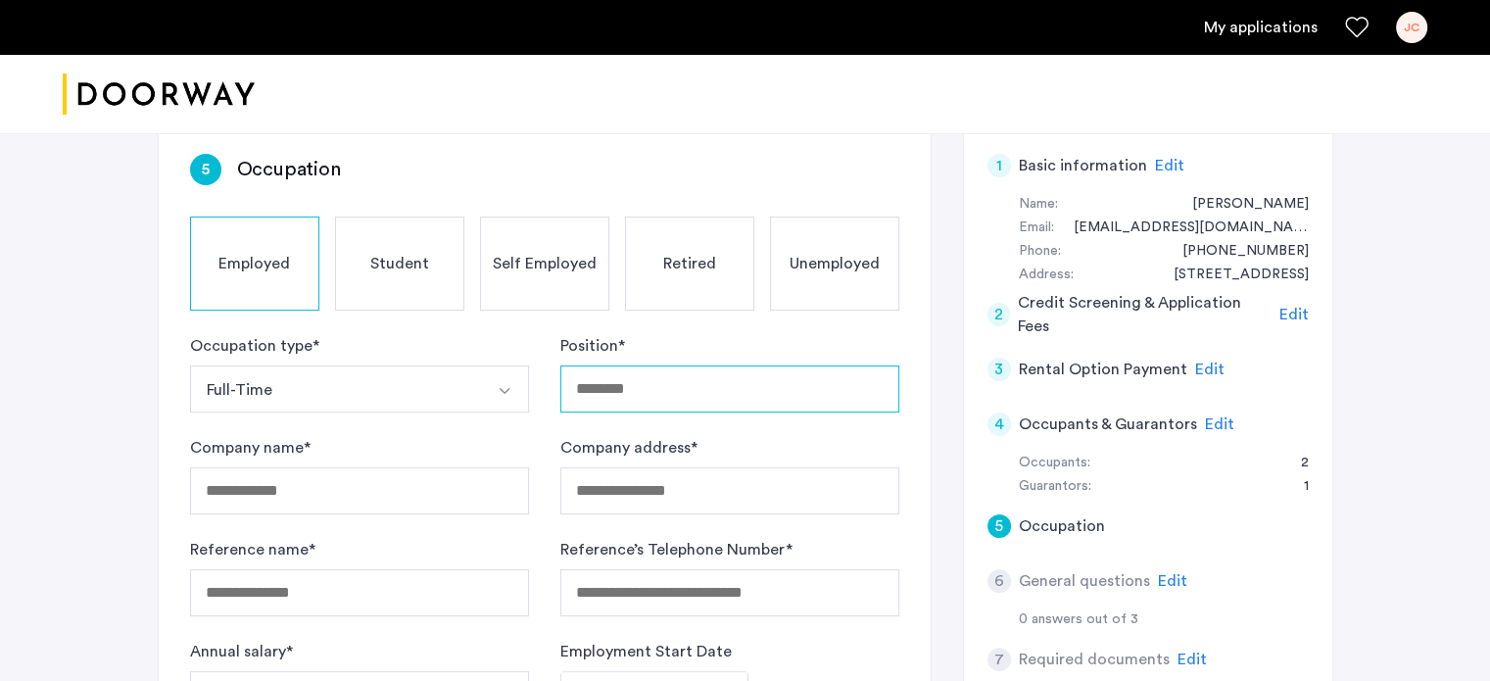
click at [642, 388] on input "Position *" at bounding box center [729, 388] width 339 height 47
type input "**********"
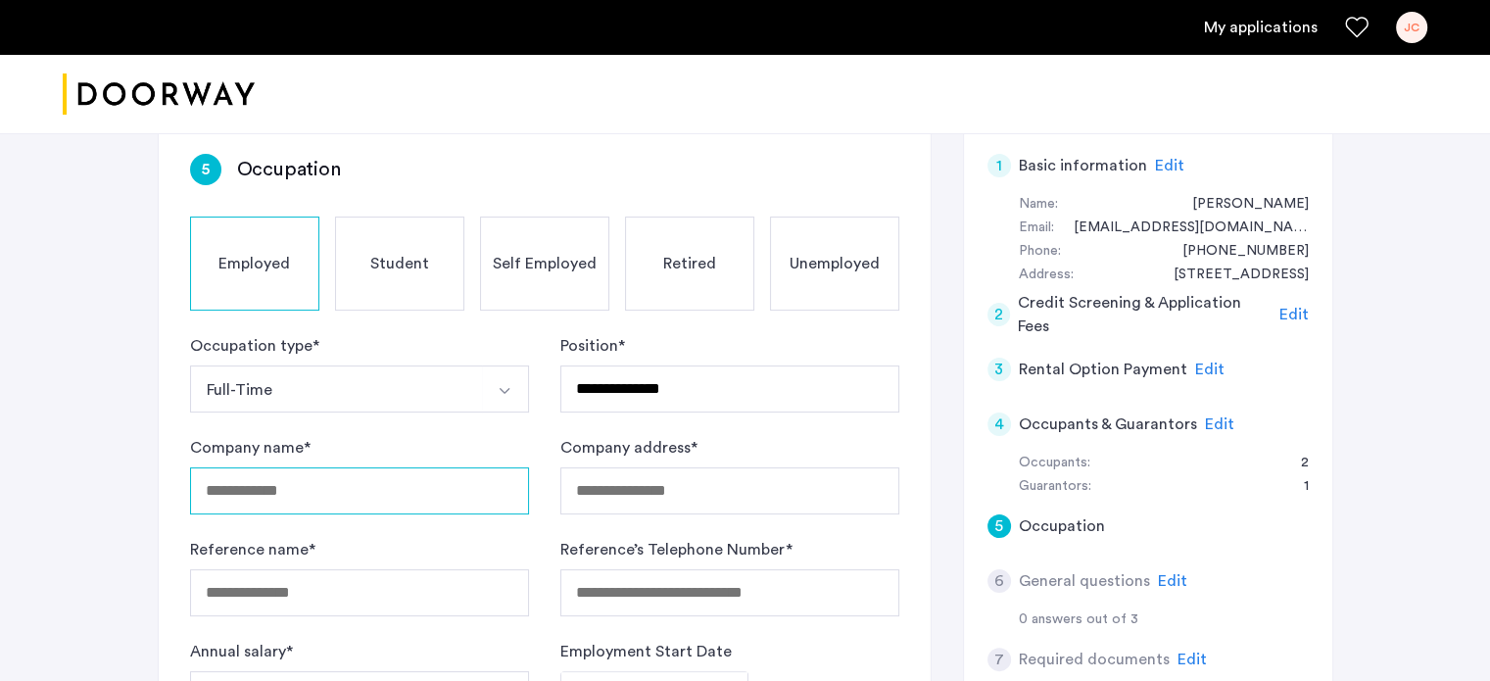
click at [427, 498] on input "Company name *" at bounding box center [359, 490] width 339 height 47
type input "*"
type input "**********"
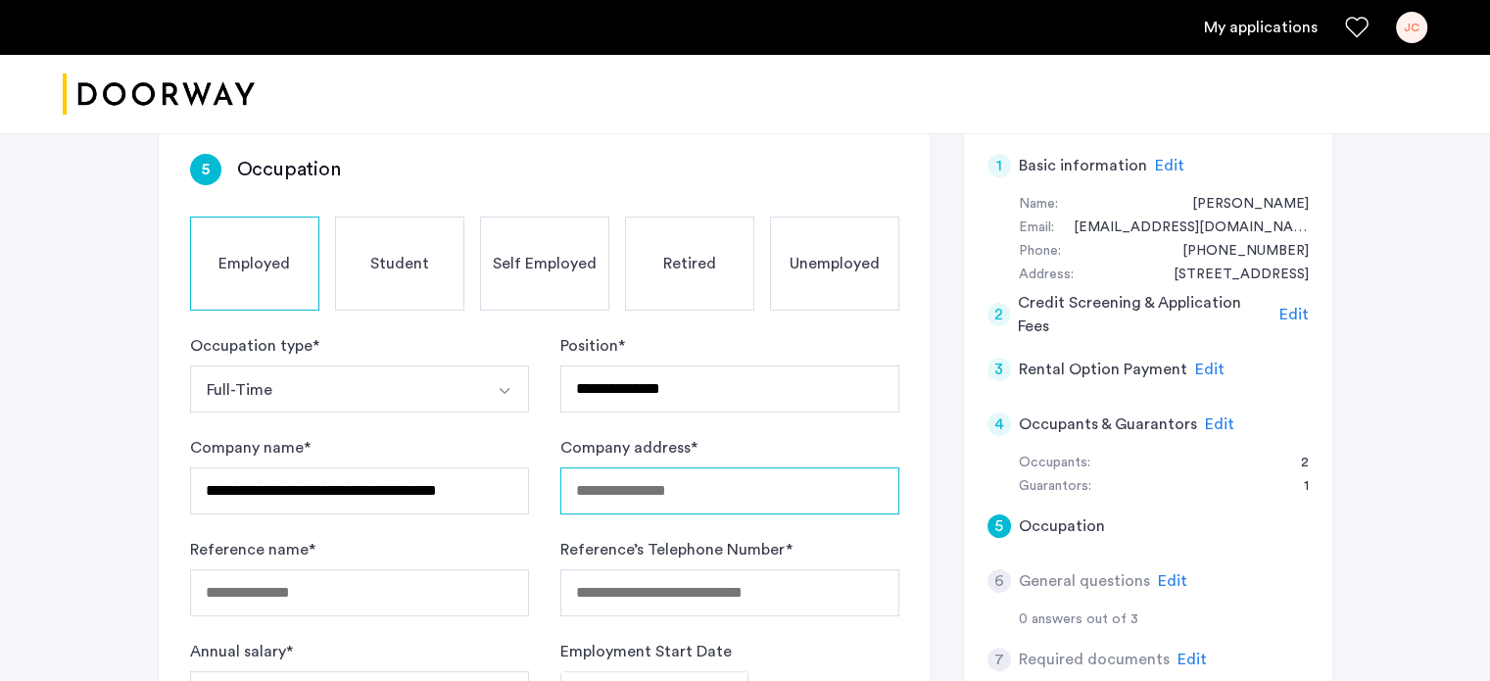
click at [757, 500] on input "Company address *" at bounding box center [729, 490] width 339 height 47
type input "*"
type input "**********"
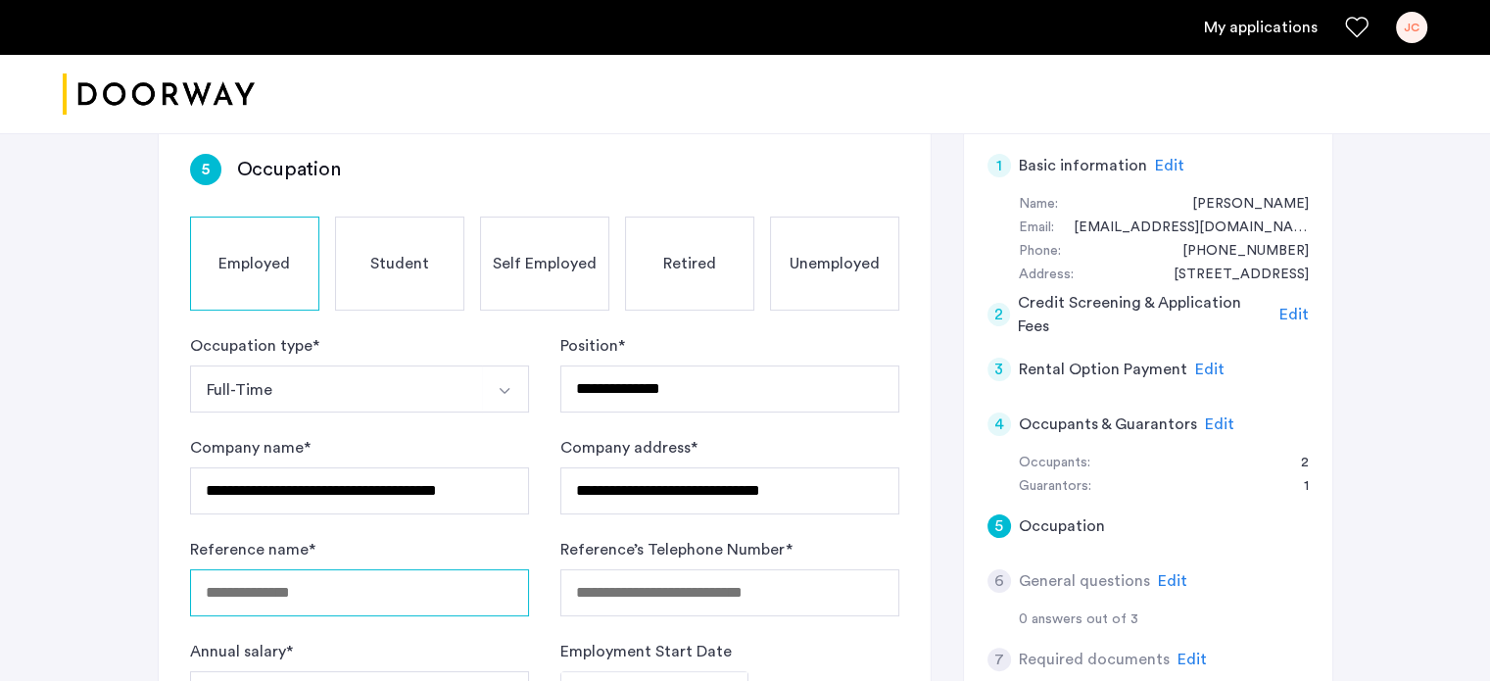
click at [299, 597] on input "Reference name *" at bounding box center [359, 592] width 339 height 47
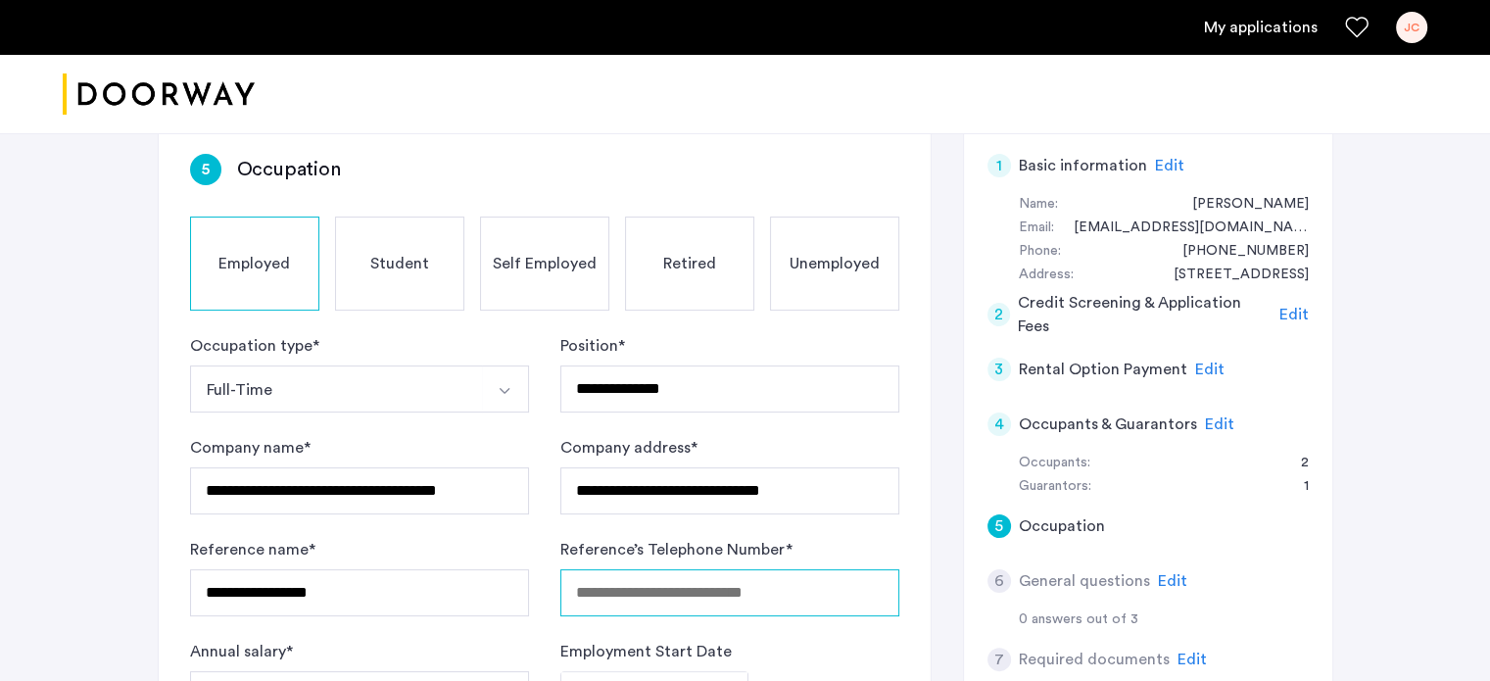
click at [649, 589] on input "Reference’s Telephone Number *" at bounding box center [729, 592] width 339 height 47
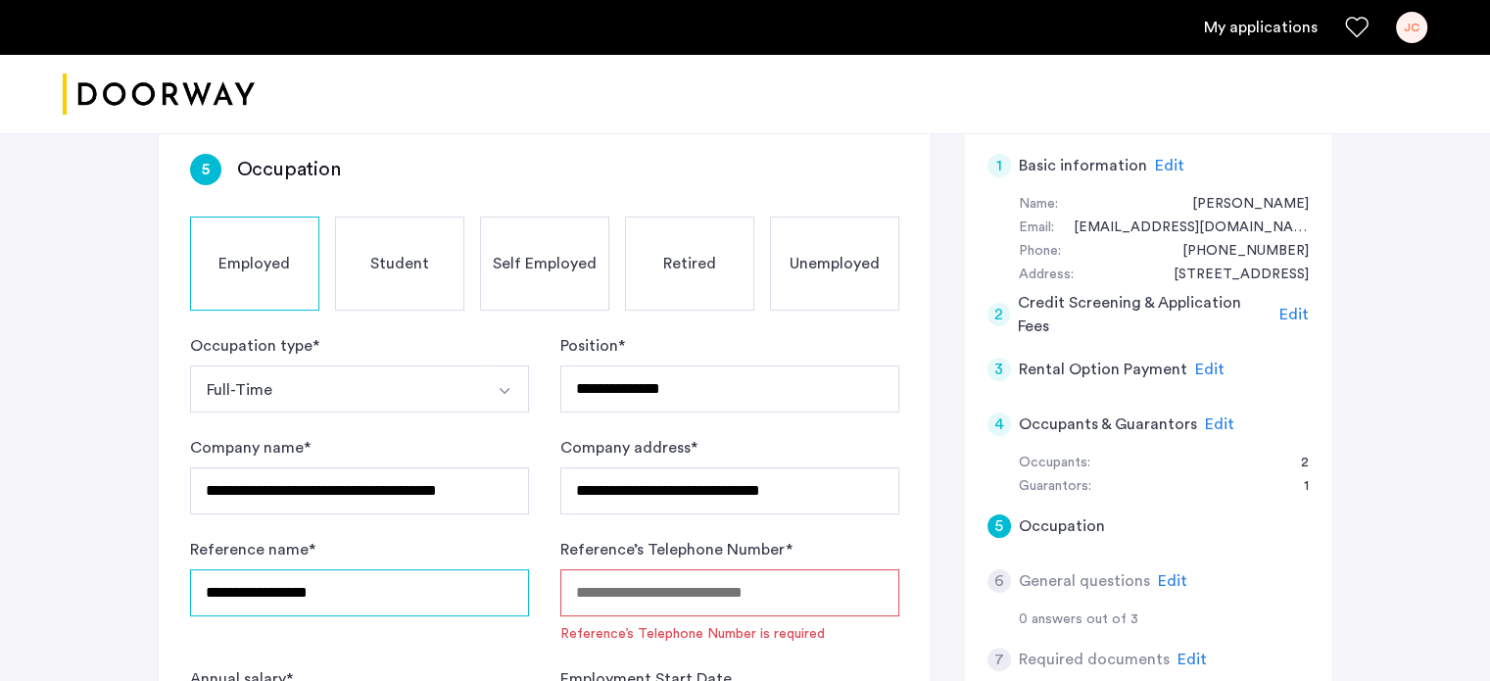
click at [374, 601] on input "**********" at bounding box center [359, 592] width 339 height 47
type input "*"
type input "**********"
click at [622, 591] on input "Reference’s Telephone Number *" at bounding box center [729, 592] width 339 height 47
click at [632, 575] on input "Reference’s Telephone Number *" at bounding box center [729, 592] width 339 height 47
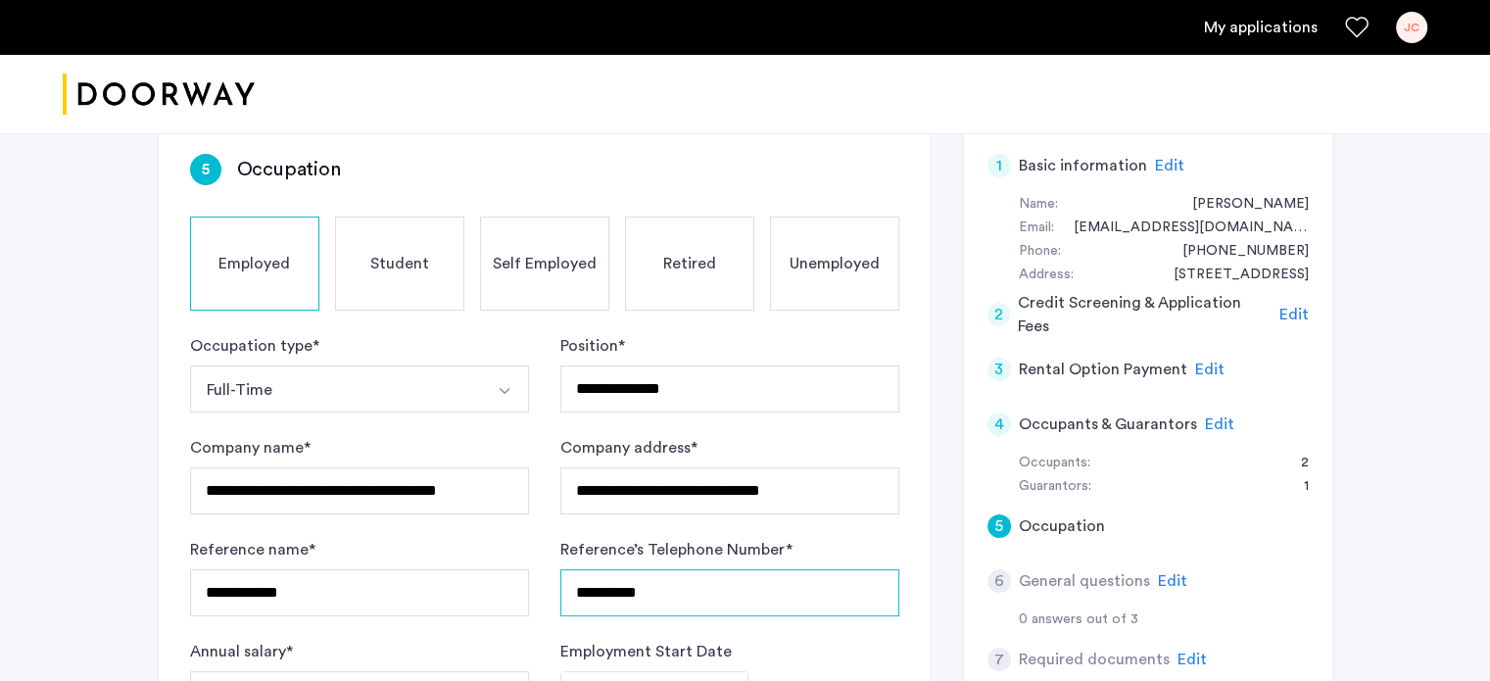
scroll to position [445, 0]
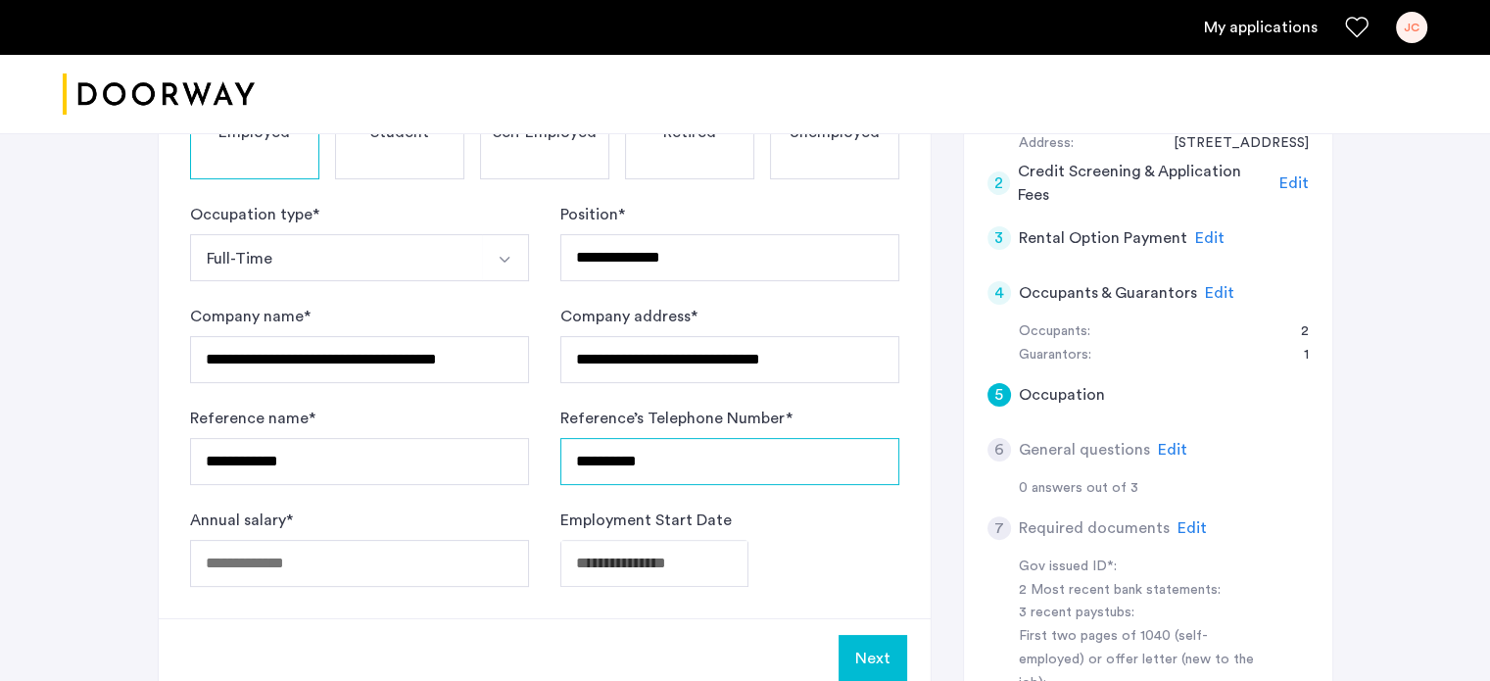
type input "**********"
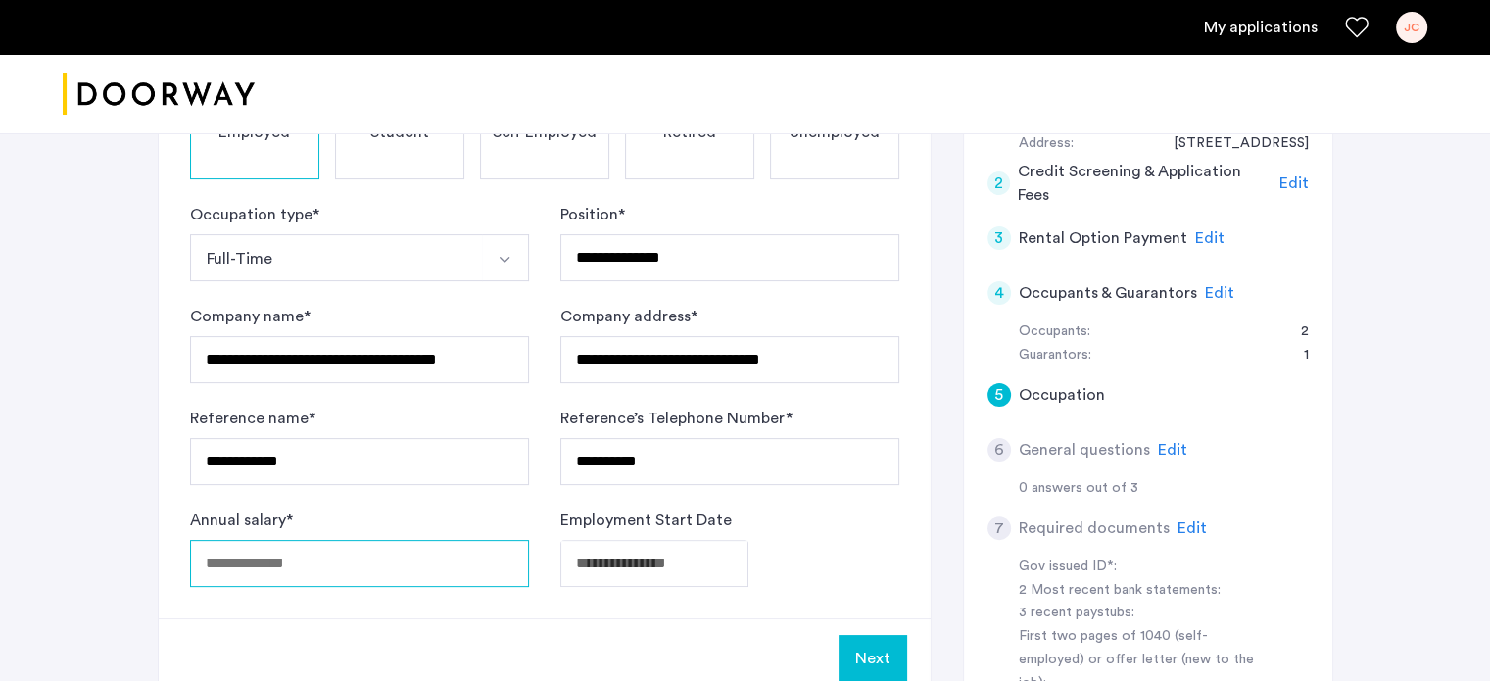
click at [385, 567] on input "Annual salary *" at bounding box center [359, 563] width 339 height 47
type input "*****"
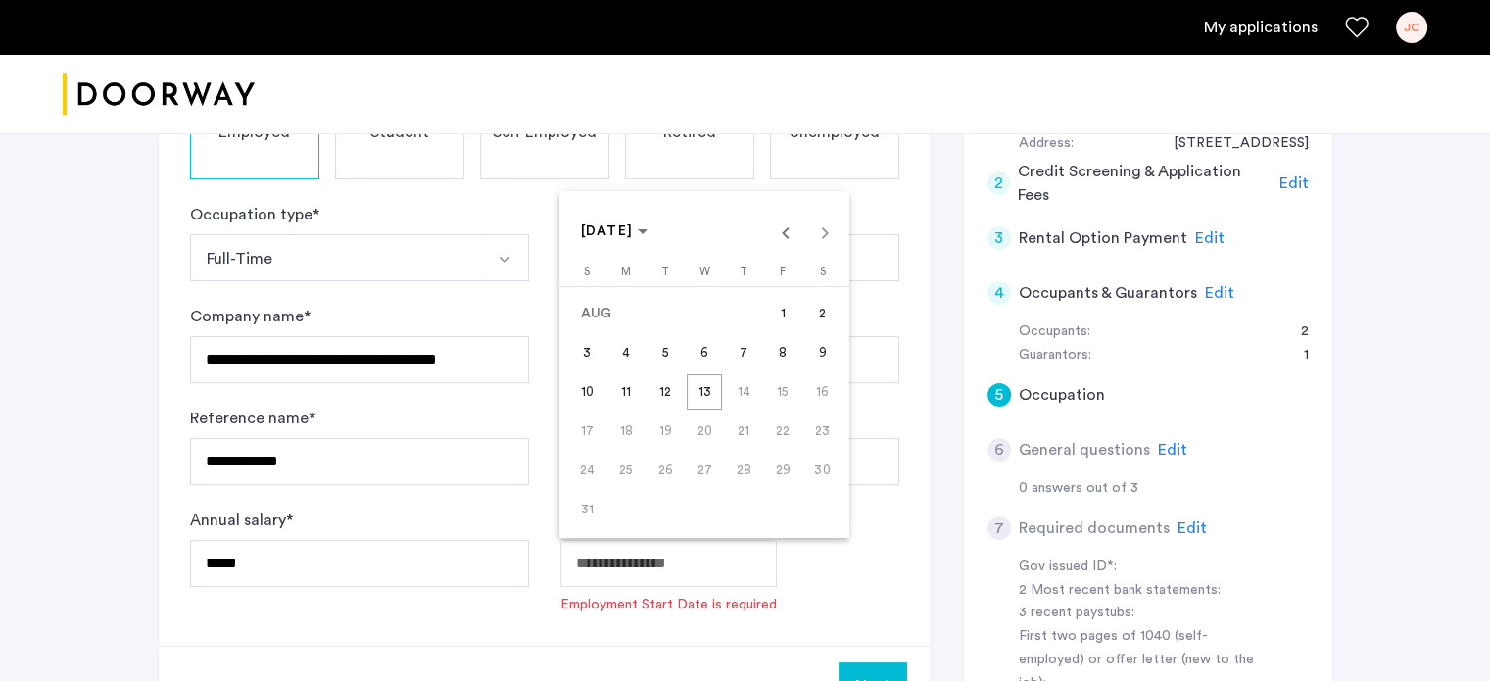
click at [649, 235] on span "[DATE]" at bounding box center [615, 231] width 68 height 17
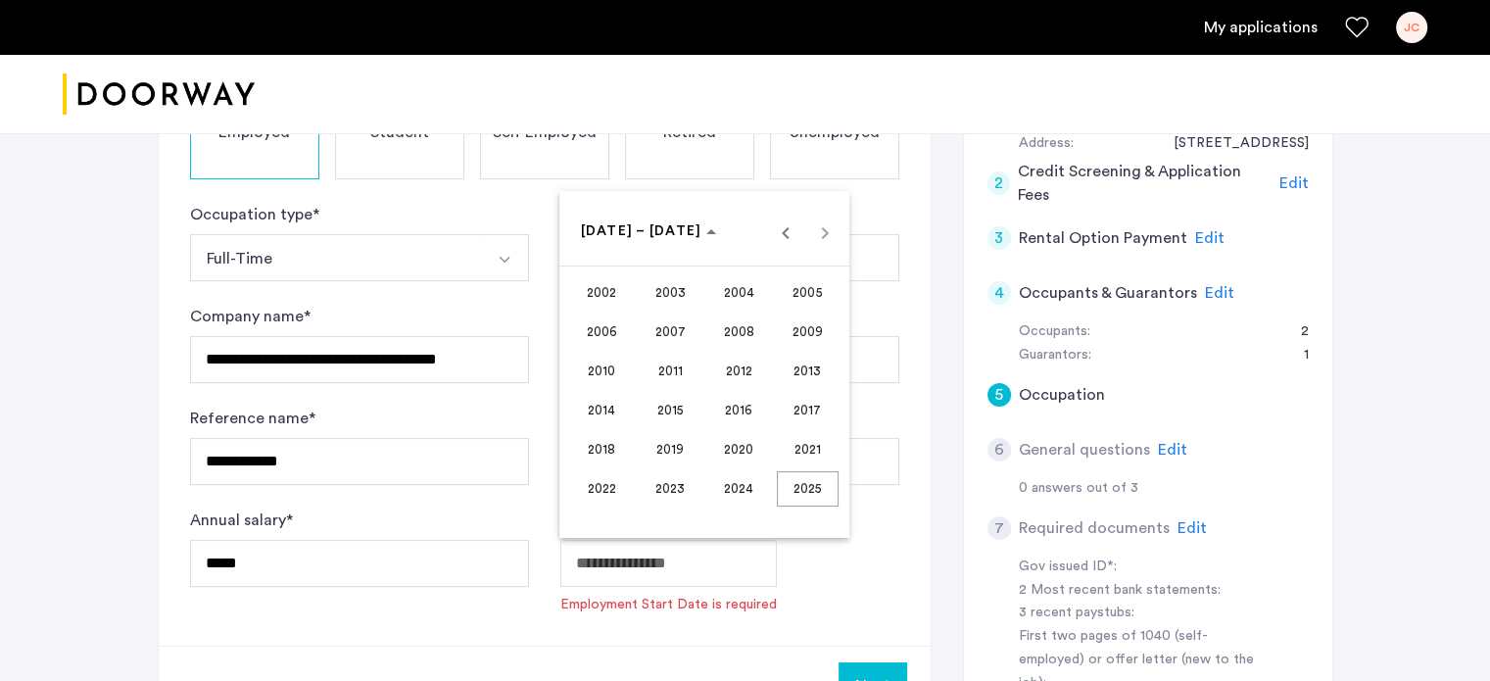
click at [819, 432] on span "2021" at bounding box center [808, 449] width 62 height 35
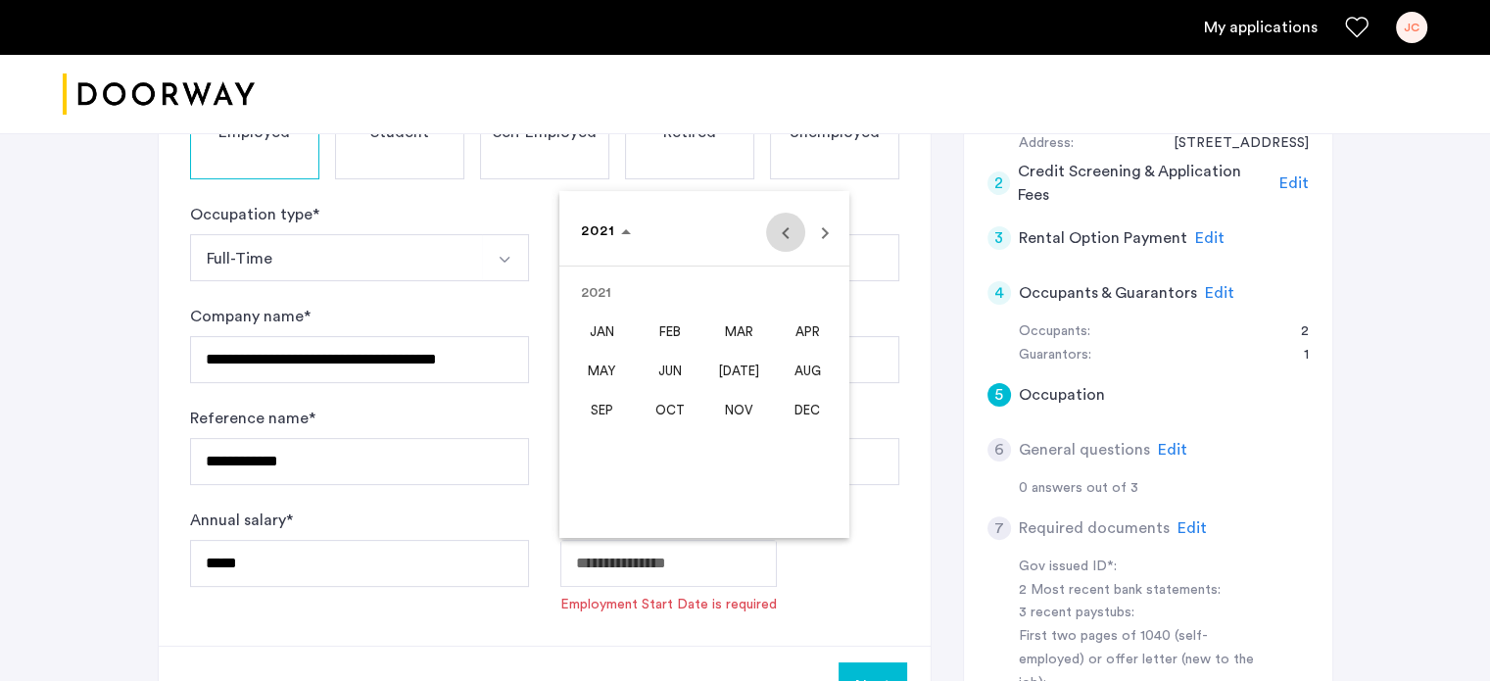
click at [792, 230] on span "Previous year" at bounding box center [785, 232] width 39 height 39
click at [831, 367] on span "AUG" at bounding box center [808, 371] width 62 height 35
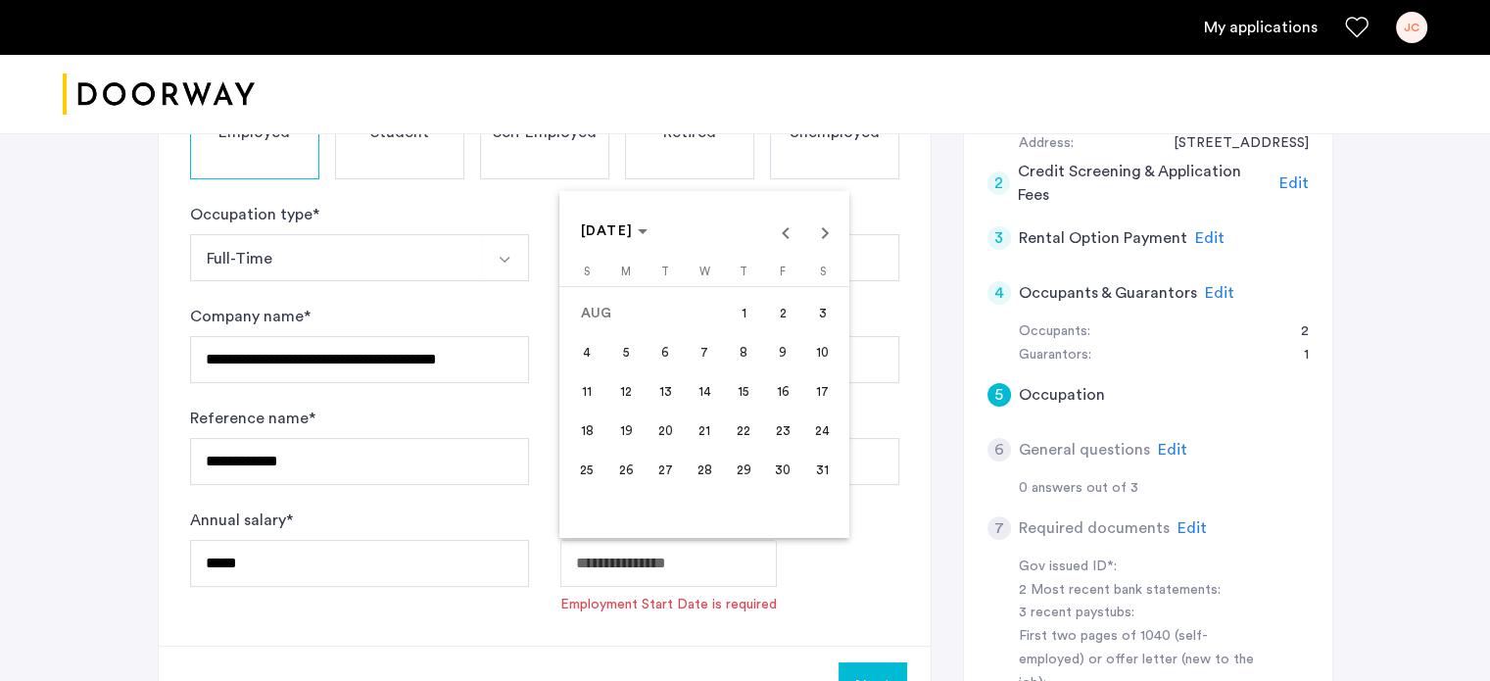
click at [705, 461] on span "28" at bounding box center [704, 470] width 35 height 35
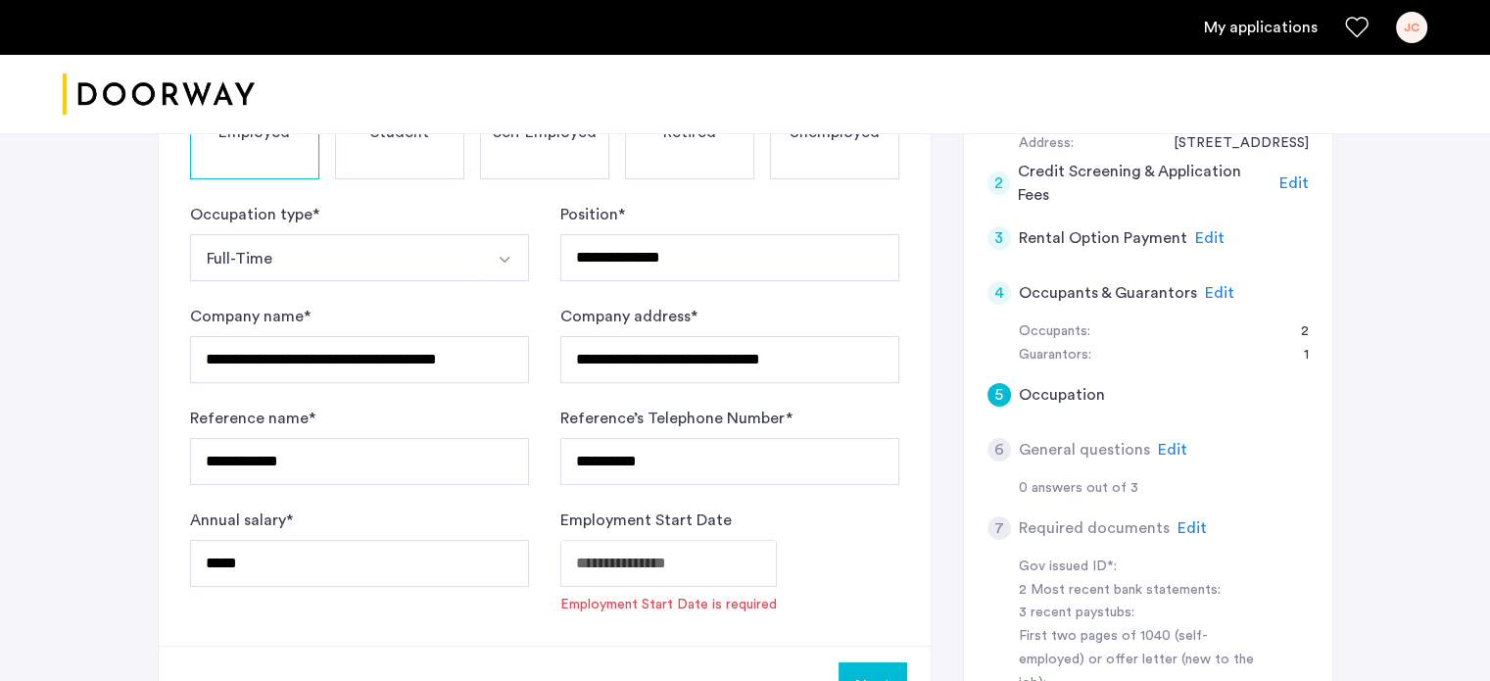
type input "**********"
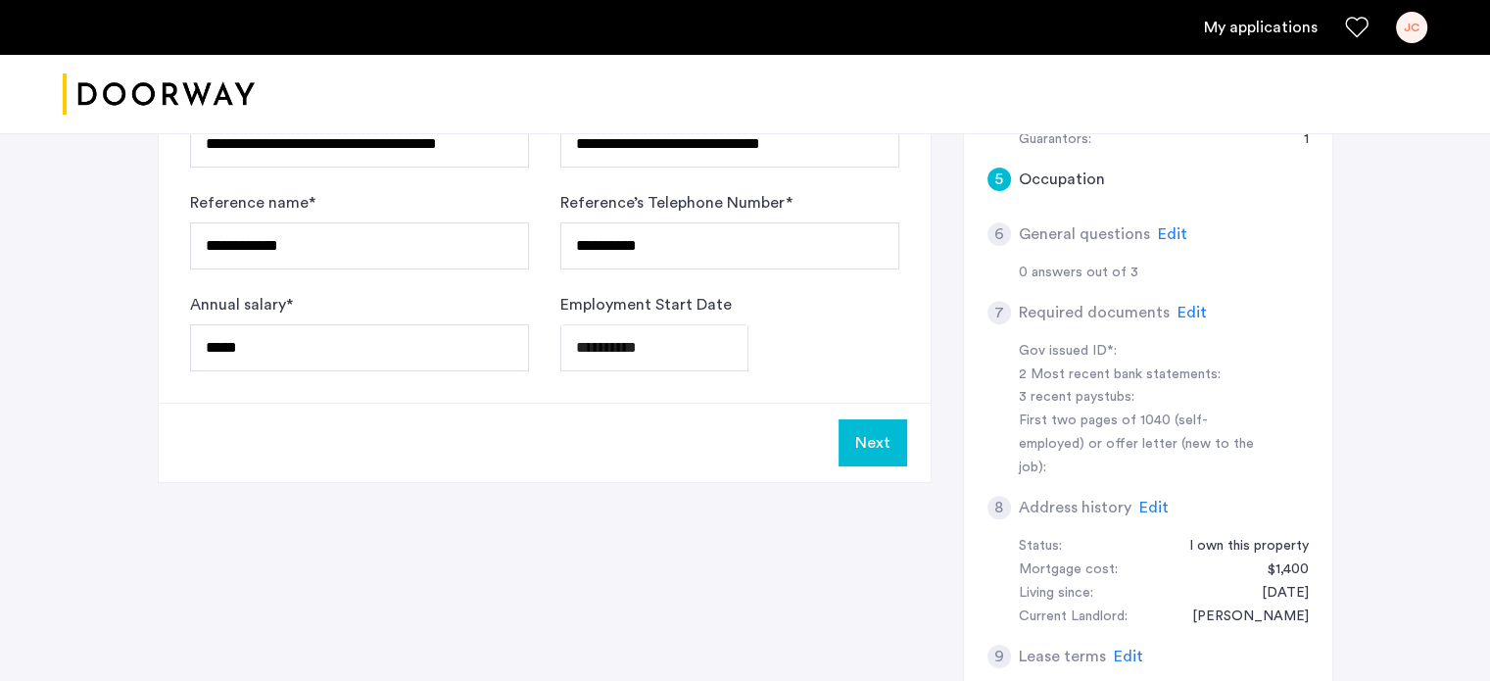
scroll to position [666, 0]
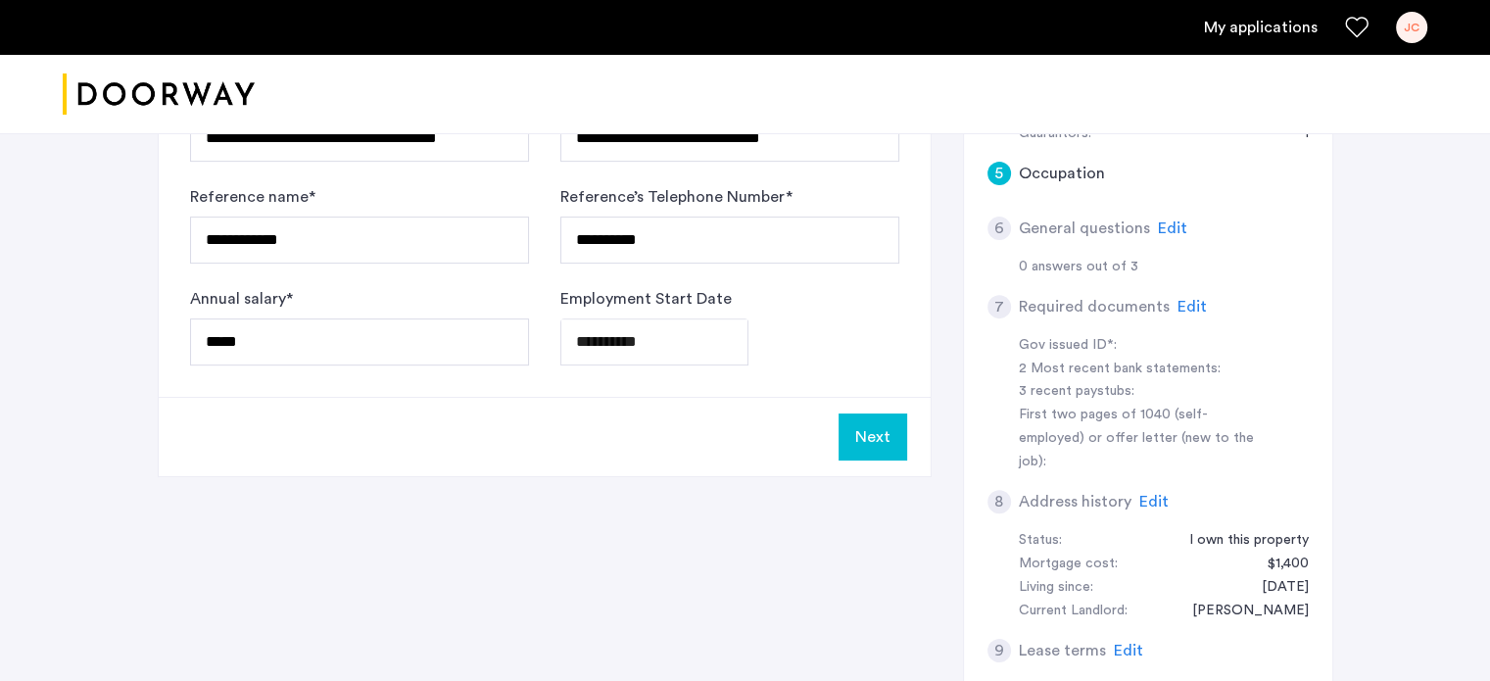
click at [865, 436] on button "Next" at bounding box center [873, 436] width 69 height 47
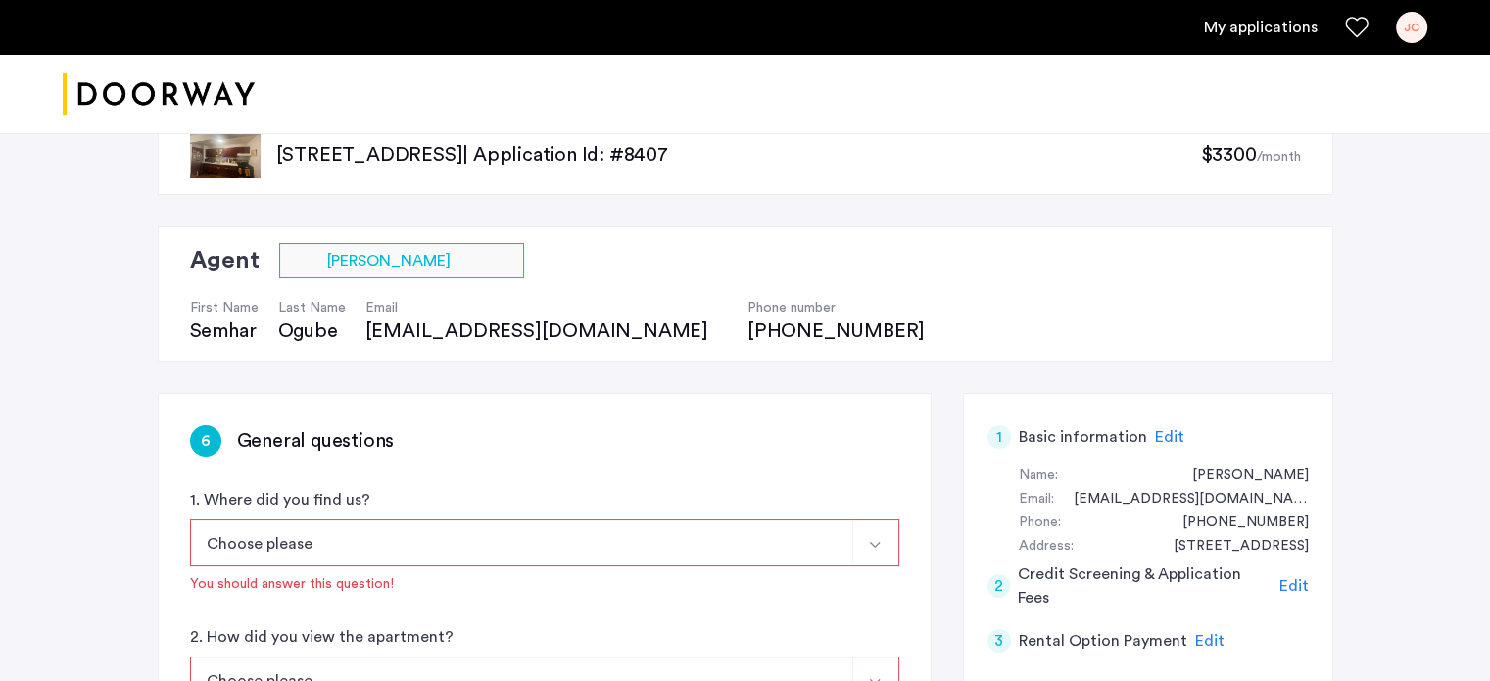
scroll to position [43, 0]
click at [777, 533] on button "Choose please" at bounding box center [521, 541] width 663 height 47
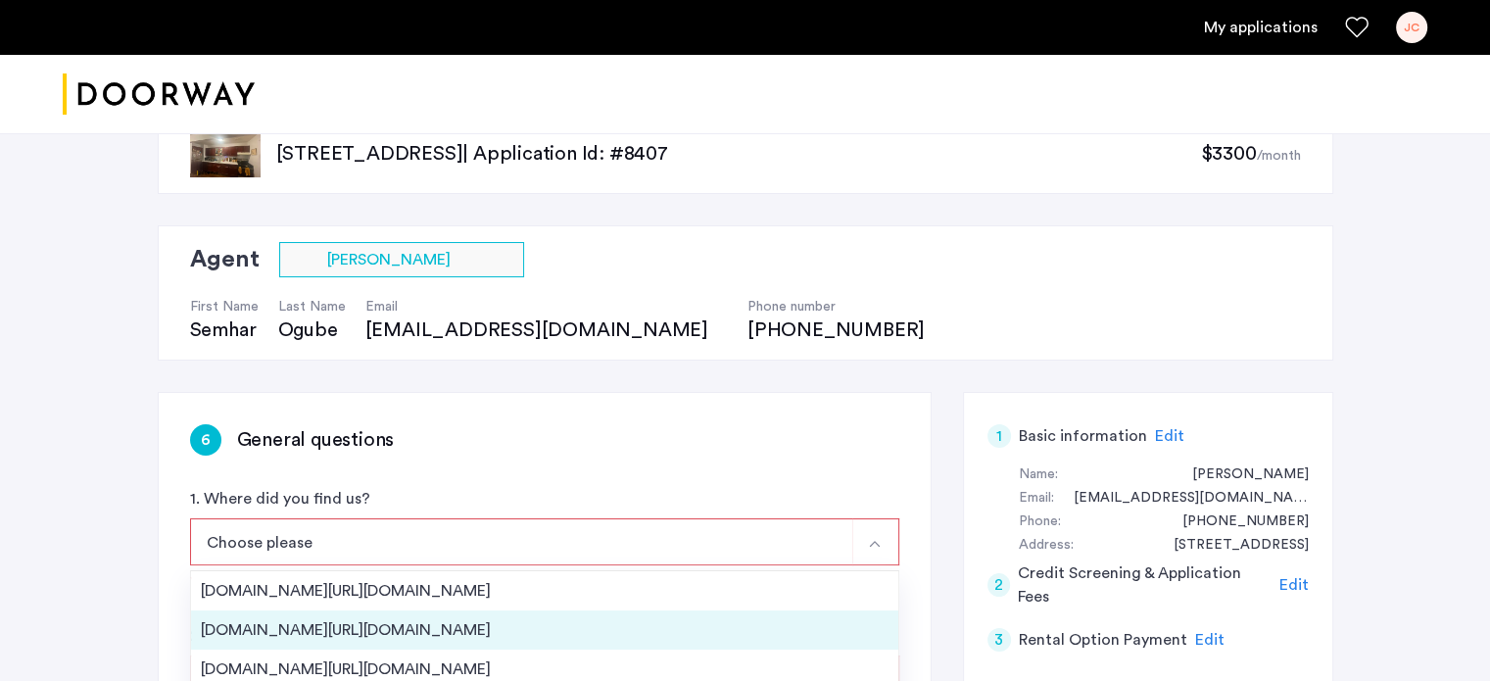
click at [664, 610] on li "[DOMAIN_NAME][URL][DOMAIN_NAME]" at bounding box center [544, 629] width 707 height 39
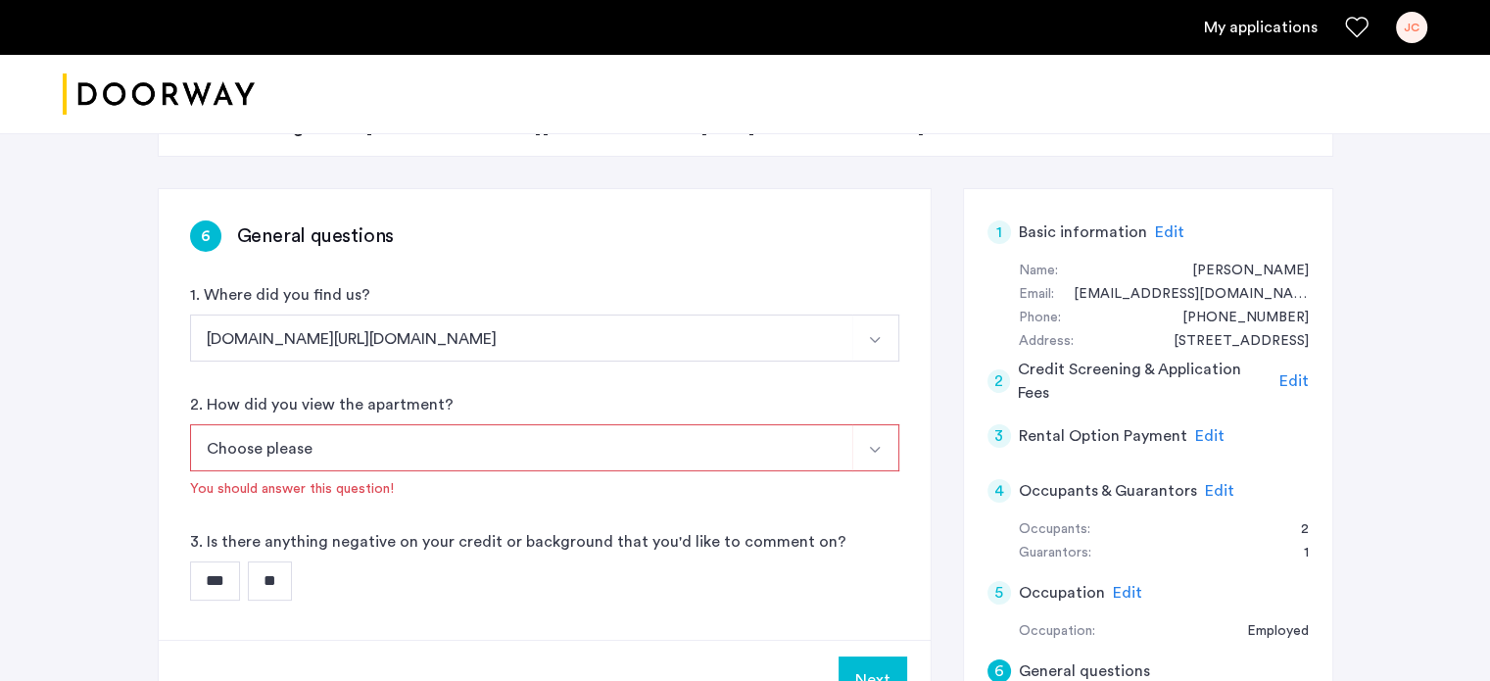
scroll to position [247, 0]
click at [733, 455] on button "Choose please" at bounding box center [521, 447] width 663 height 47
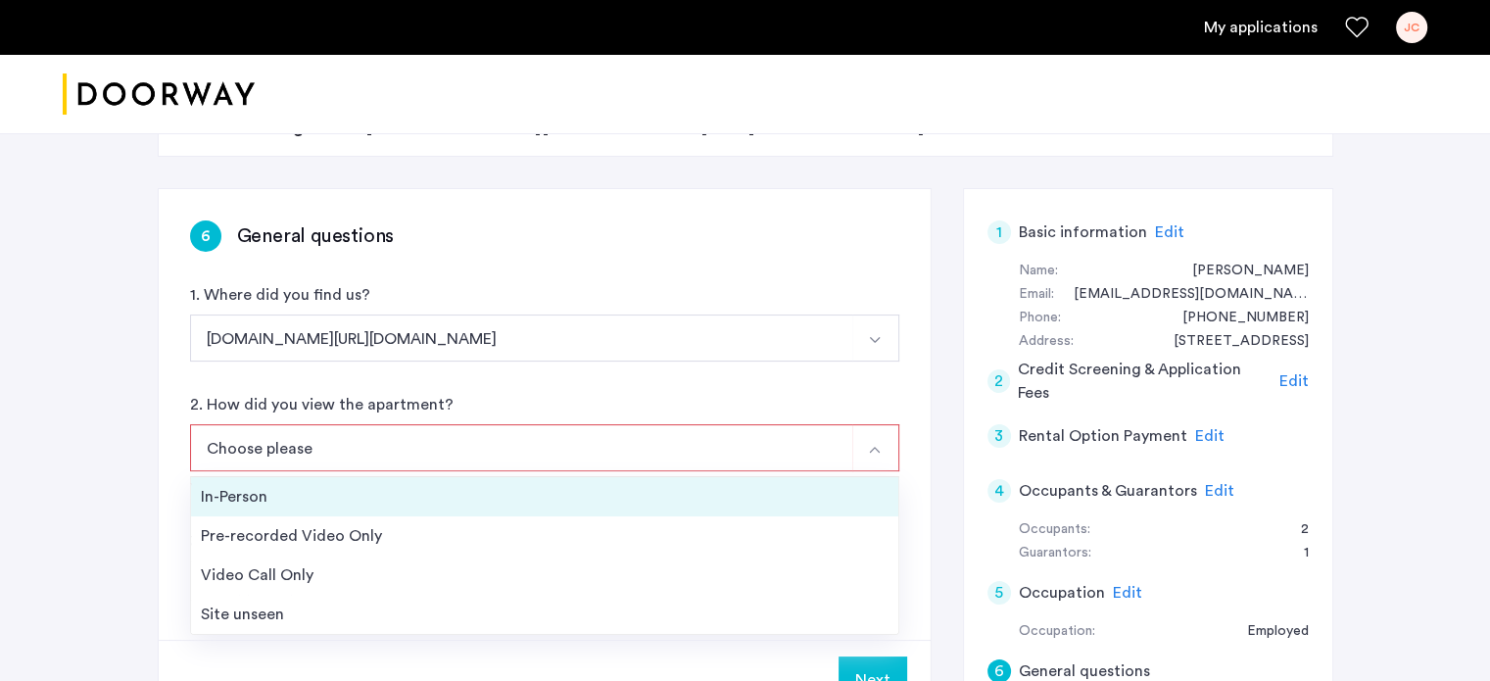
click at [434, 501] on div "In-Person" at bounding box center [545, 497] width 688 height 24
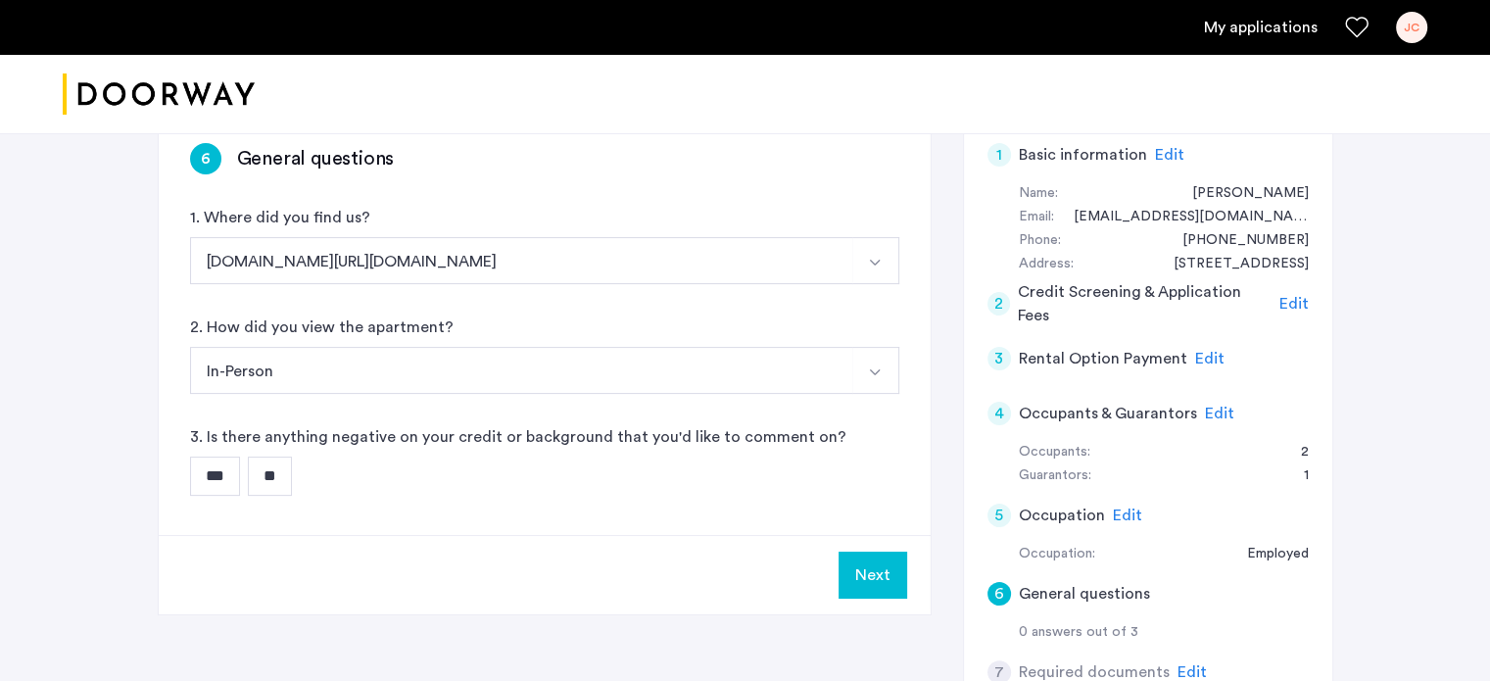
scroll to position [337, 0]
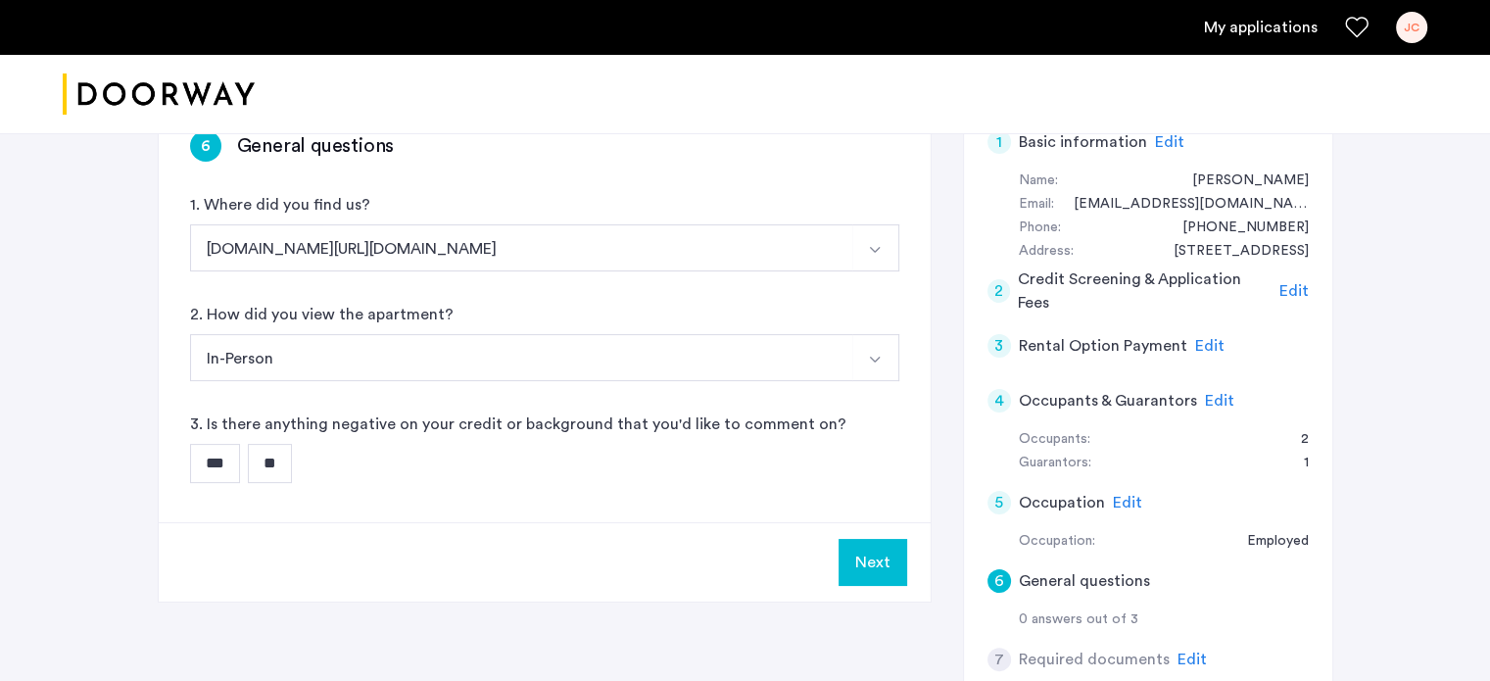
click at [271, 473] on input "**" at bounding box center [270, 463] width 44 height 39
click at [863, 568] on button "Next" at bounding box center [873, 562] width 69 height 47
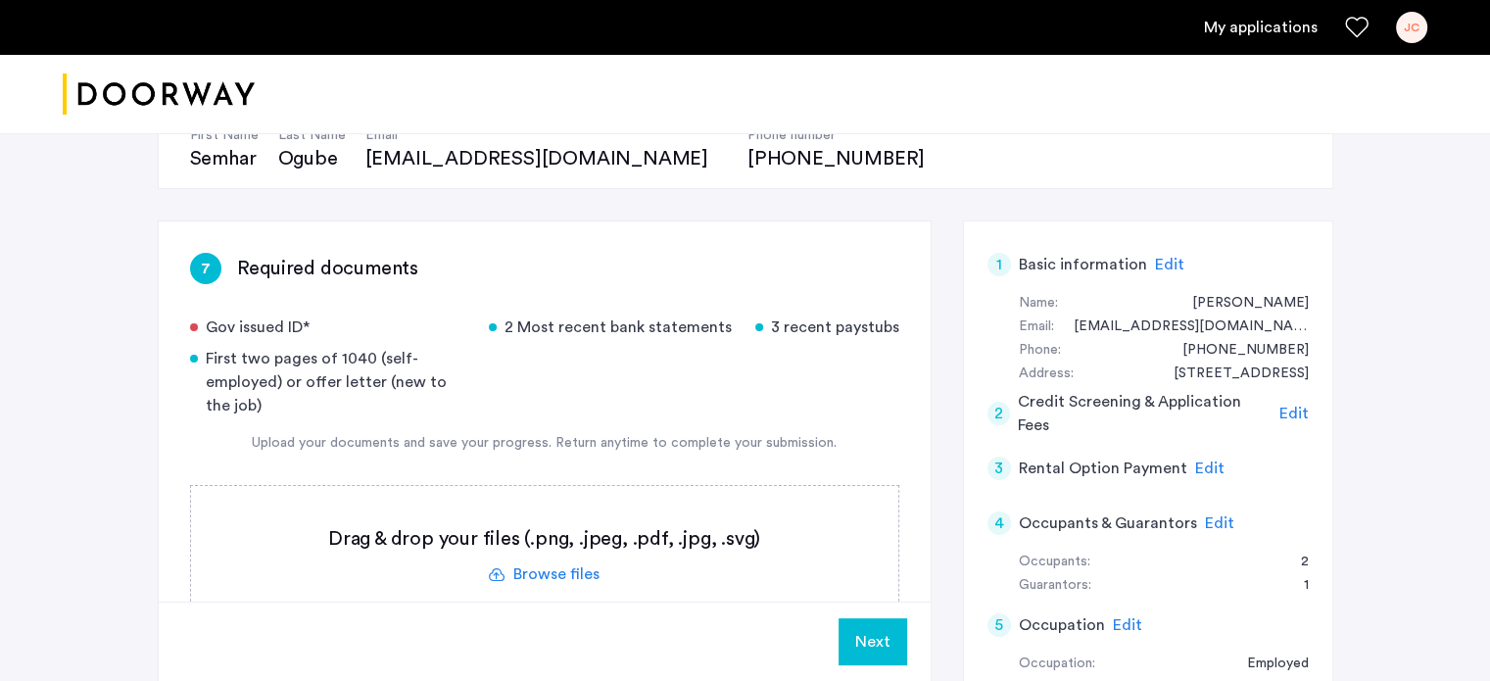
scroll to position [216, 0]
click at [576, 565] on label at bounding box center [544, 554] width 707 height 139
click at [0, 0] on input "file" at bounding box center [0, 0] width 0 height 0
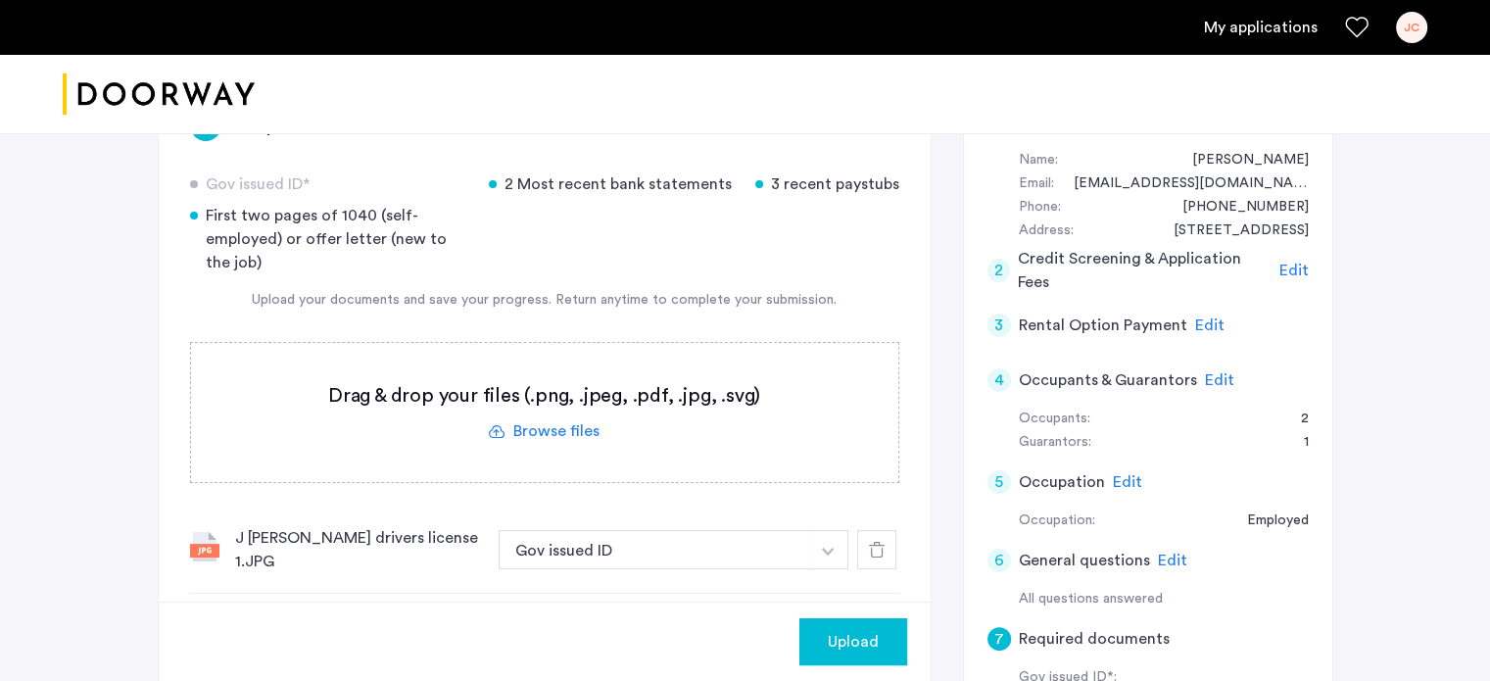
scroll to position [360, 0]
click at [597, 430] on label at bounding box center [544, 410] width 707 height 139
click at [0, 0] on input "file" at bounding box center [0, 0] width 0 height 0
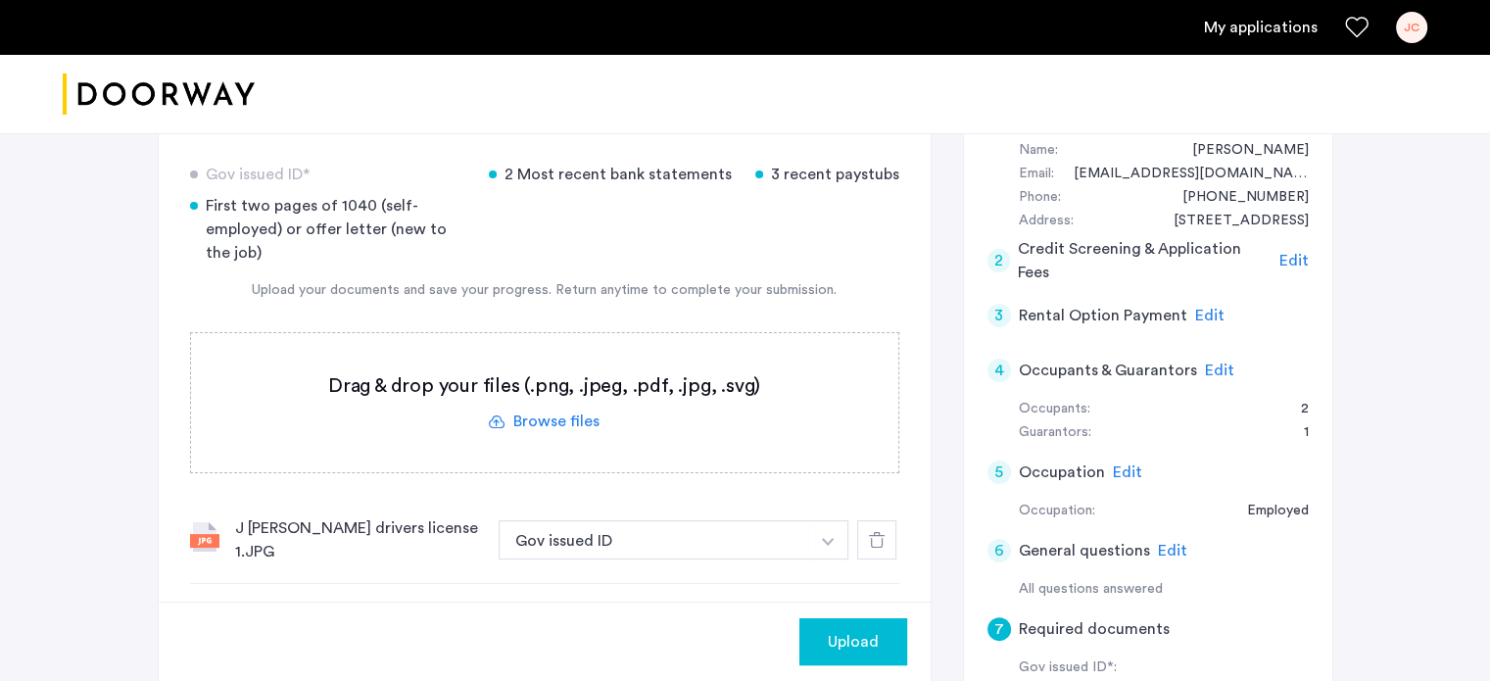
scroll to position [395, 0]
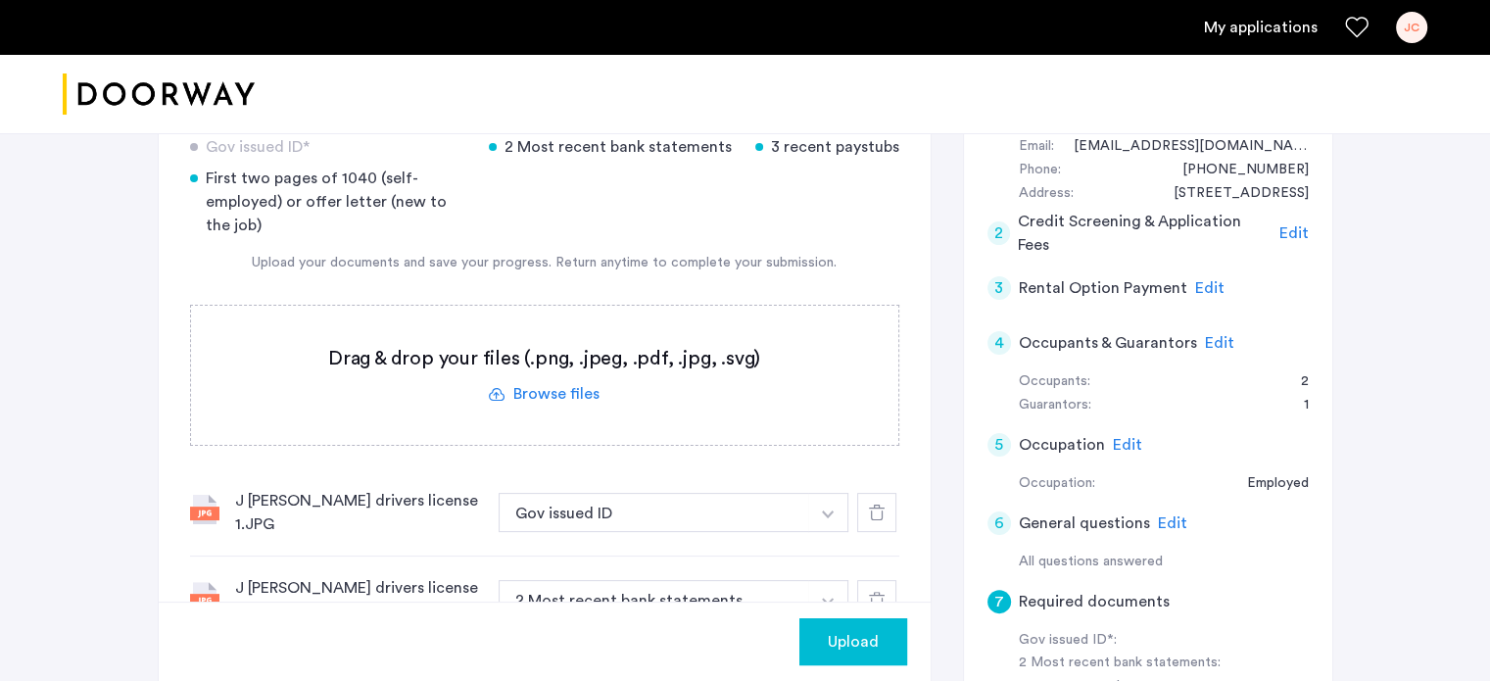
click at [568, 391] on label at bounding box center [544, 375] width 707 height 139
click at [0, 0] on input "file" at bounding box center [0, 0] width 0 height 0
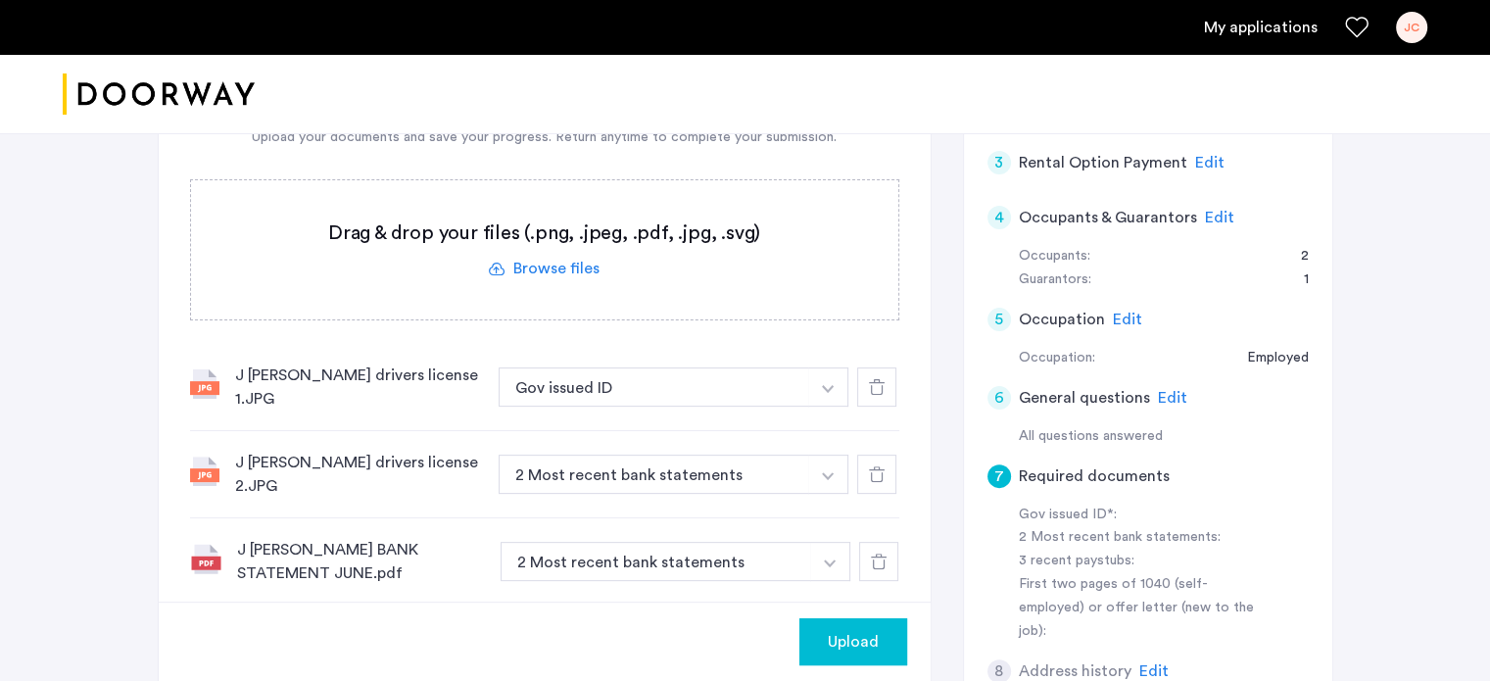
scroll to position [469, 0]
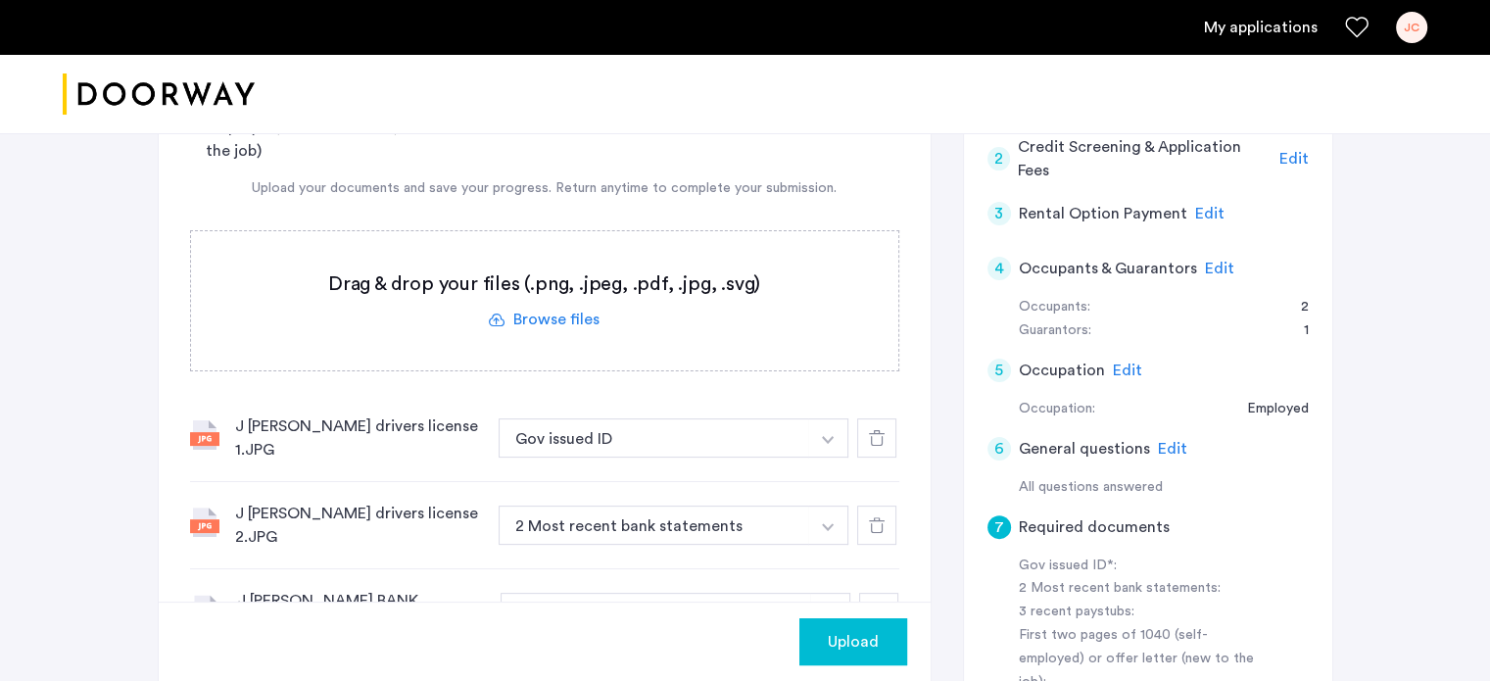
click at [567, 316] on label at bounding box center [544, 300] width 707 height 139
click at [0, 0] on input "file" at bounding box center [0, 0] width 0 height 0
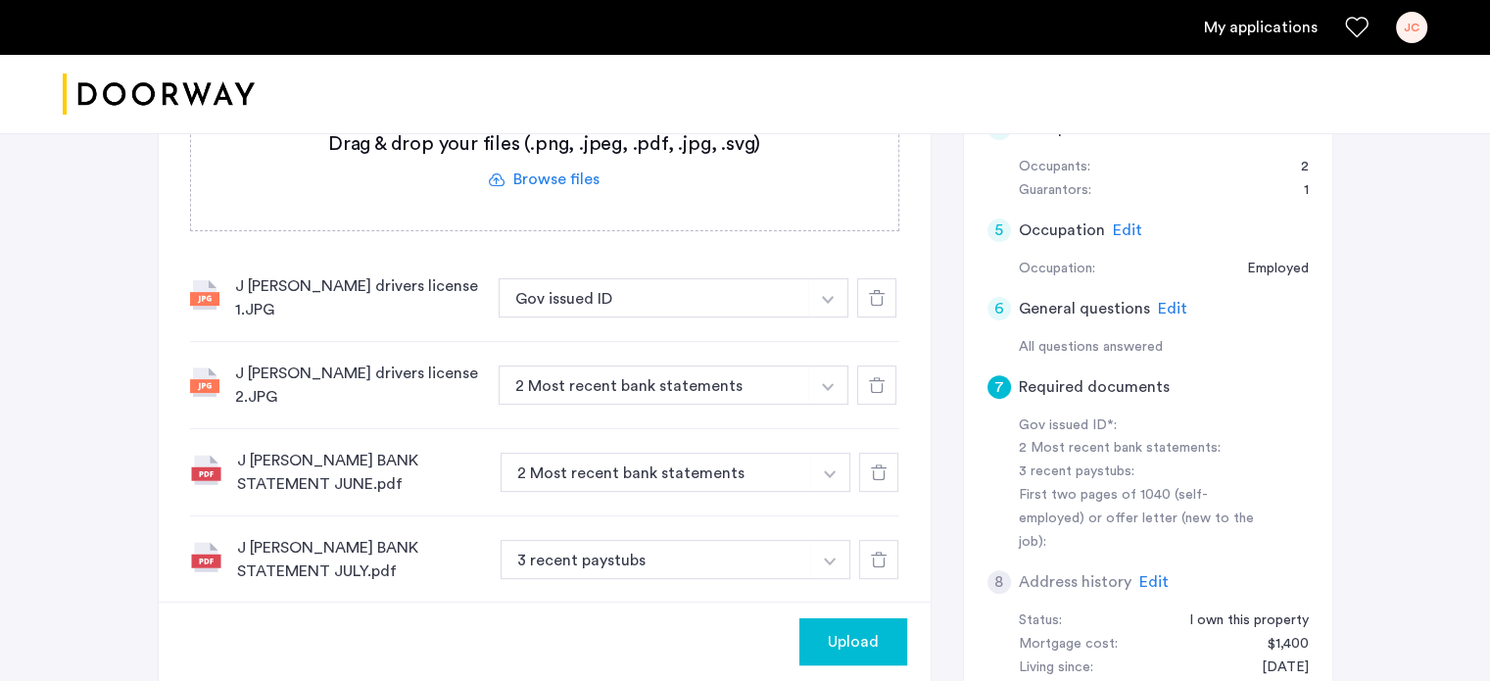
scroll to position [609, 0]
click at [882, 377] on icon at bounding box center [877, 385] width 16 height 16
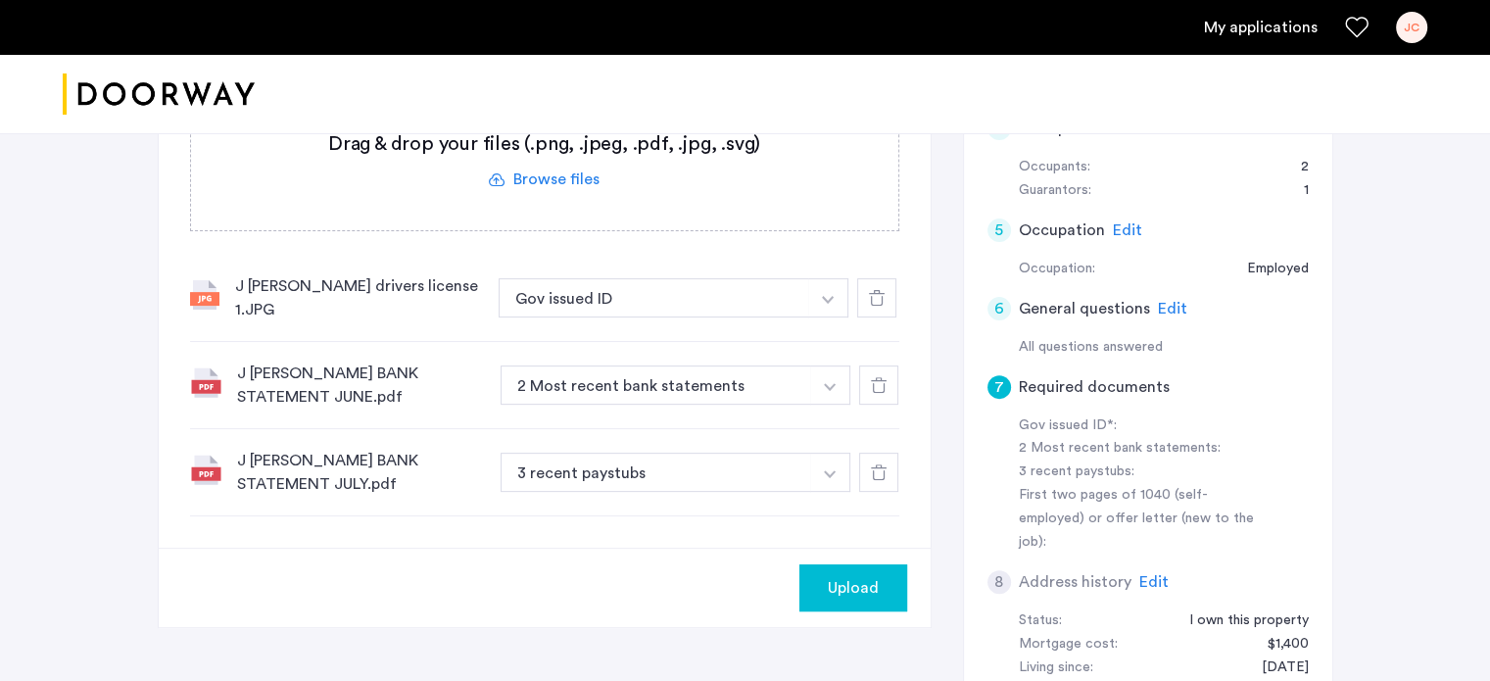
click at [831, 304] on img "button" at bounding box center [828, 300] width 12 height 8
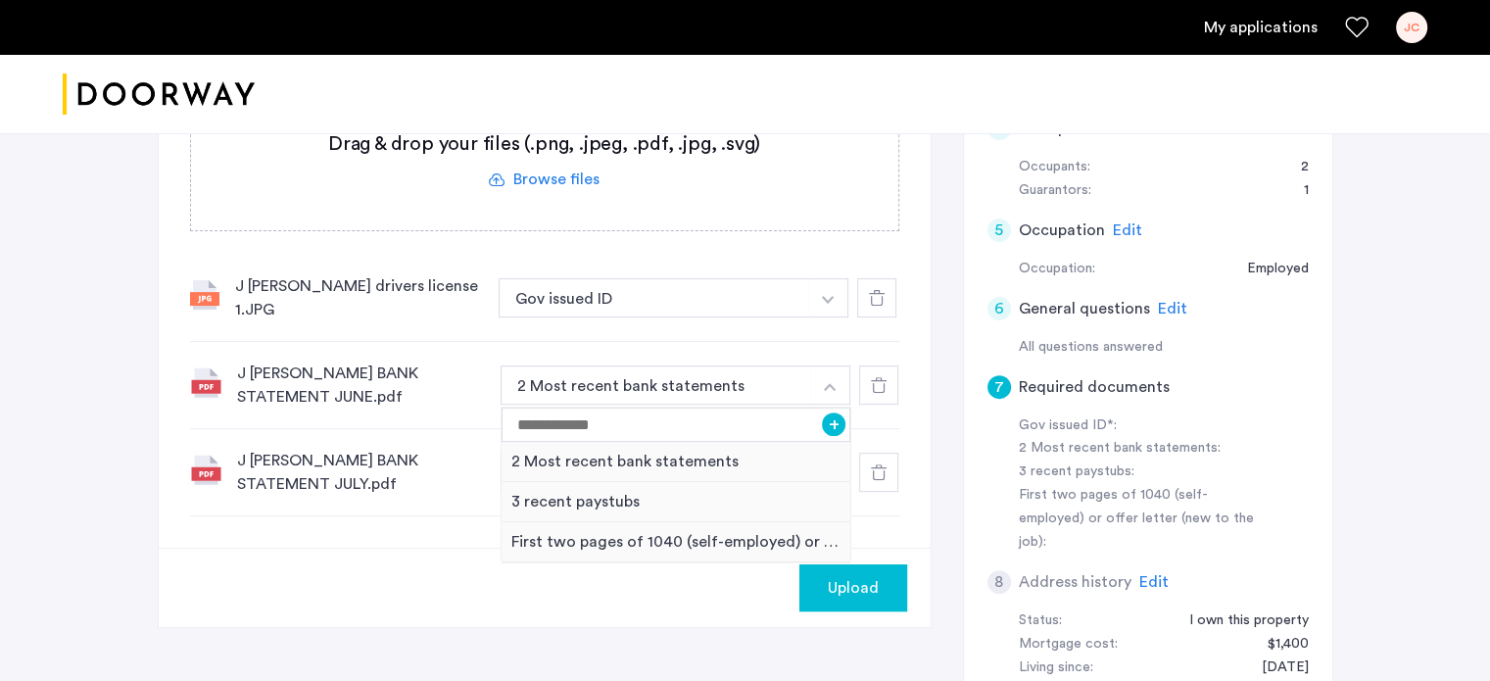
click at [515, 347] on div "J [PERSON_NAME] BANK STATEMENT JUNE.pdf 2 Most recent bank statements + 2 Most …" at bounding box center [544, 385] width 709 height 87
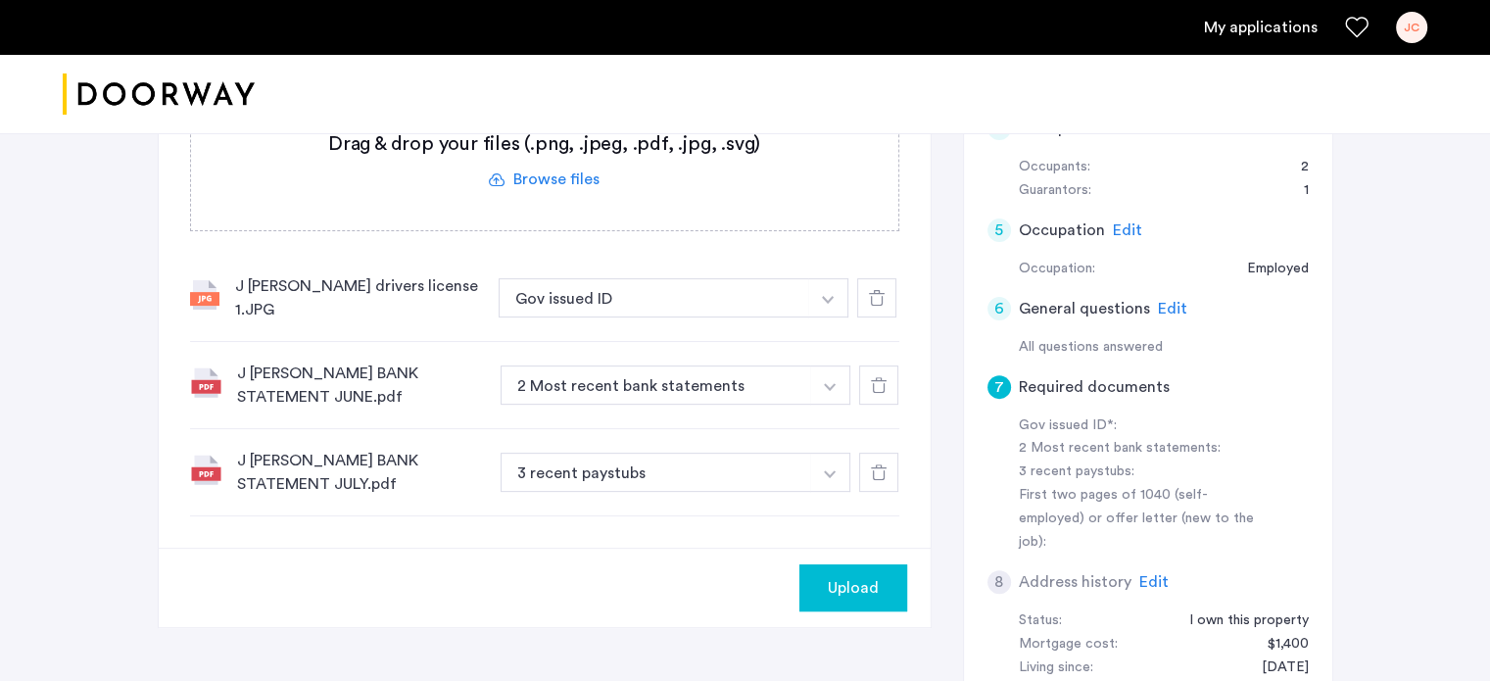
click at [830, 317] on button "button" at bounding box center [828, 297] width 40 height 39
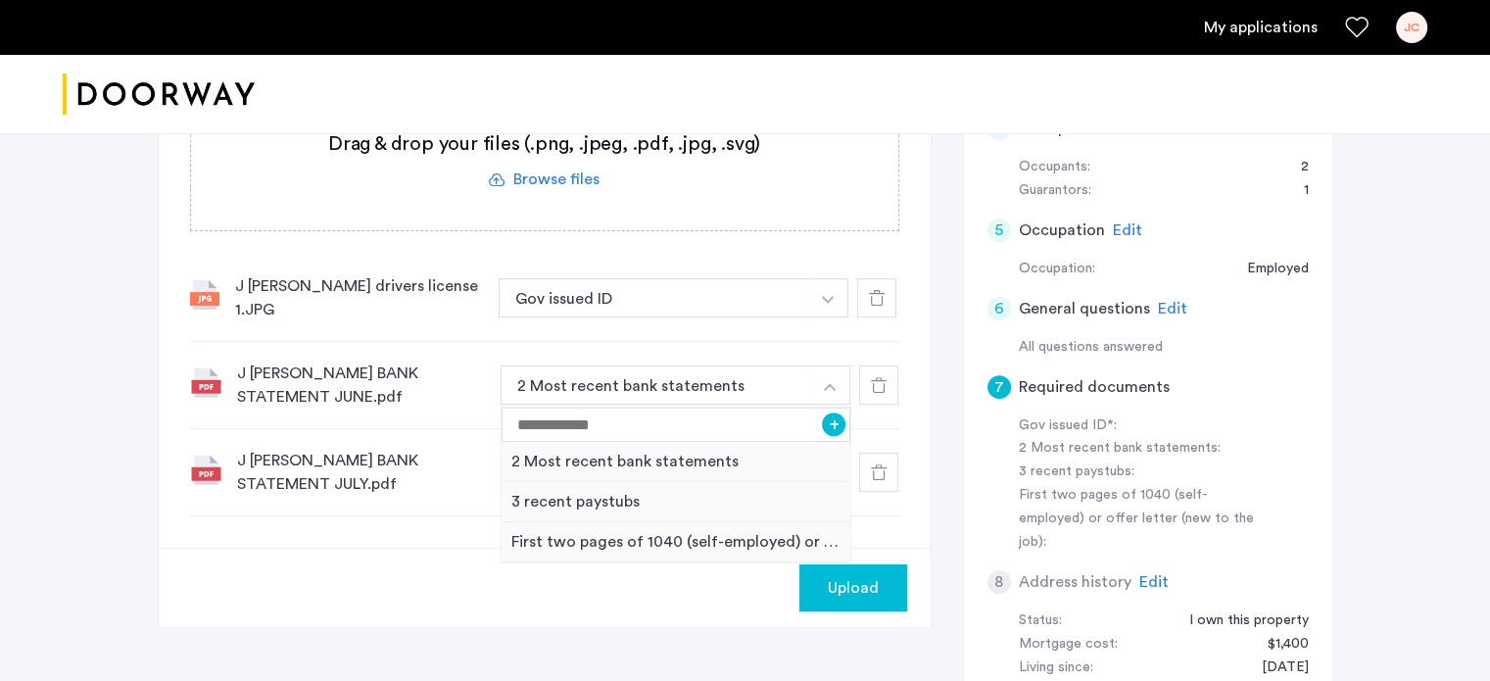
click at [473, 380] on div "J [PERSON_NAME] BANK STATEMENT JUNE.pdf" at bounding box center [361, 385] width 248 height 47
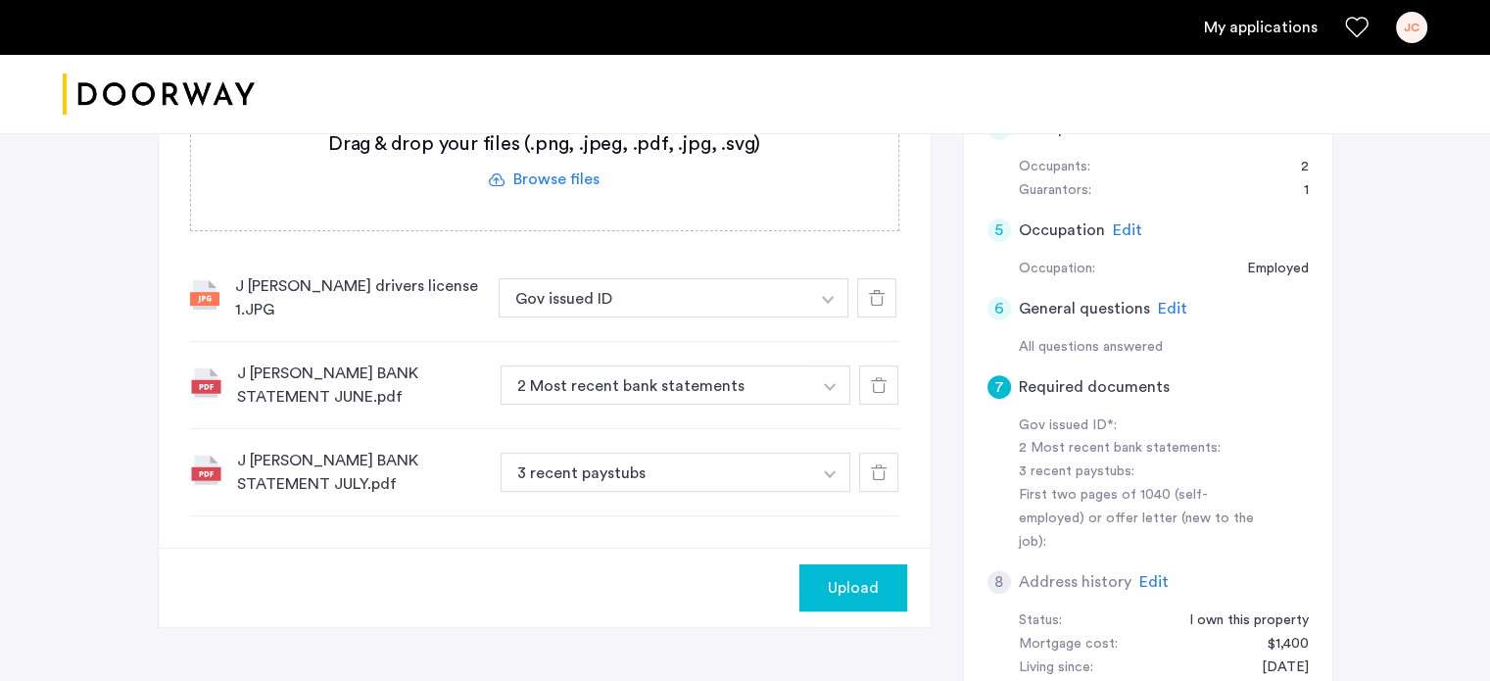
click at [829, 304] on img "button" at bounding box center [828, 300] width 12 height 8
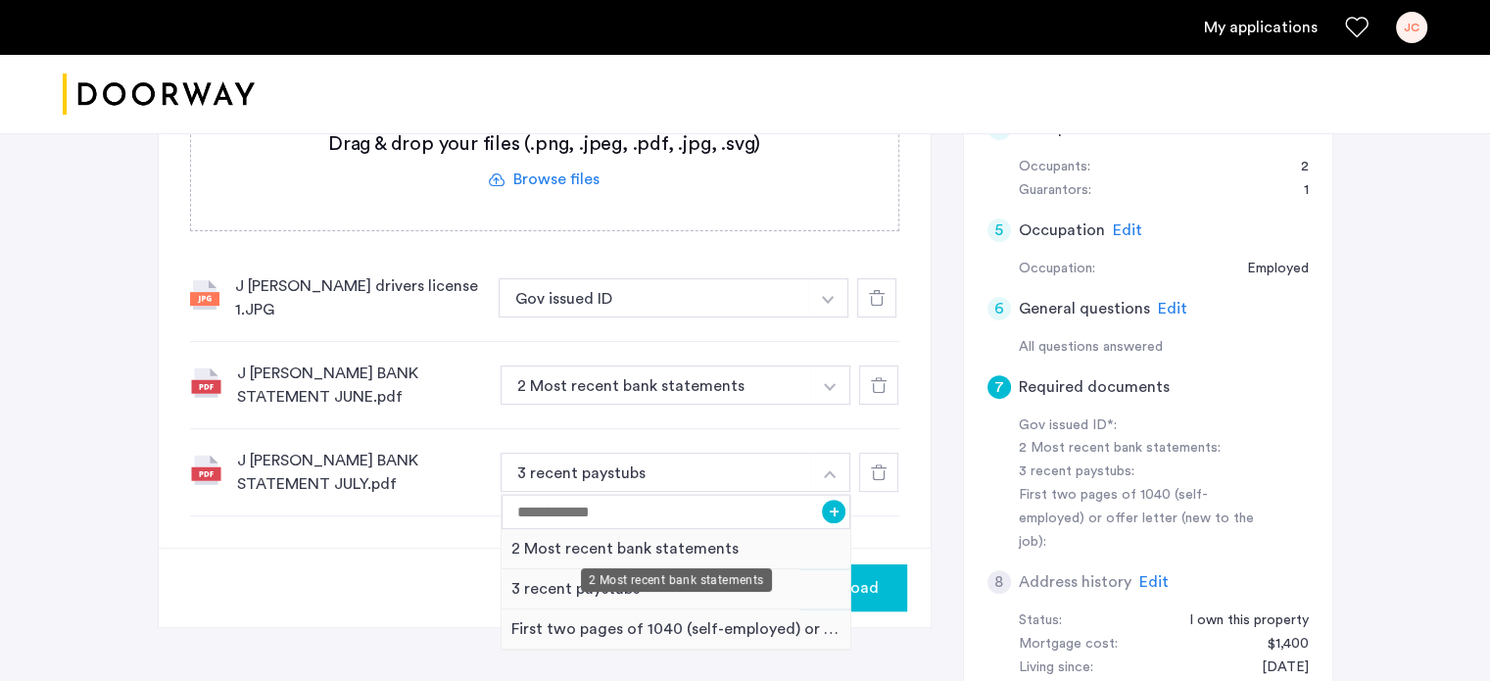
click at [724, 537] on div "2 Most recent bank statements" at bounding box center [677, 549] width 350 height 40
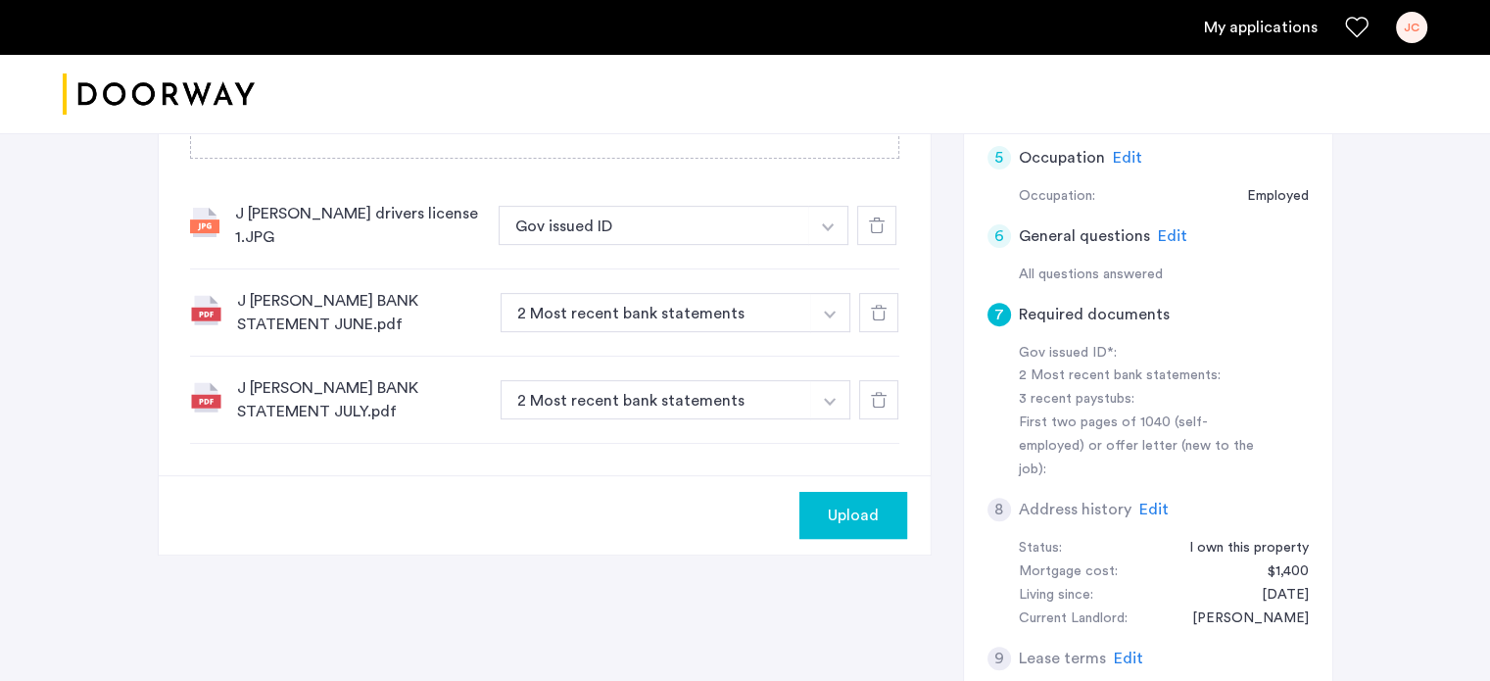
scroll to position [630, 0]
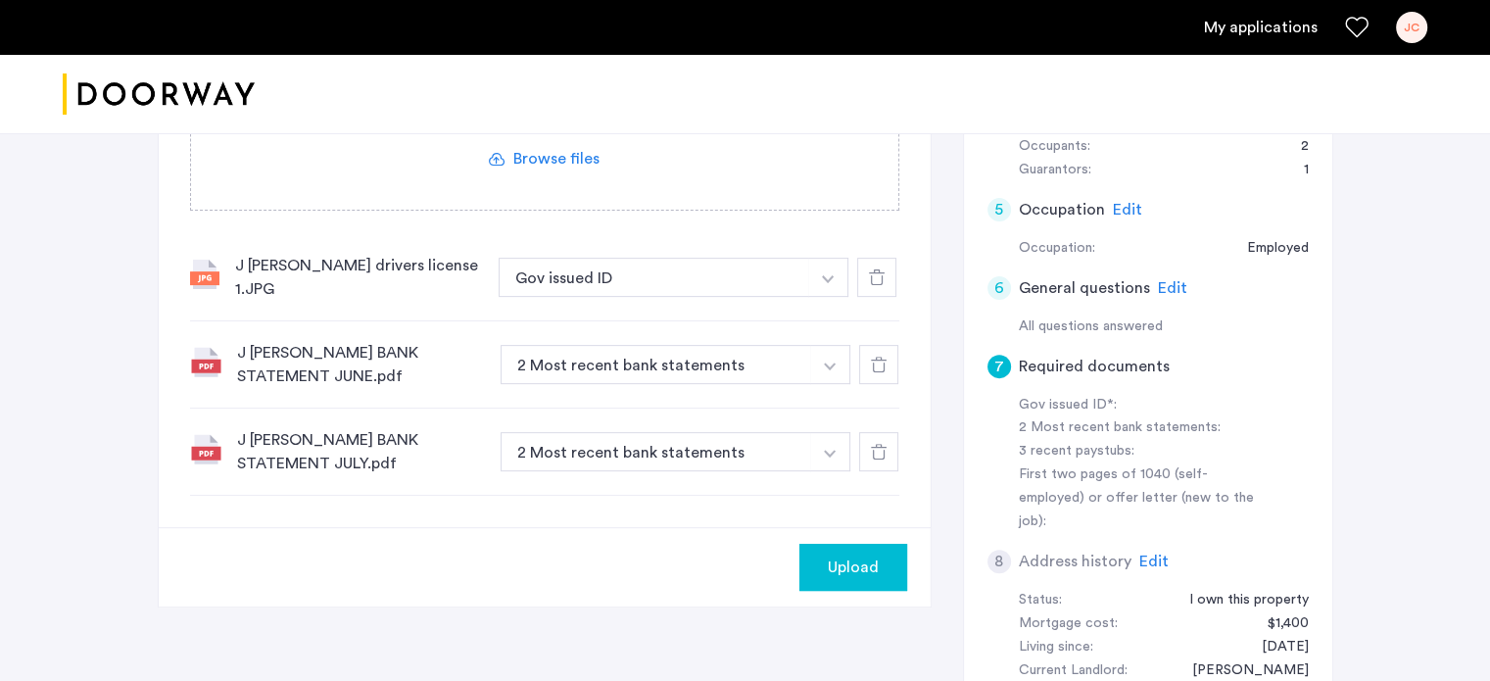
click at [831, 283] on img "button" at bounding box center [828, 279] width 12 height 8
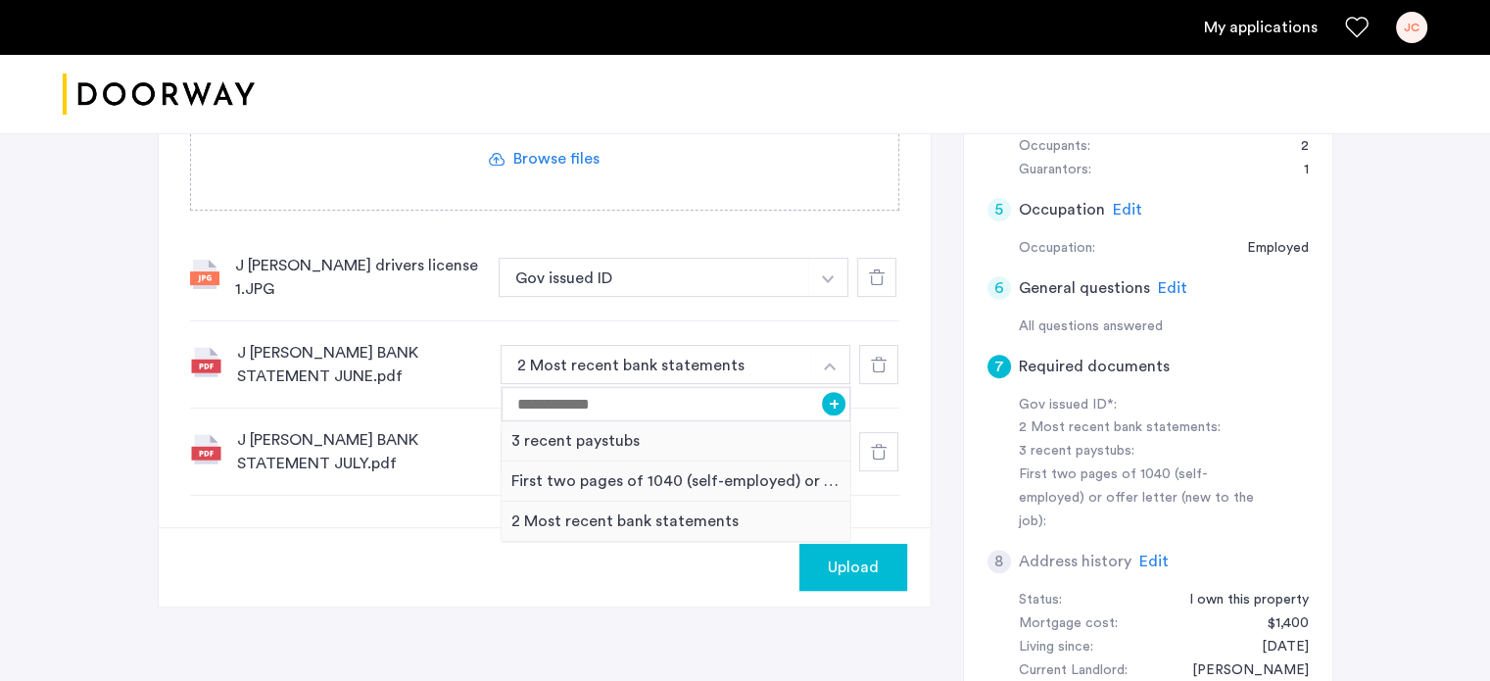
click at [874, 409] on div "J [PERSON_NAME] BANK STATEMENT JULY.pdf 2 Most recent bank statements + 3 recen…" at bounding box center [544, 452] width 709 height 87
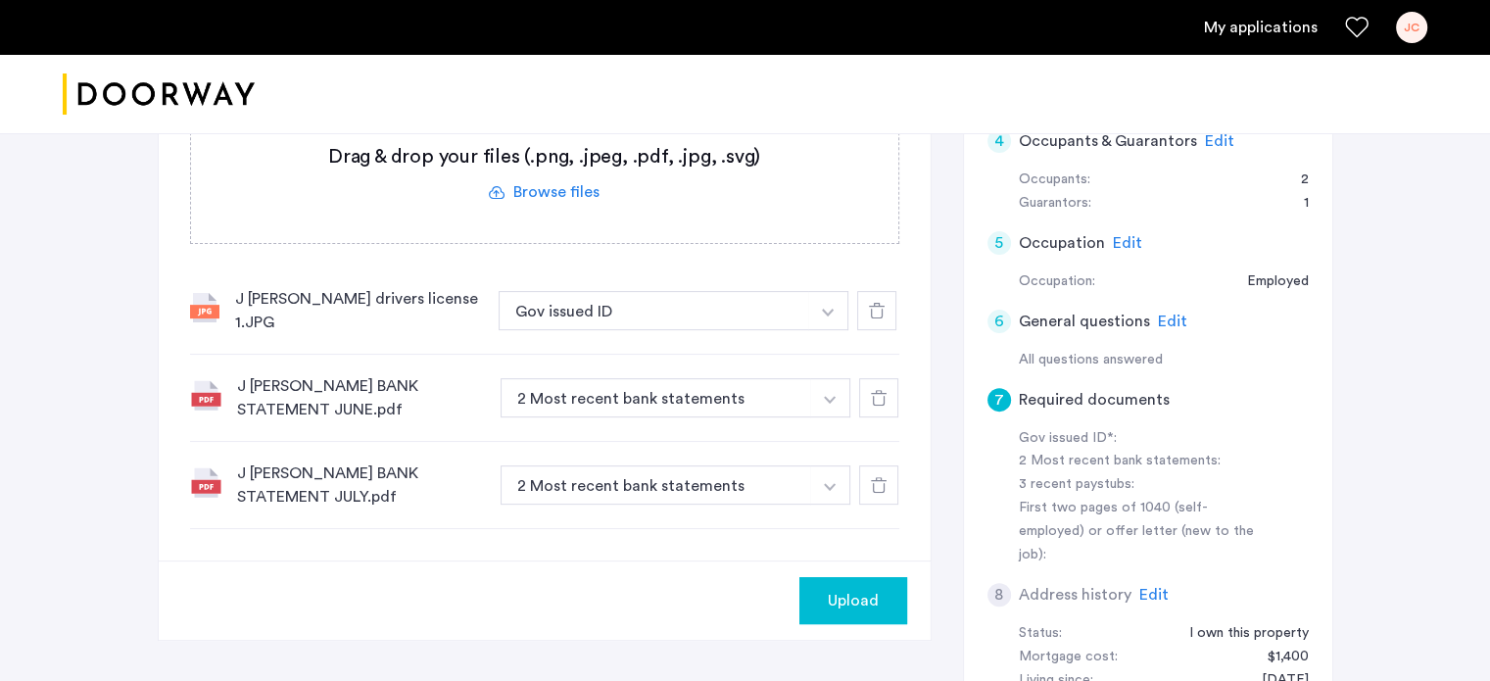
scroll to position [598, 0]
click at [871, 477] on icon at bounding box center [879, 484] width 16 height 16
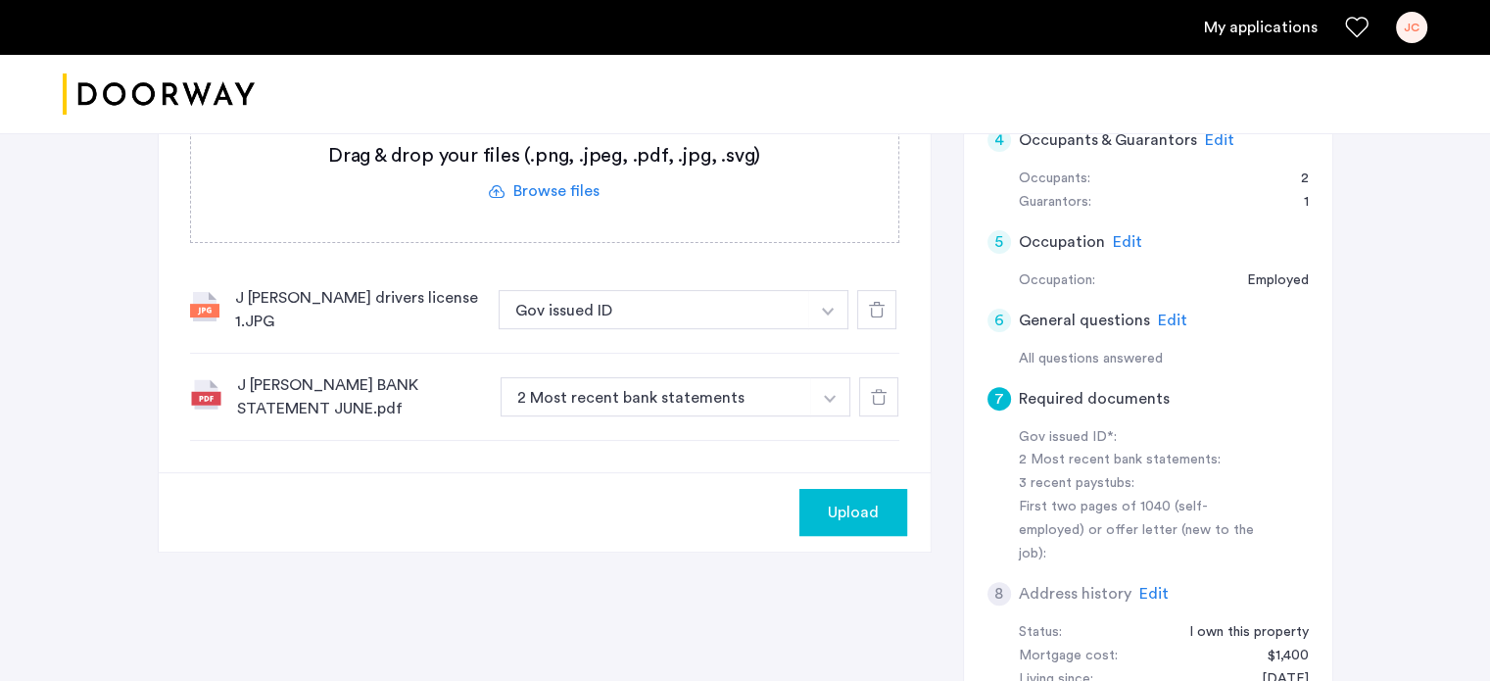
click at [834, 315] on img "button" at bounding box center [828, 312] width 12 height 8
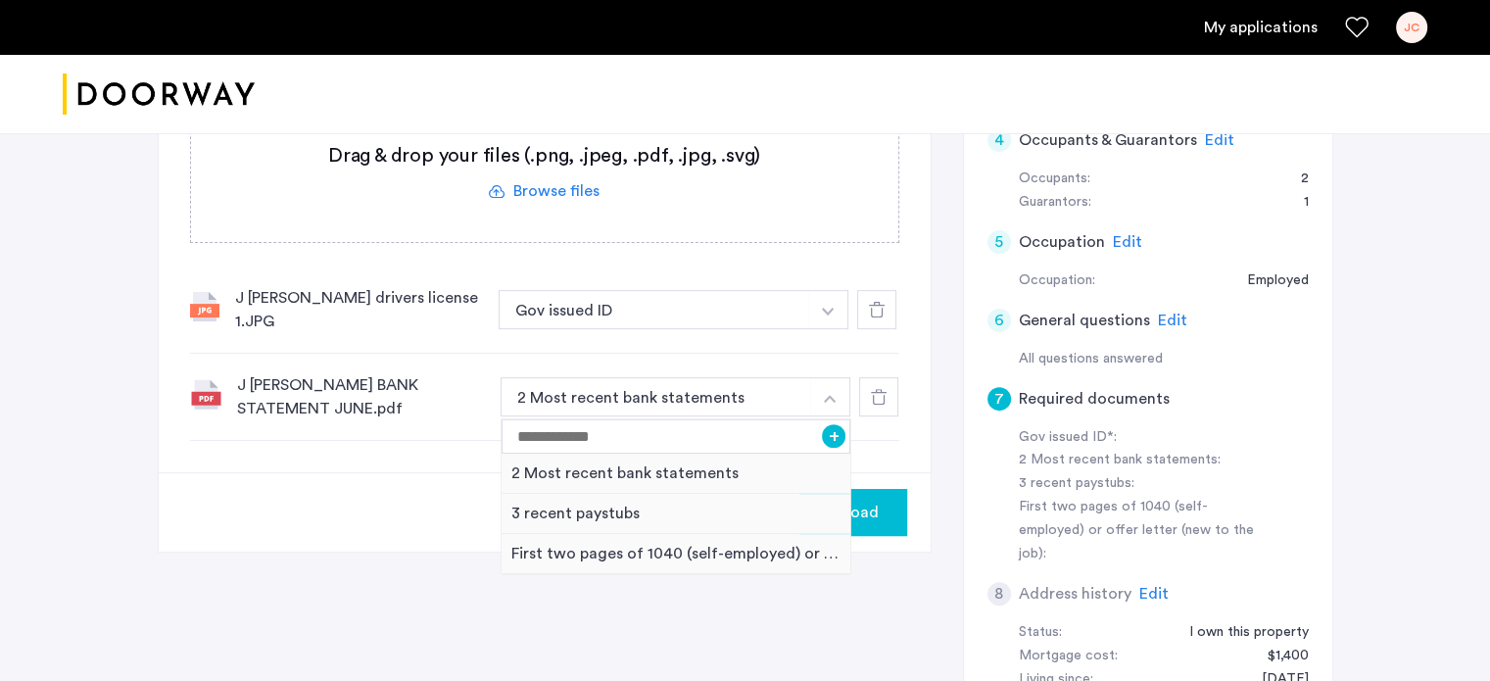
click at [393, 516] on div "Upload" at bounding box center [545, 511] width 772 height 79
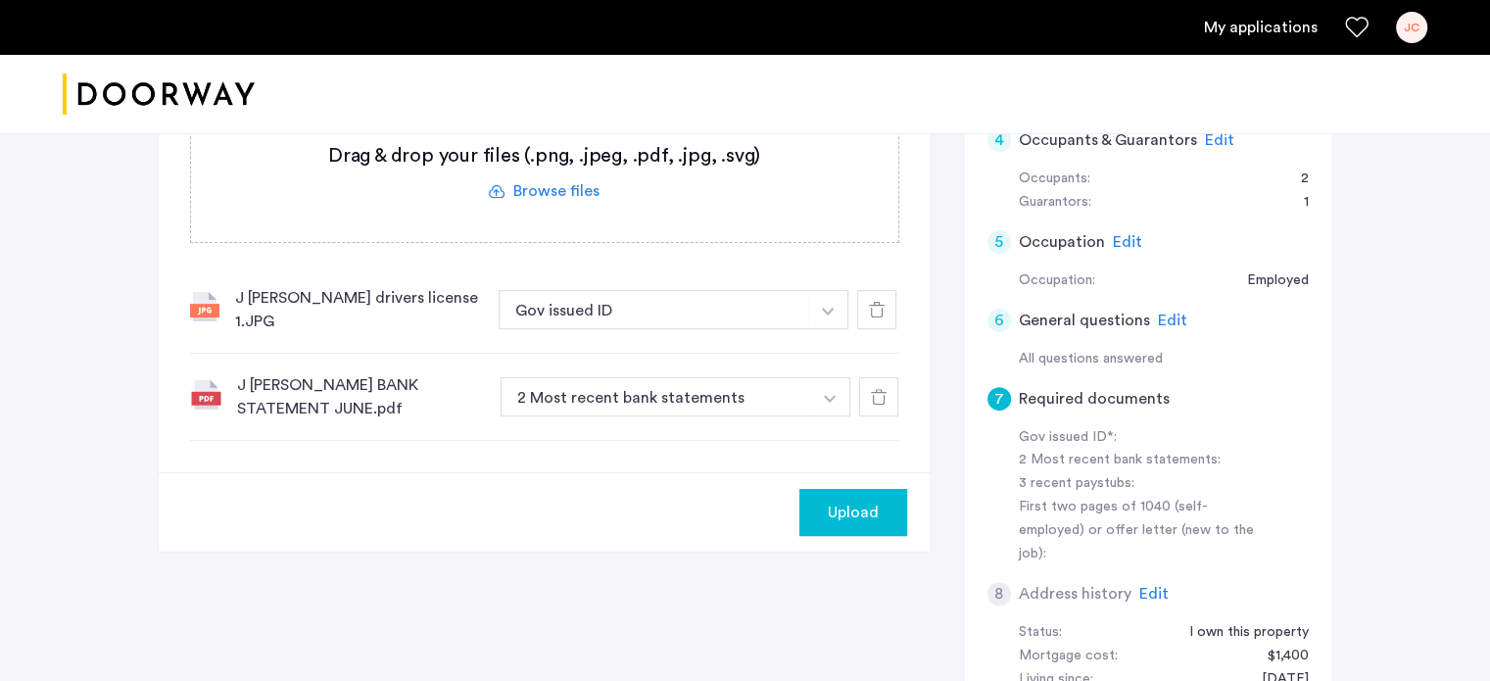
click at [876, 389] on icon at bounding box center [879, 397] width 16 height 16
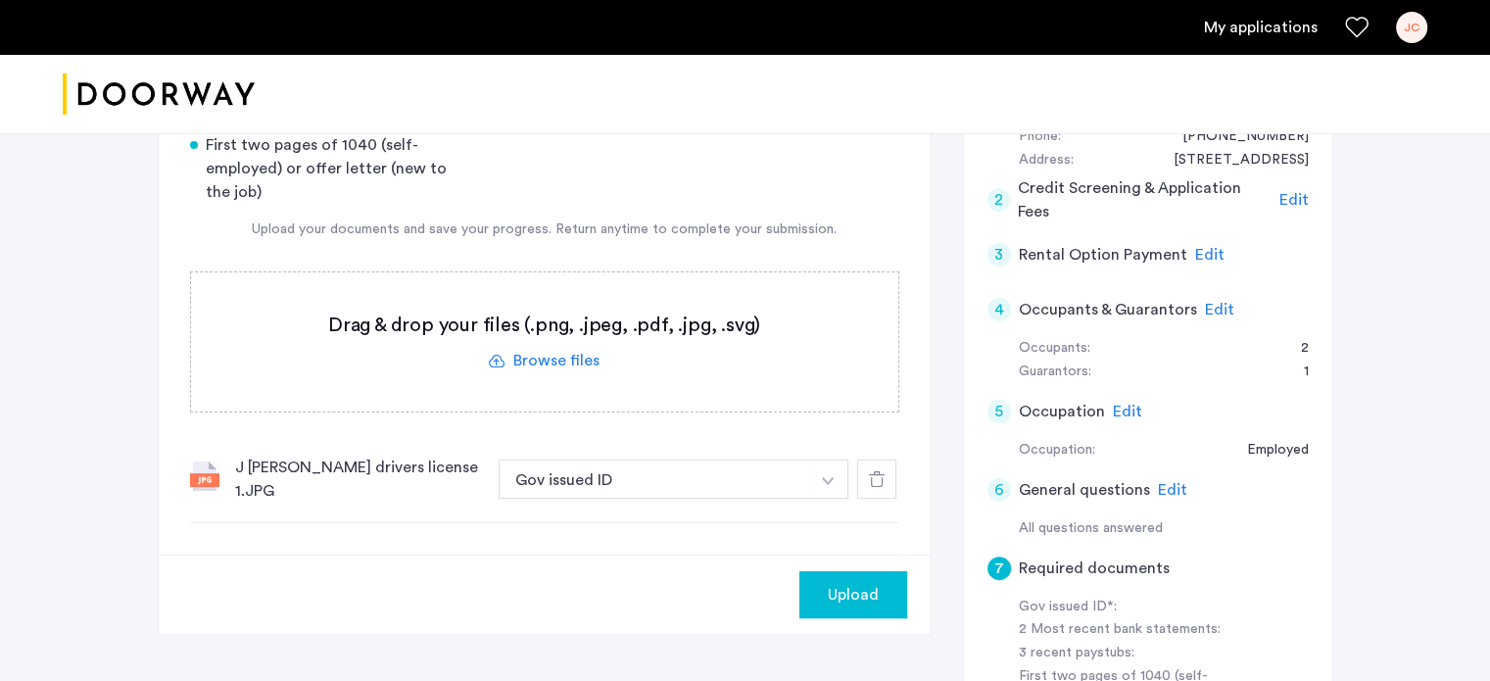
scroll to position [429, 0]
click at [586, 358] on label at bounding box center [544, 340] width 707 height 139
click at [0, 0] on input "file" at bounding box center [0, 0] width 0 height 0
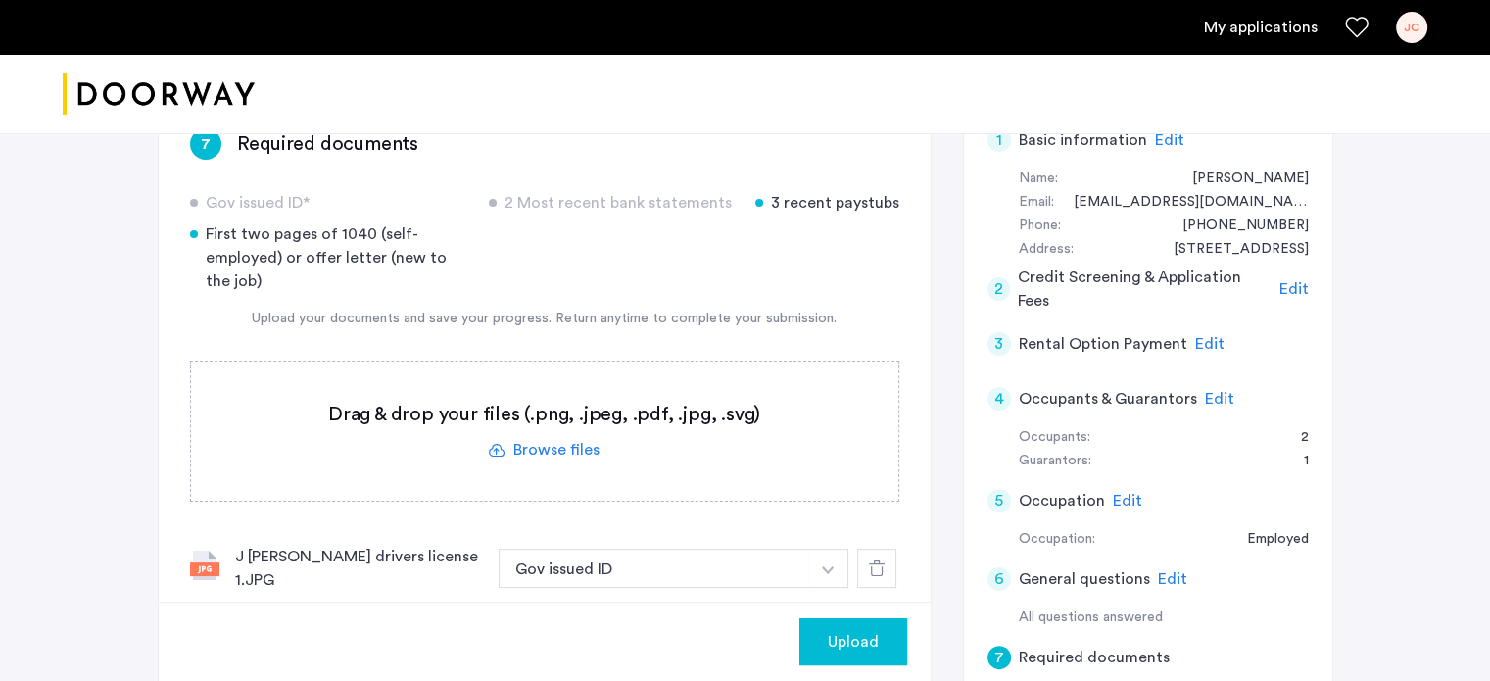
scroll to position [381, 0]
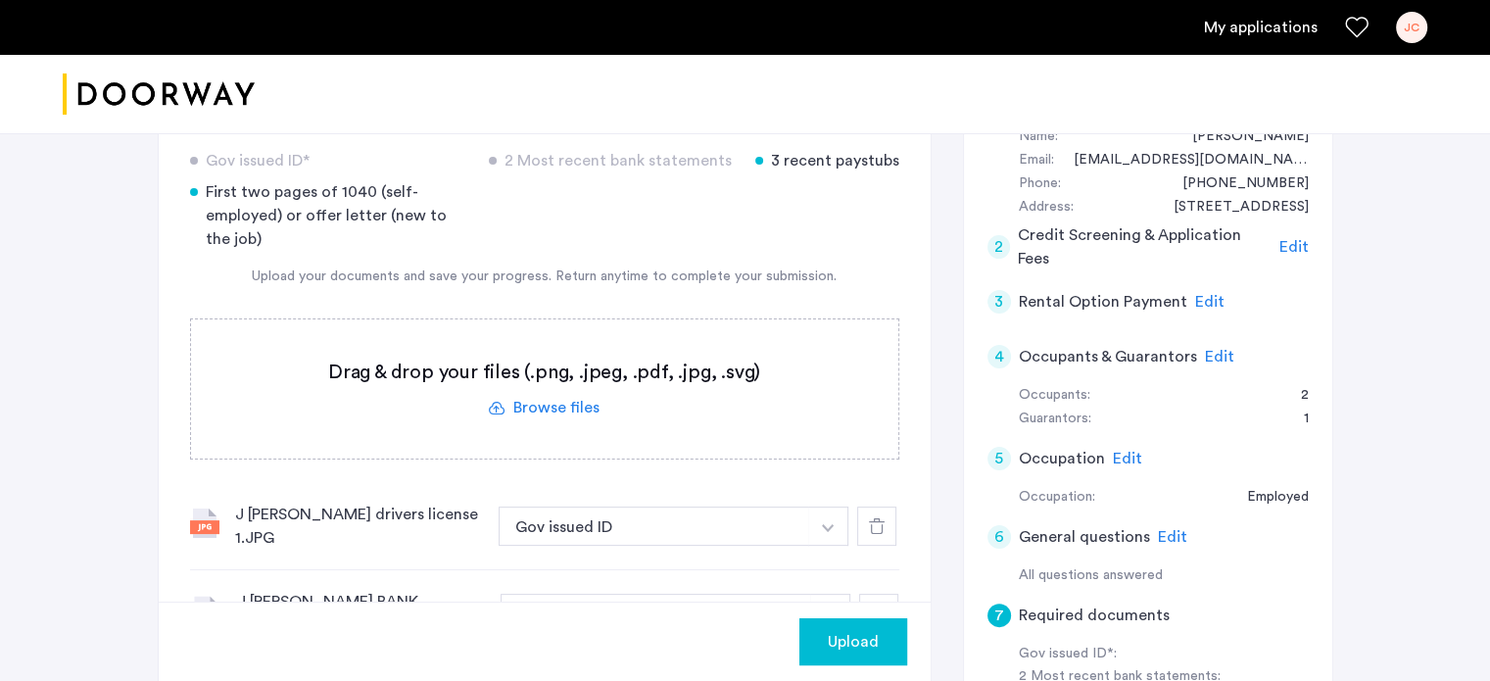
click at [584, 403] on label at bounding box center [544, 388] width 707 height 139
click at [0, 0] on input "file" at bounding box center [0, 0] width 0 height 0
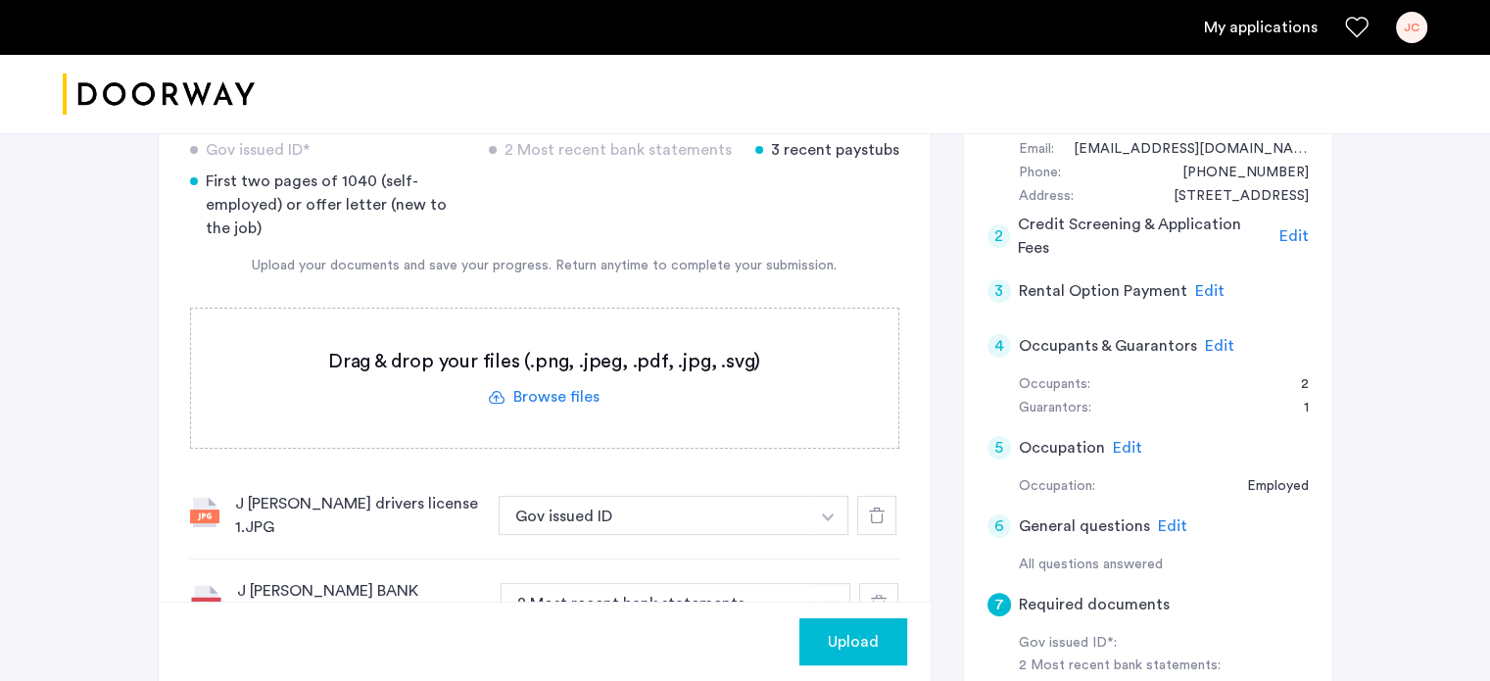
scroll to position [286, 0]
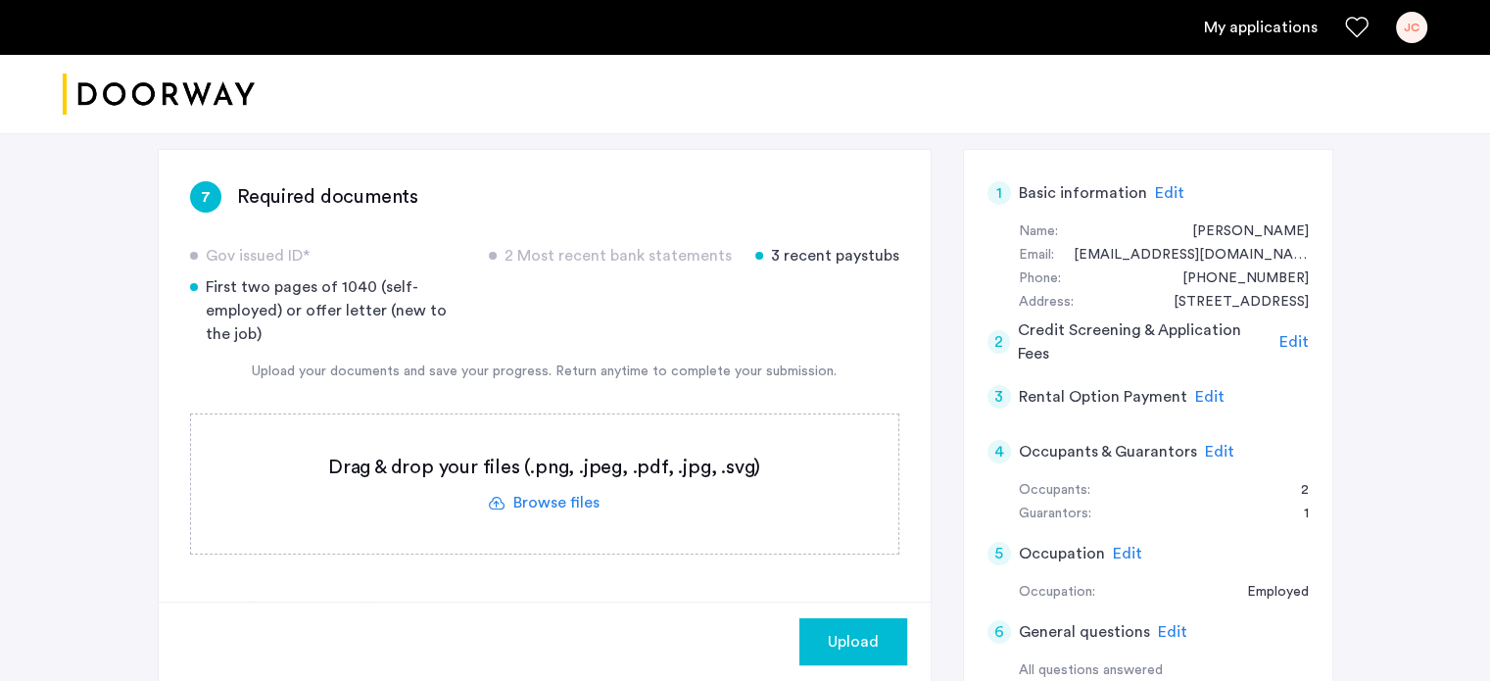
click at [568, 495] on label at bounding box center [544, 483] width 707 height 139
click at [0, 0] on input "file" at bounding box center [0, 0] width 0 height 0
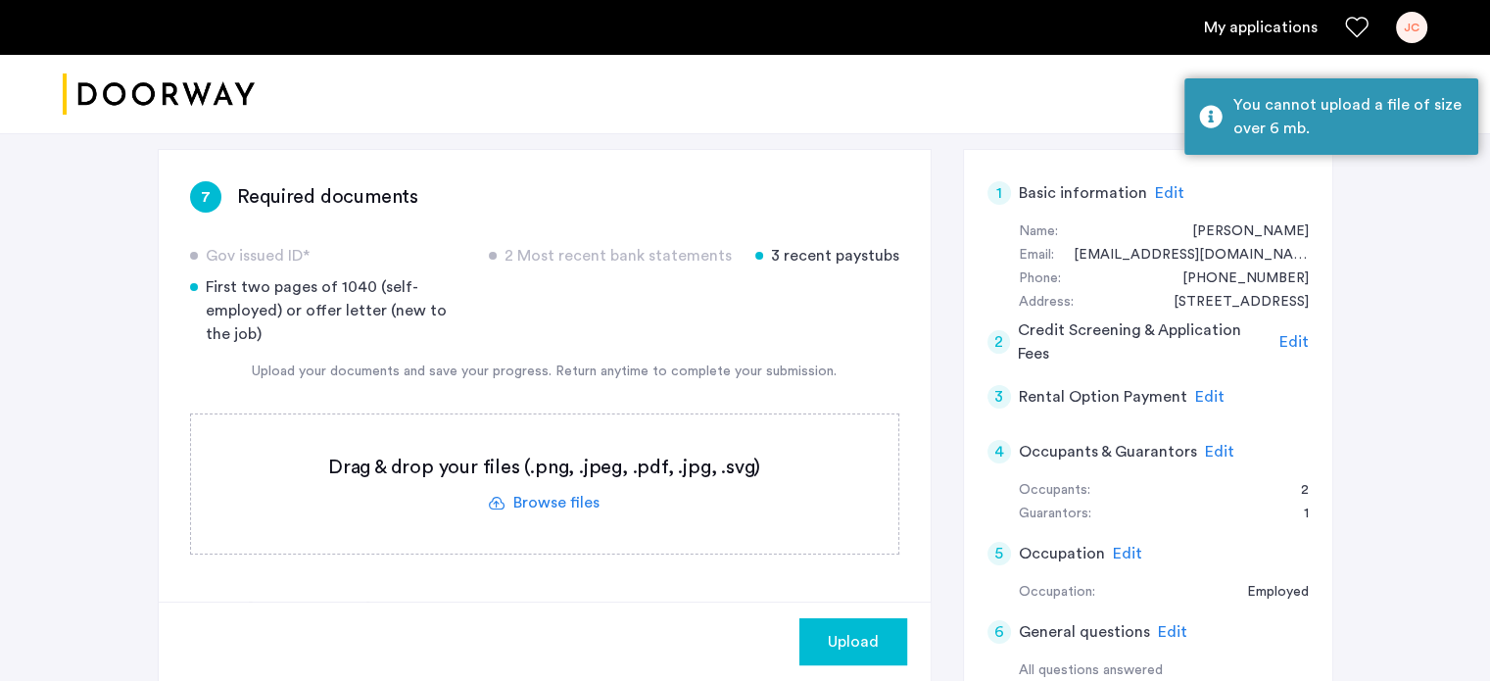
click at [579, 495] on label at bounding box center [544, 483] width 707 height 139
click at [0, 0] on input "file" at bounding box center [0, 0] width 0 height 0
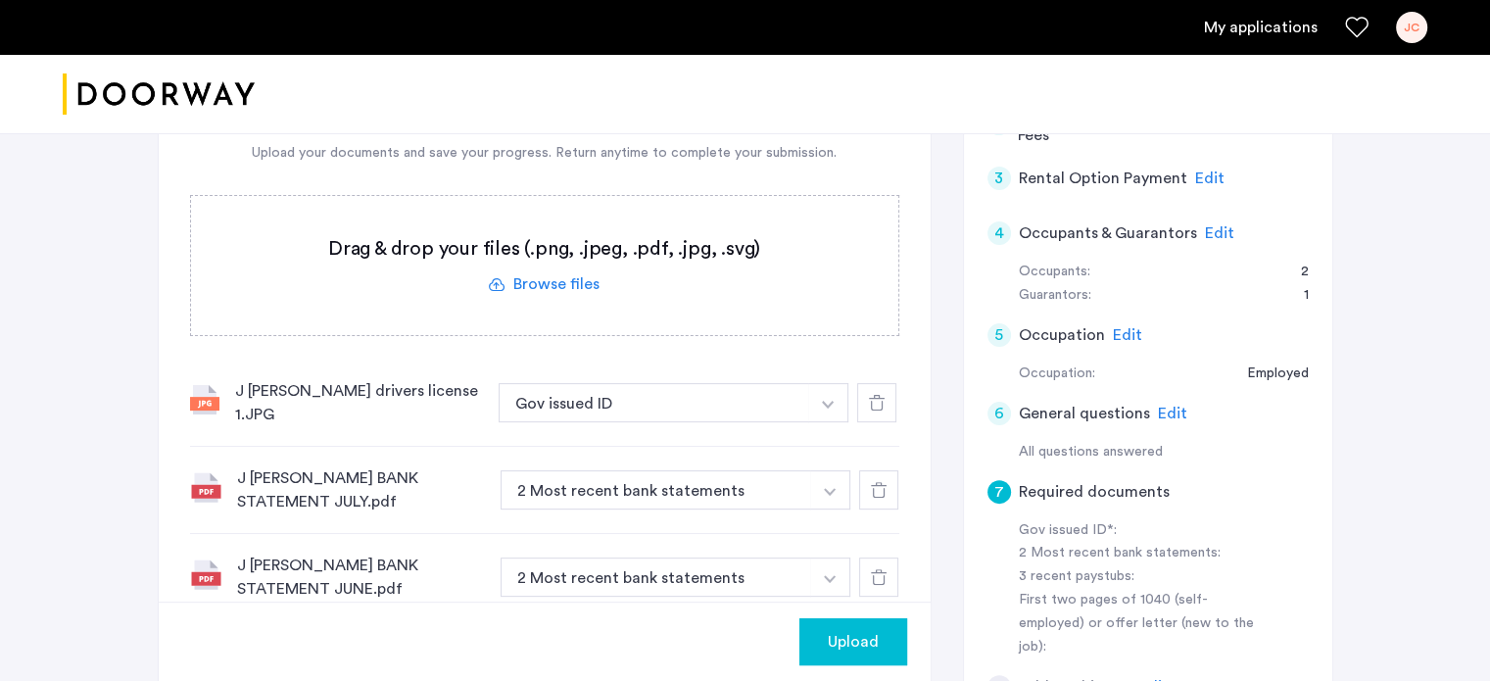
scroll to position [471, 0]
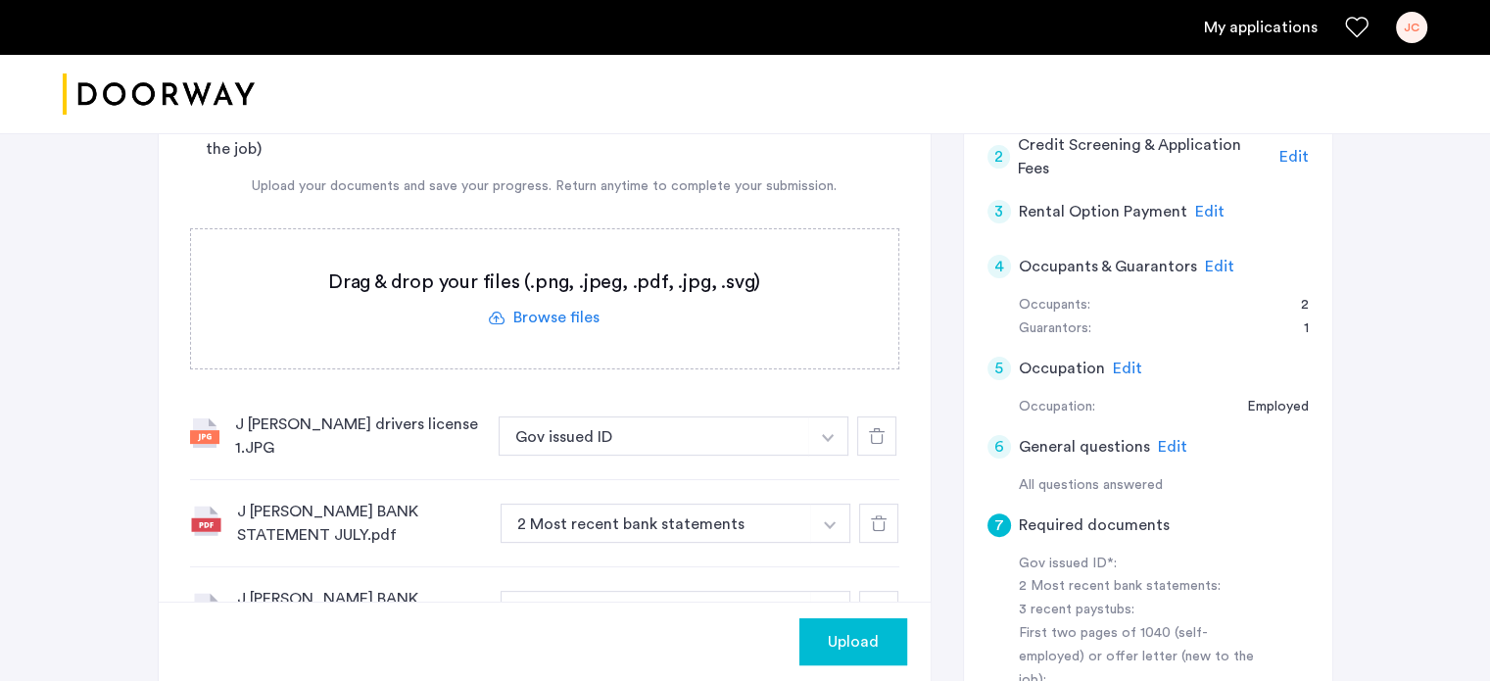
click at [577, 314] on label at bounding box center [544, 298] width 707 height 139
click at [0, 0] on input "file" at bounding box center [0, 0] width 0 height 0
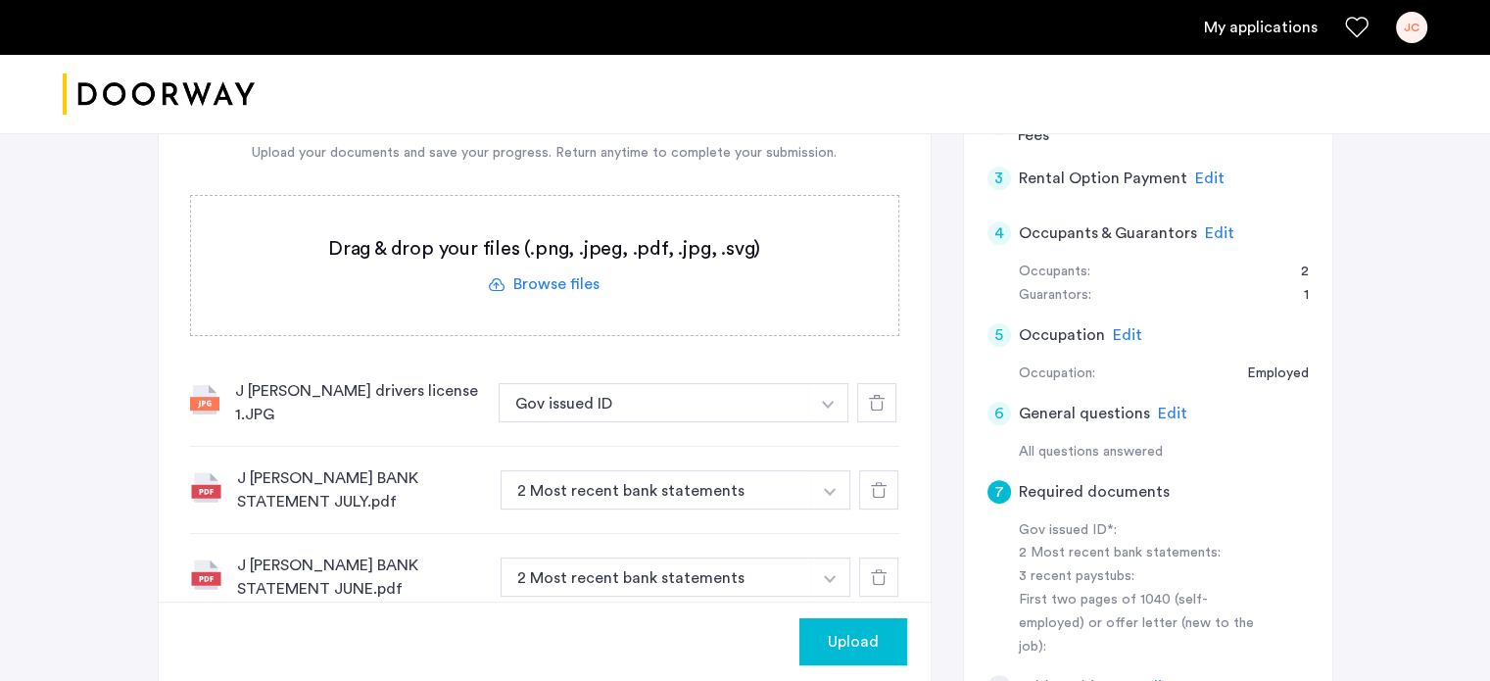
scroll to position [504, 0]
click at [570, 289] on label at bounding box center [544, 266] width 707 height 139
click at [0, 0] on input "file" at bounding box center [0, 0] width 0 height 0
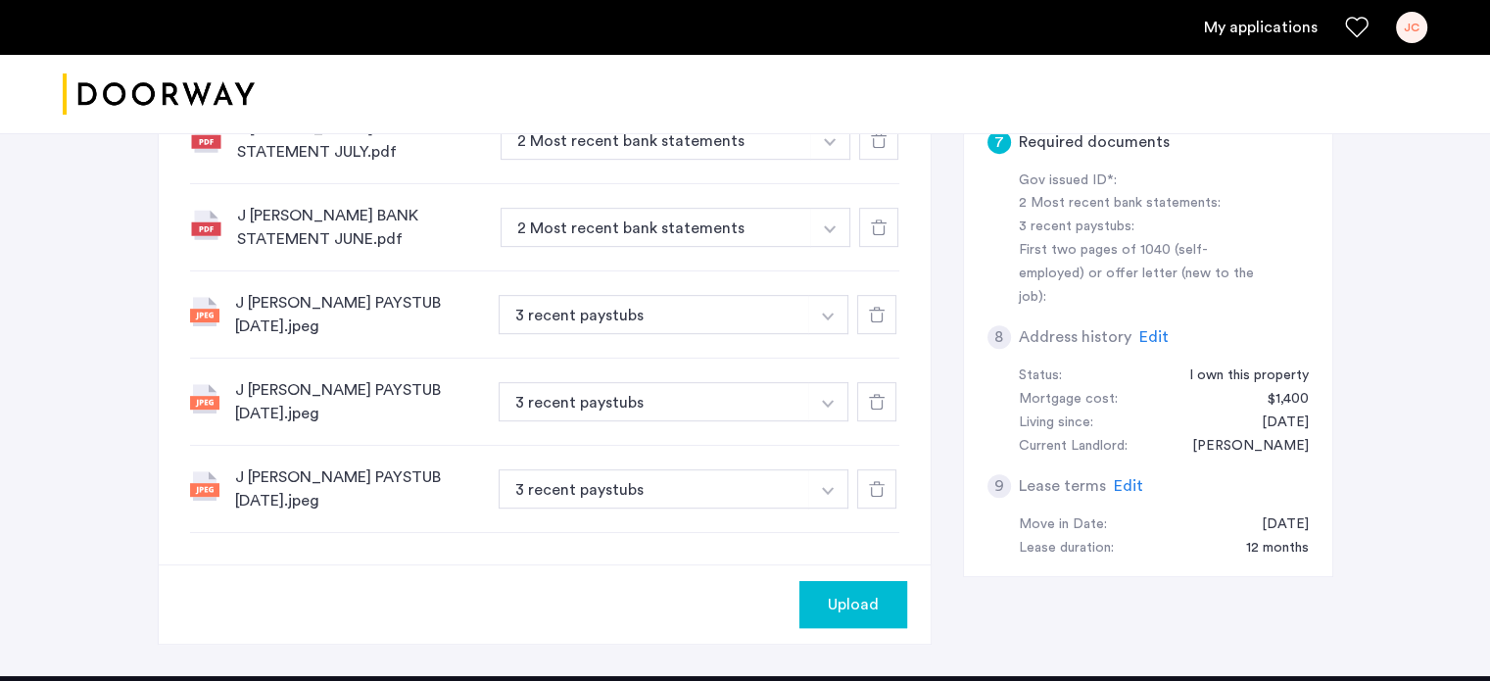
scroll to position [855, 0]
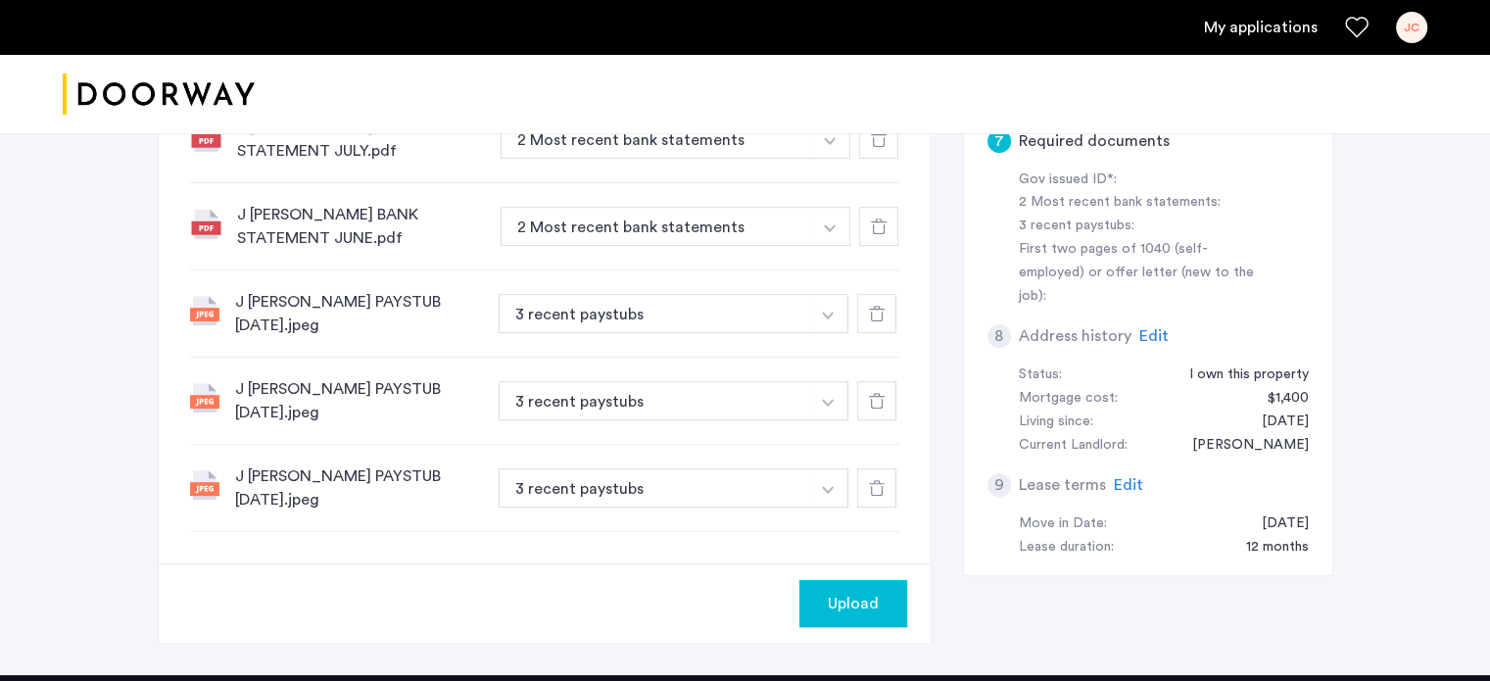
click at [836, 592] on span "Upload" at bounding box center [853, 604] width 51 height 24
click at [878, 580] on button "Next" at bounding box center [873, 603] width 69 height 47
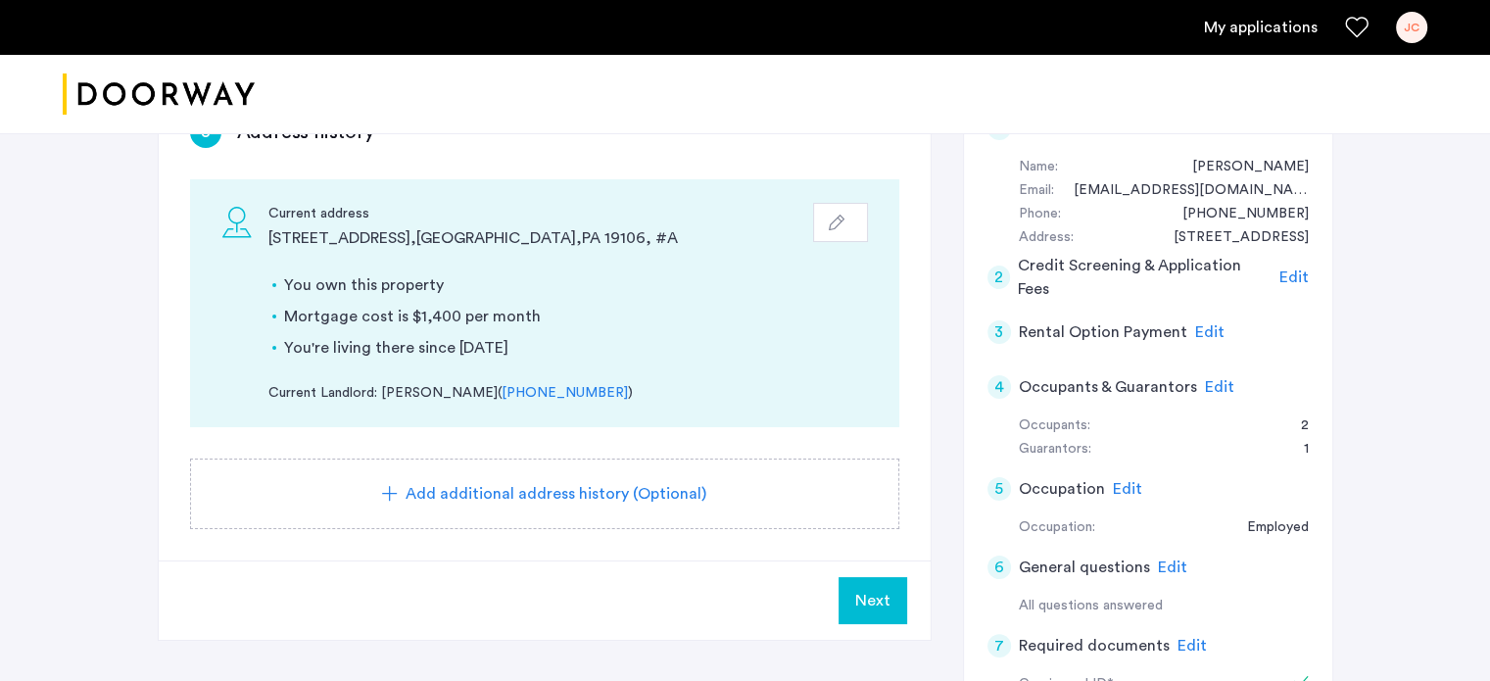
scroll to position [364, 0]
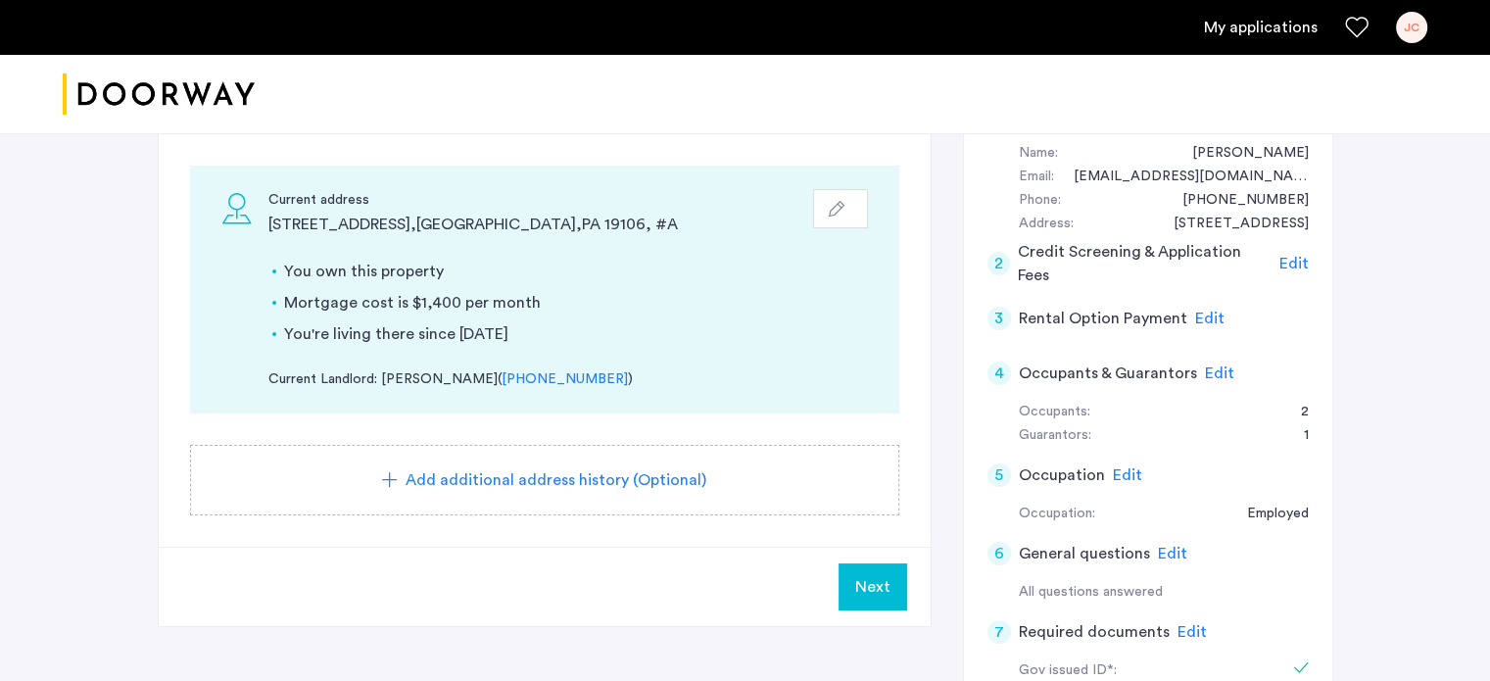
click at [882, 585] on span "Next" at bounding box center [872, 587] width 35 height 24
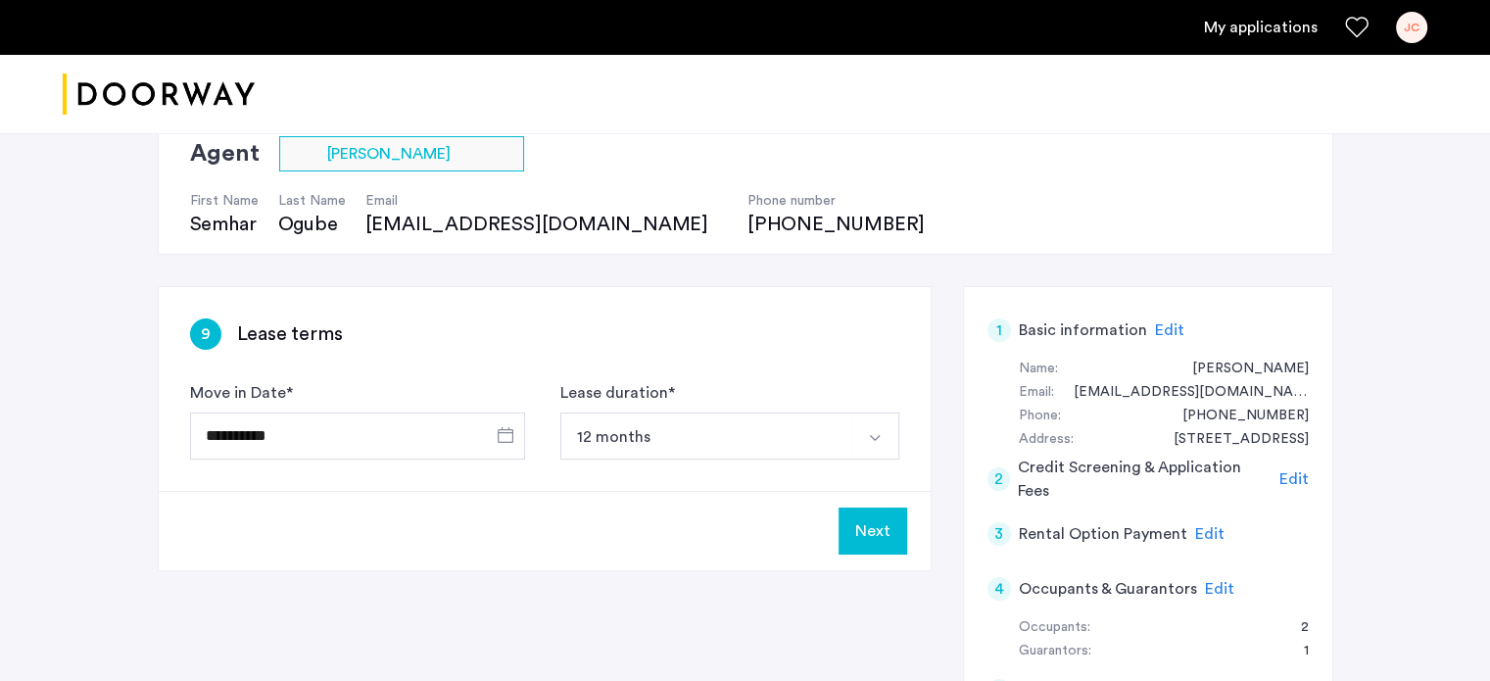
scroll to position [149, 0]
click at [878, 522] on button "Next" at bounding box center [873, 531] width 69 height 47
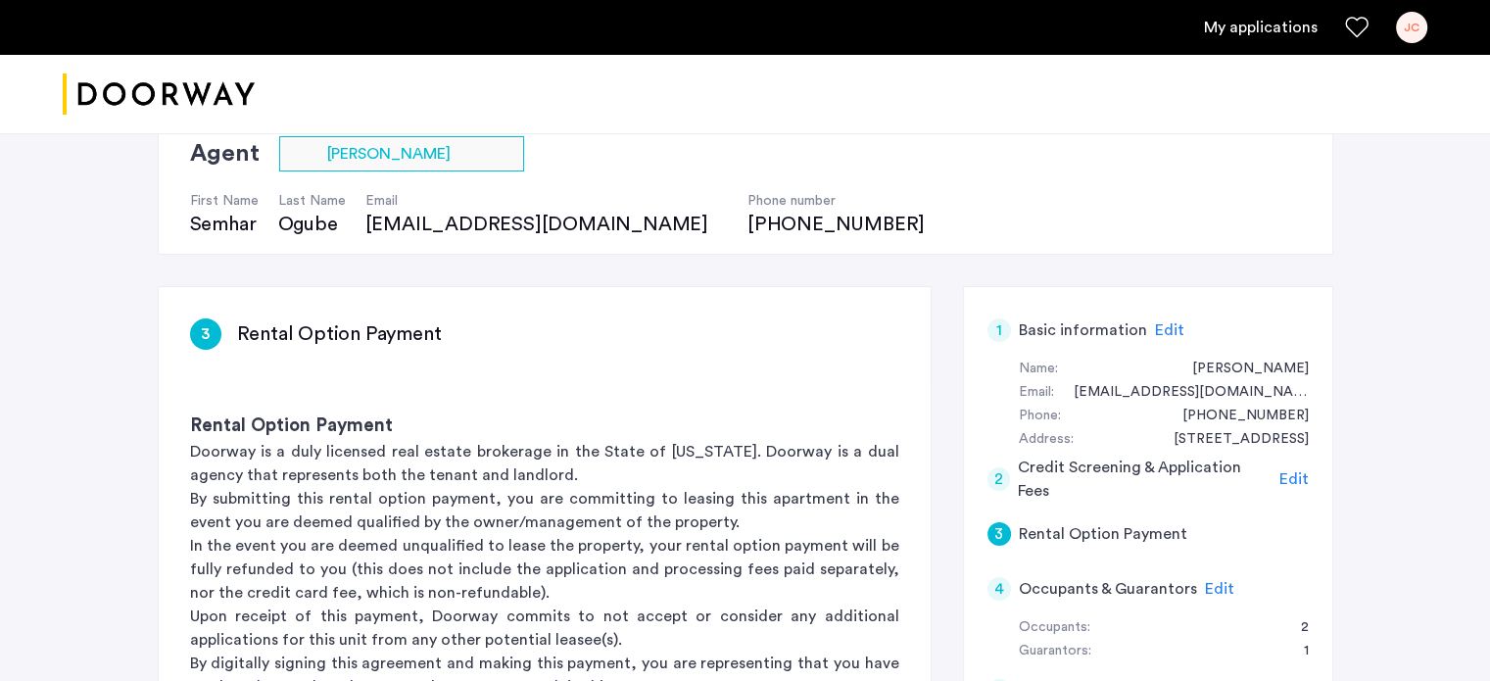
scroll to position [0, 0]
